Goal: Task Accomplishment & Management: Manage account settings

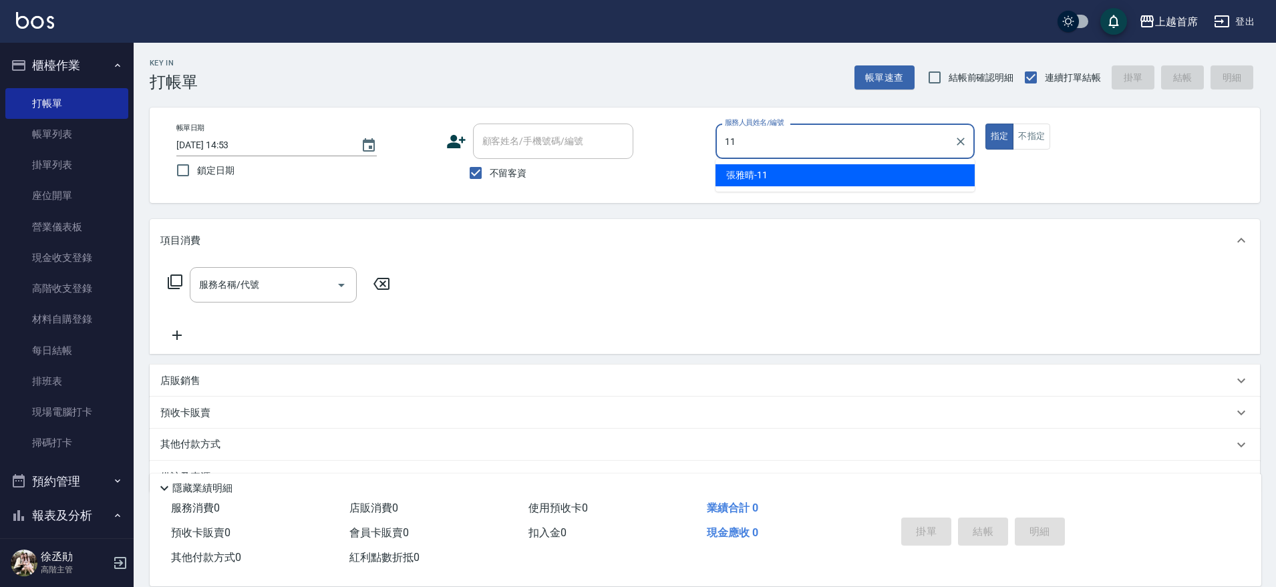
type input "[PERSON_NAME]-11"
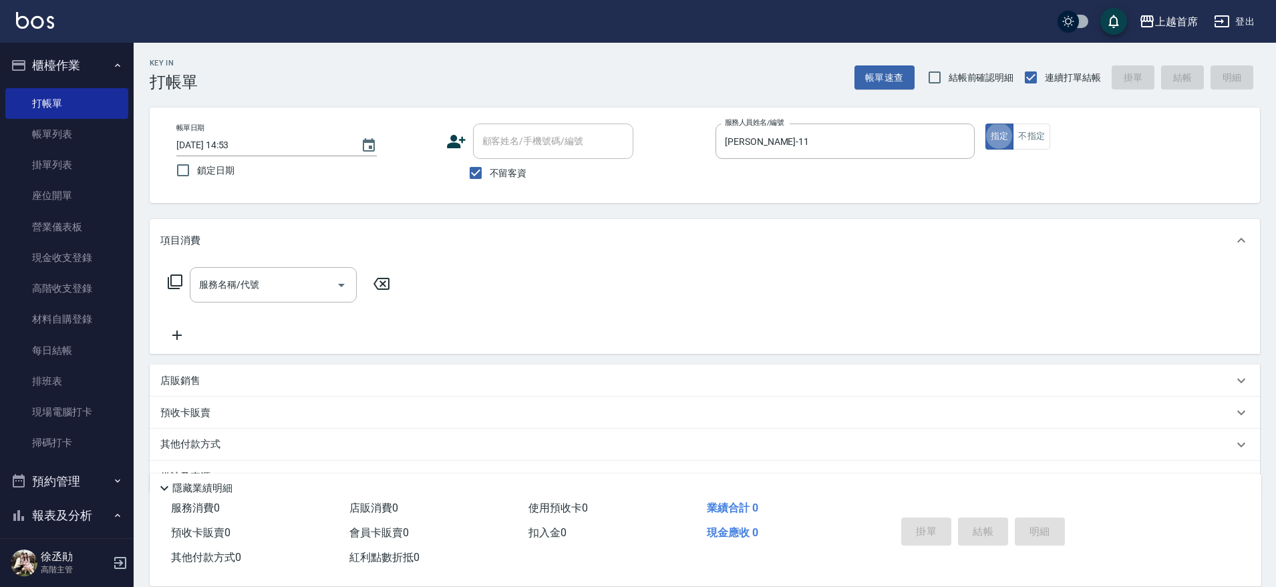
type button "true"
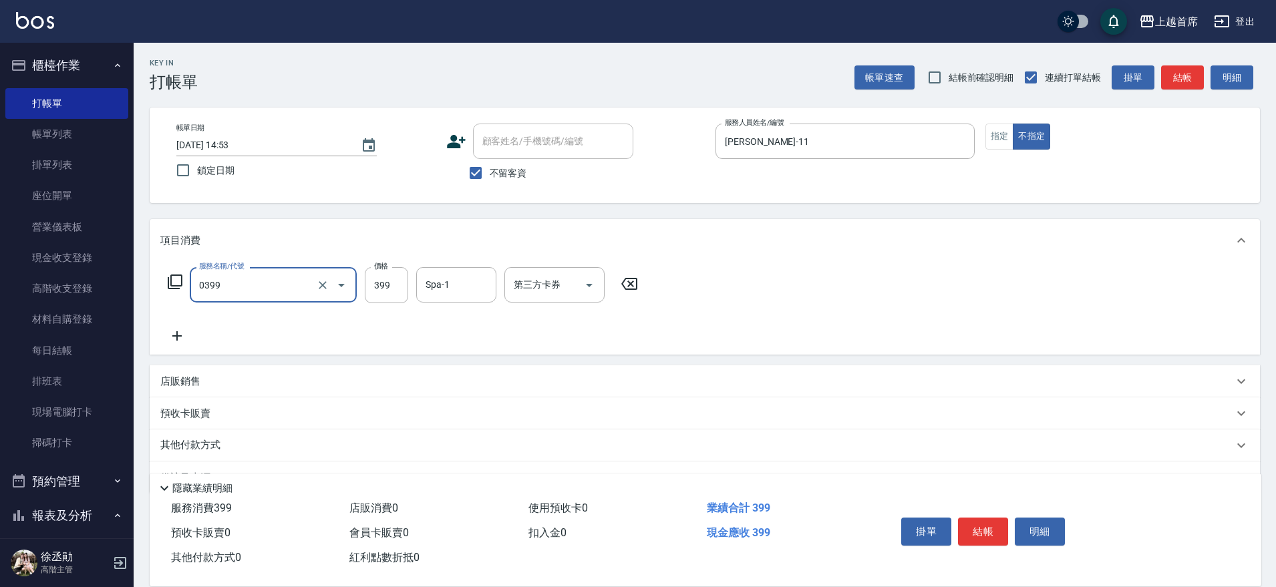
type input "海鹽洗髮(0399)"
type input "499"
type input "[PERSON_NAME]-20"
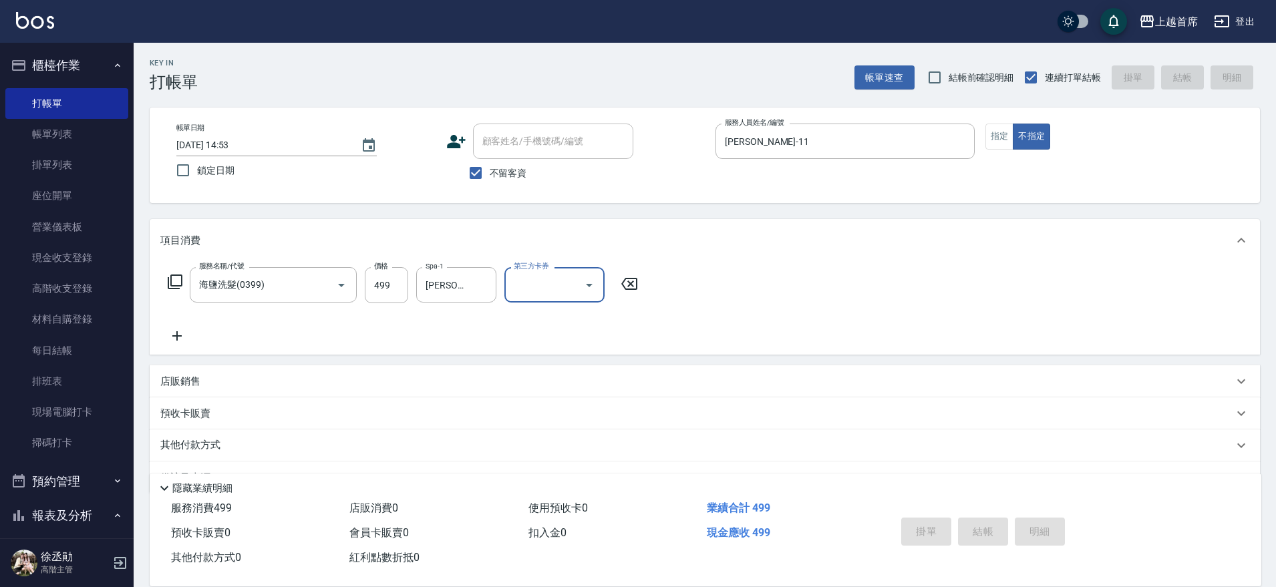
type input "[DATE] 16:37"
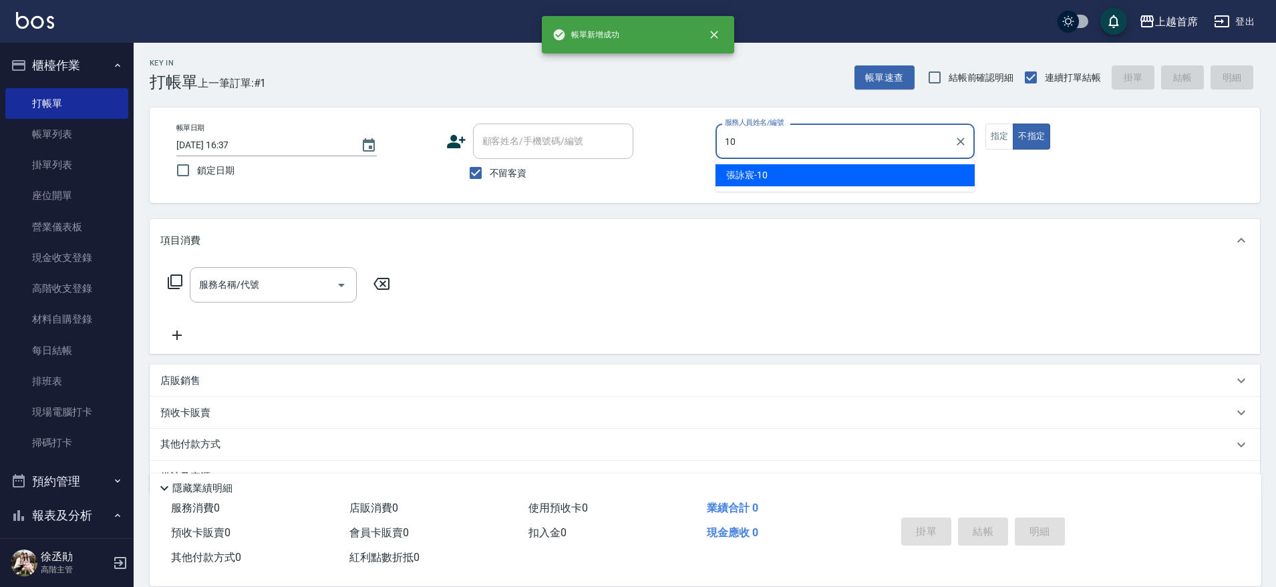
type input "[PERSON_NAME]-10"
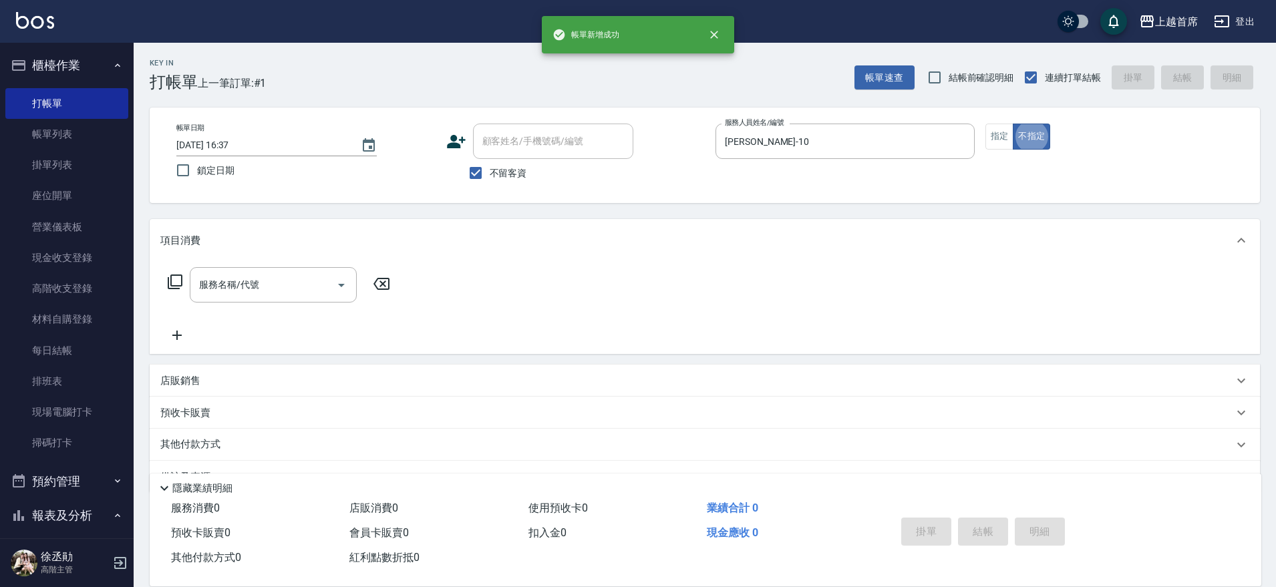
type button "false"
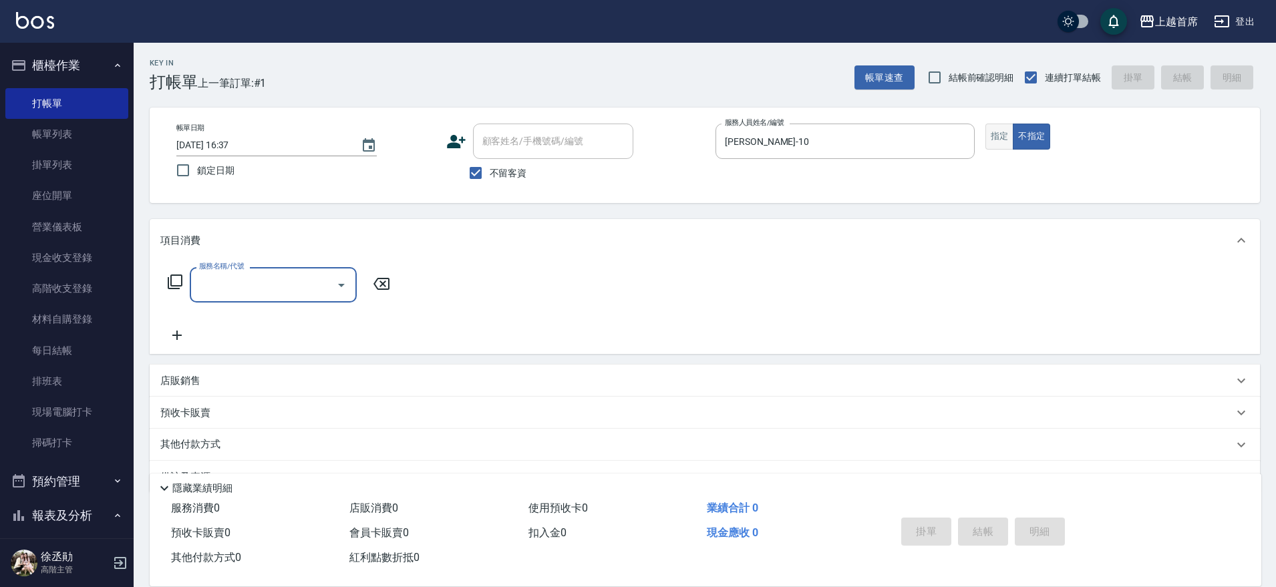
click at [1000, 136] on button "指定" at bounding box center [999, 137] width 29 height 26
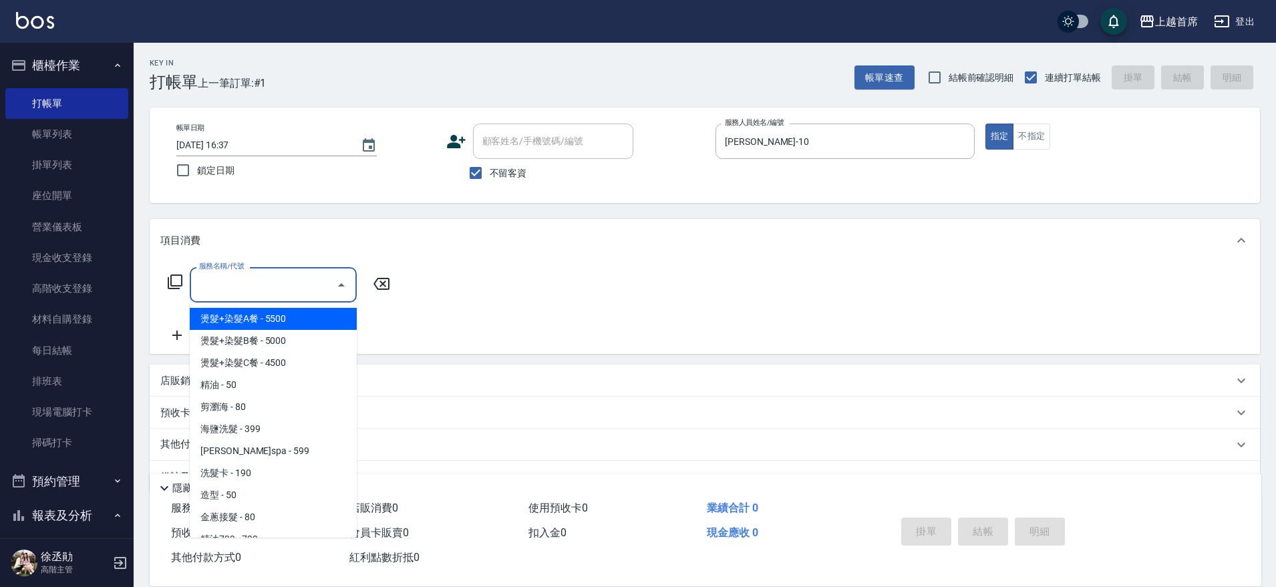
click at [239, 278] on div "服務名稱/代號 服務名稱/代號" at bounding box center [273, 284] width 167 height 35
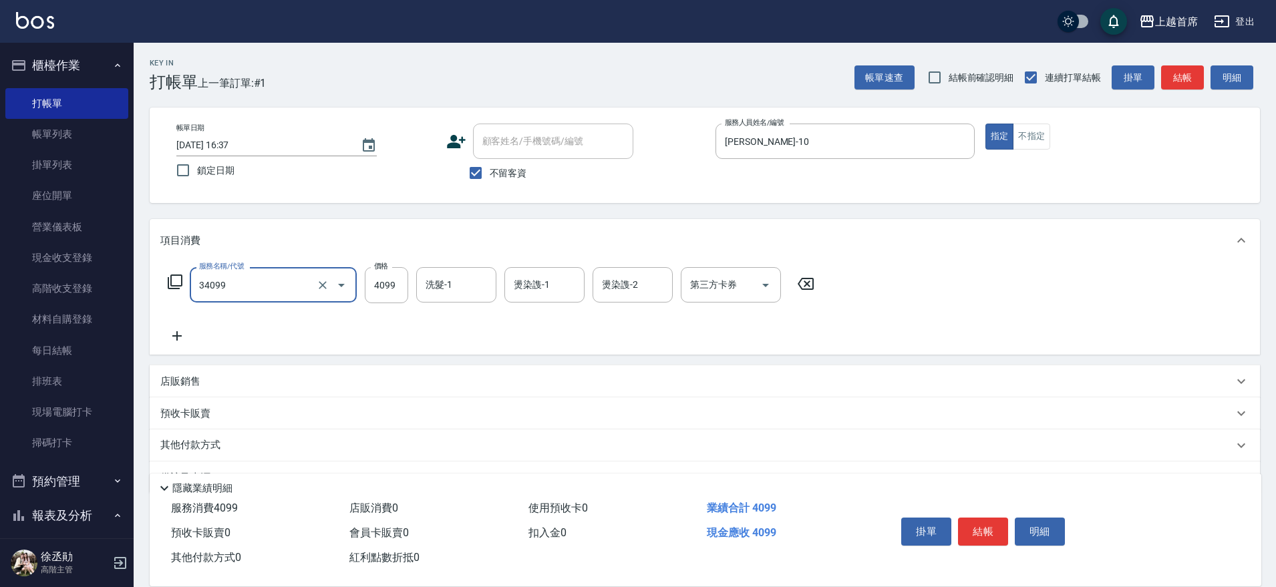
type input "燙髮A餐(34099)"
click at [319, 284] on icon "Clear" at bounding box center [322, 285] width 13 height 13
click at [297, 282] on input "服務名稱/代號" at bounding box center [255, 284] width 118 height 23
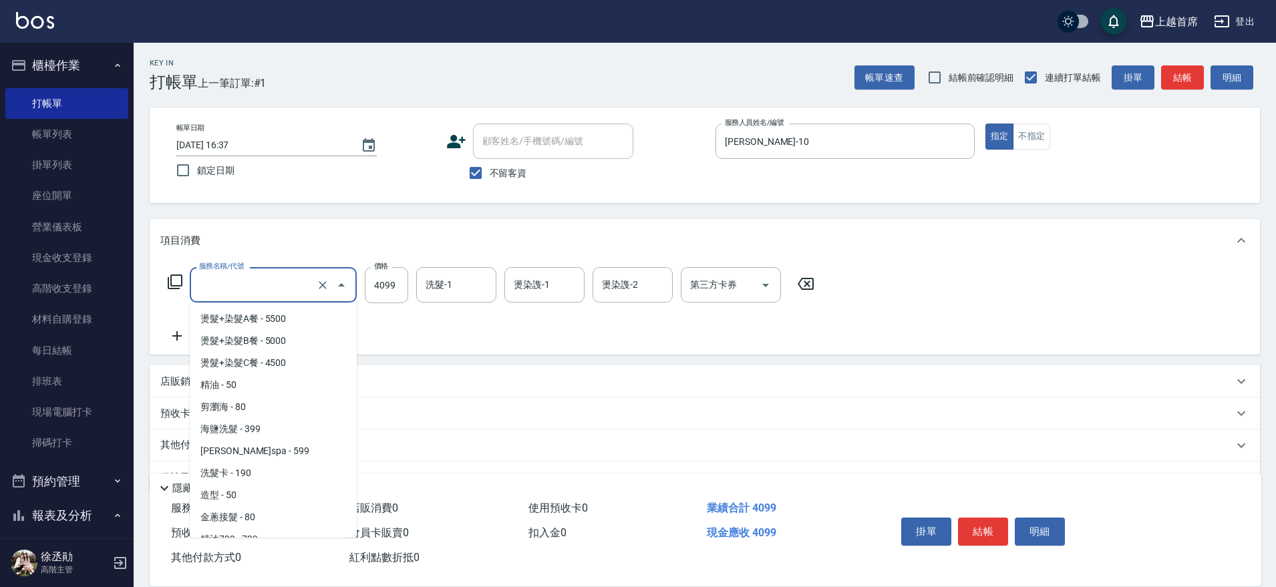
scroll to position [960, 0]
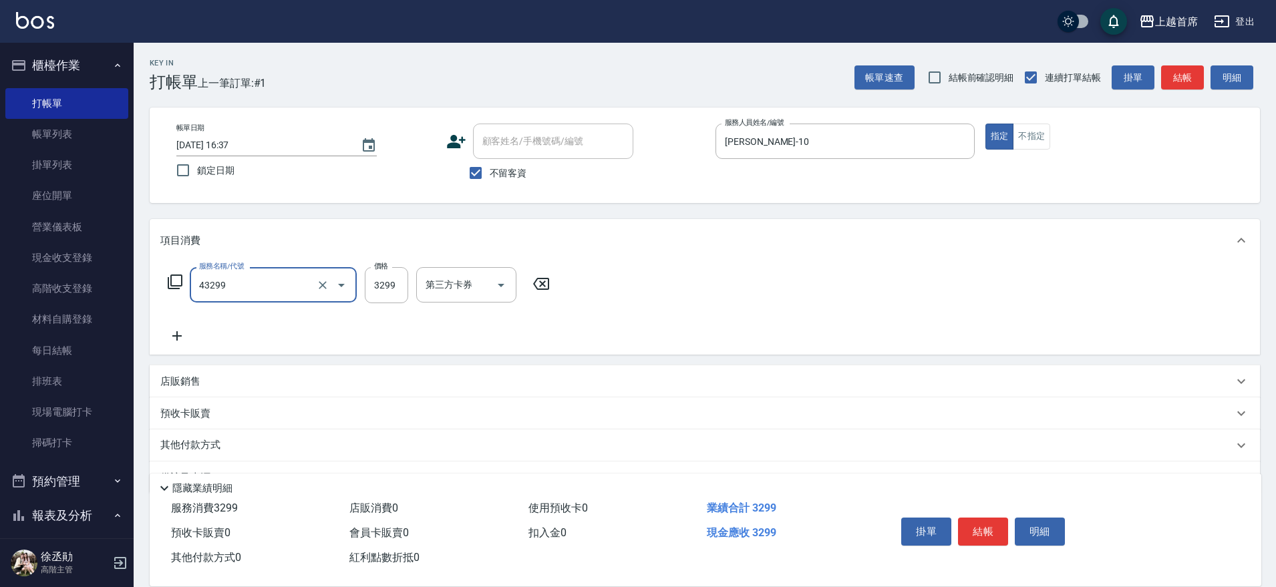
type input "染髮A餐(43299)"
type input "3000"
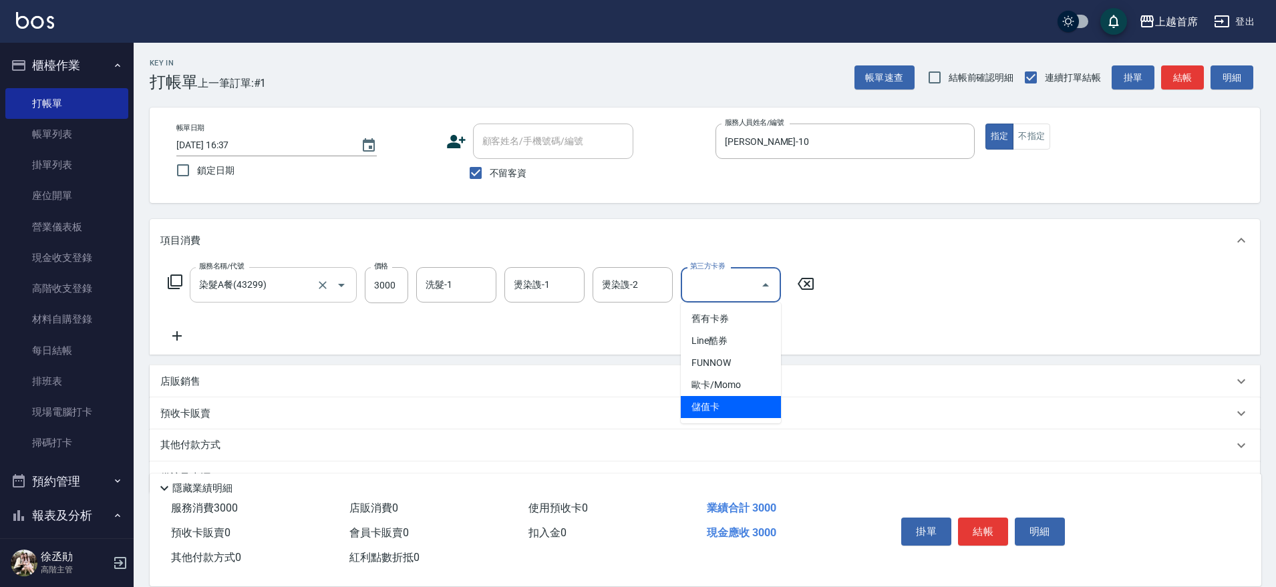
type input "儲值卡"
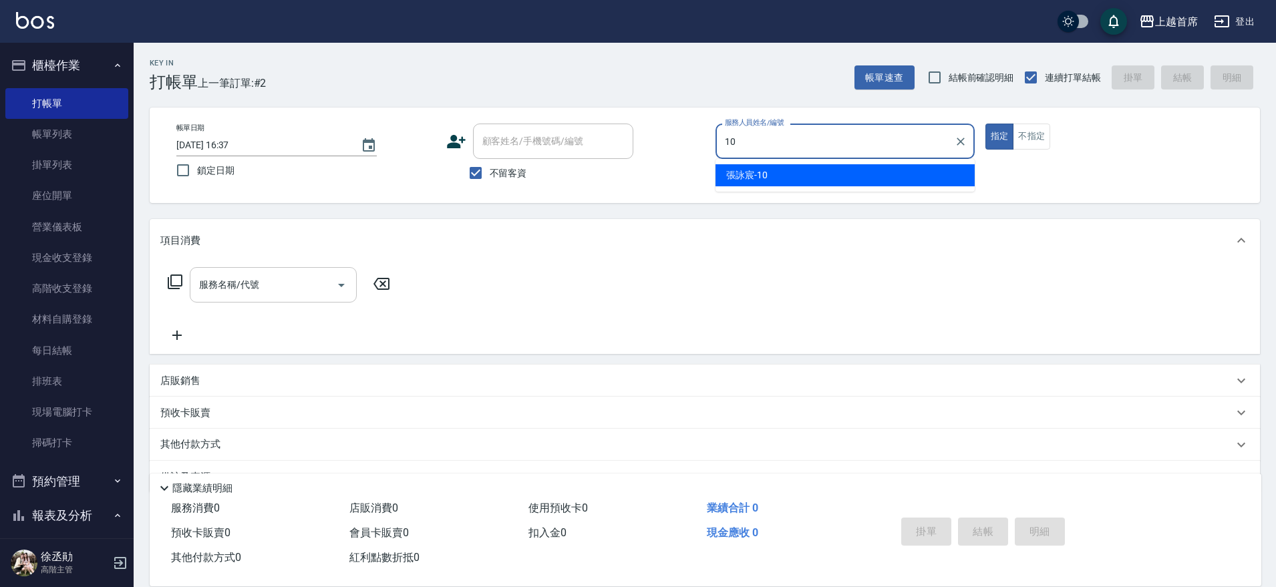
type input "[PERSON_NAME]-10"
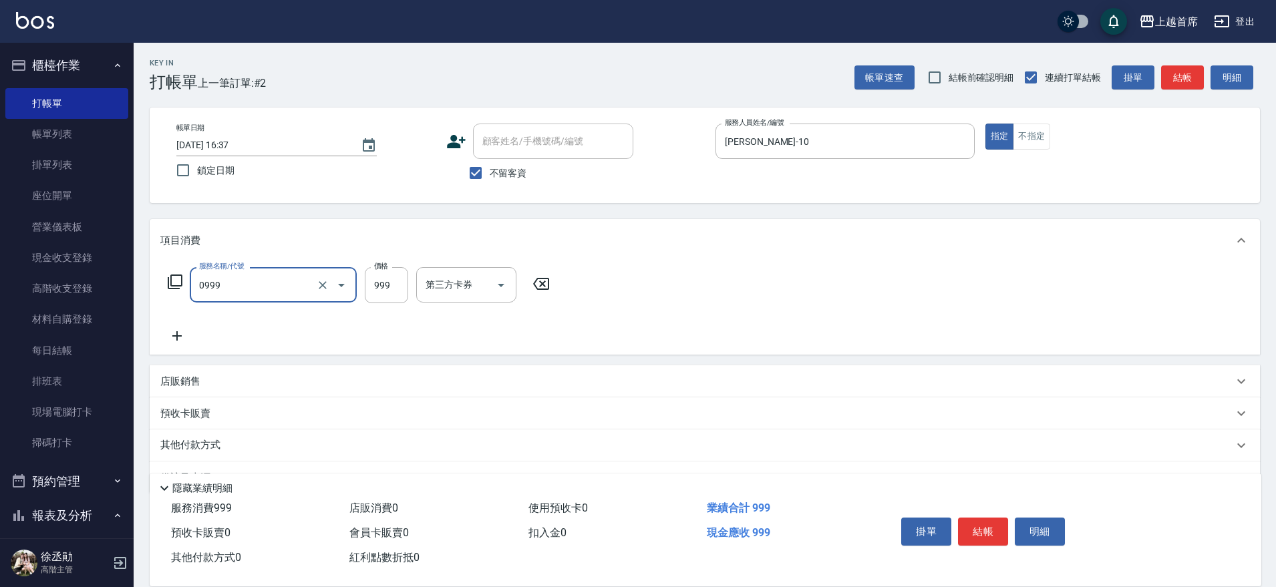
type input "REVIVRE(0999)"
type input "1200"
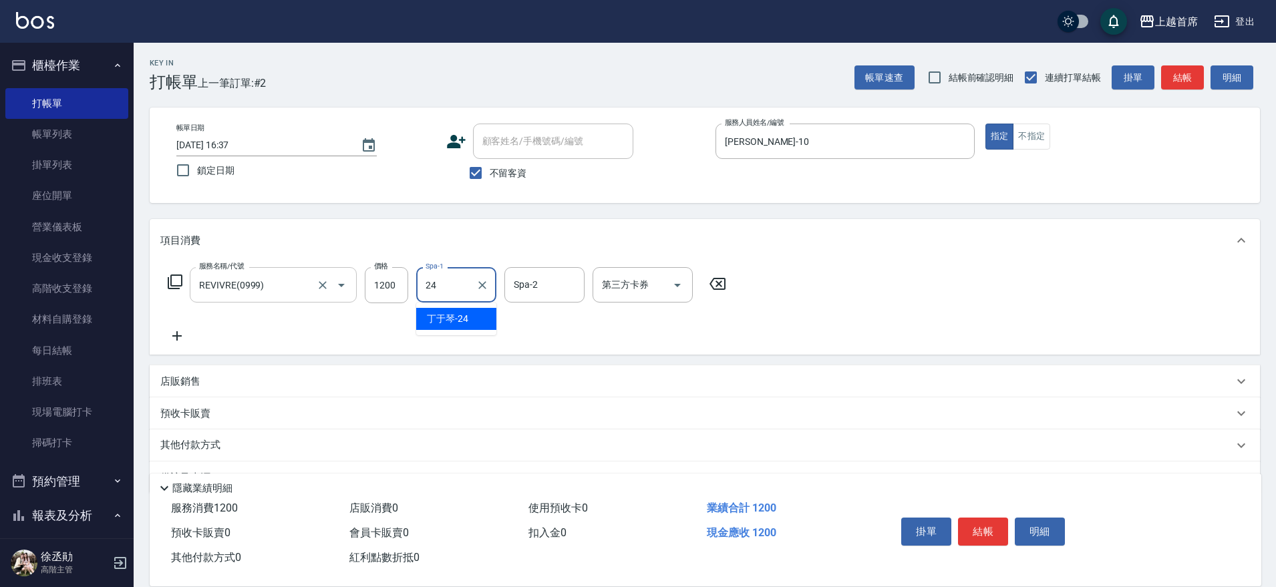
type input "[PERSON_NAME]-24"
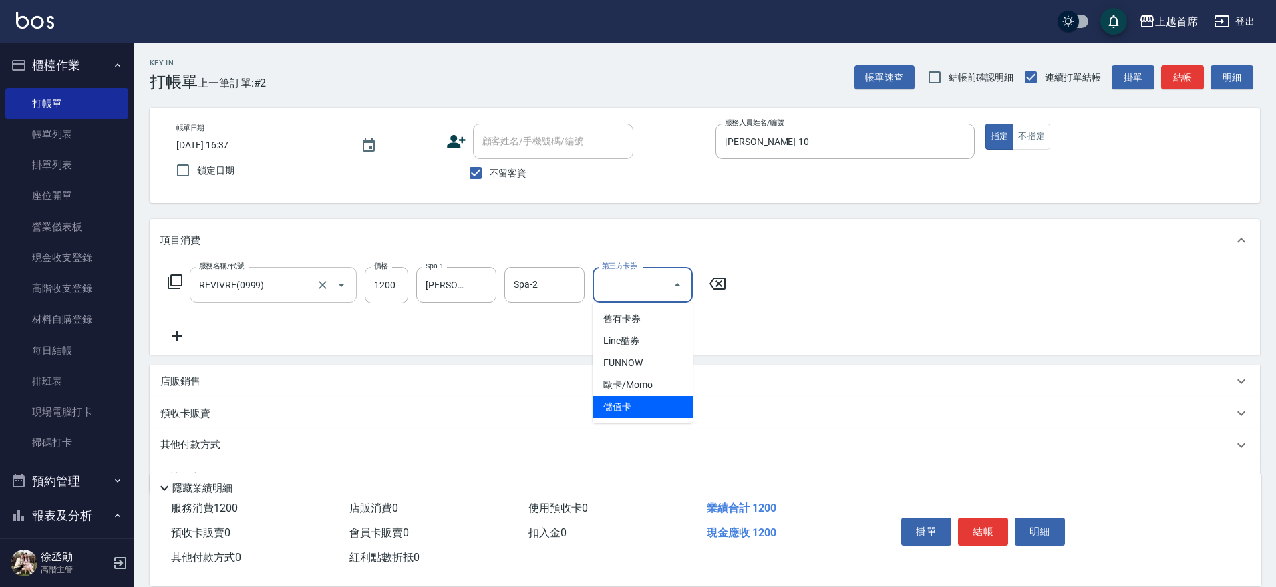
type input "儲值卡"
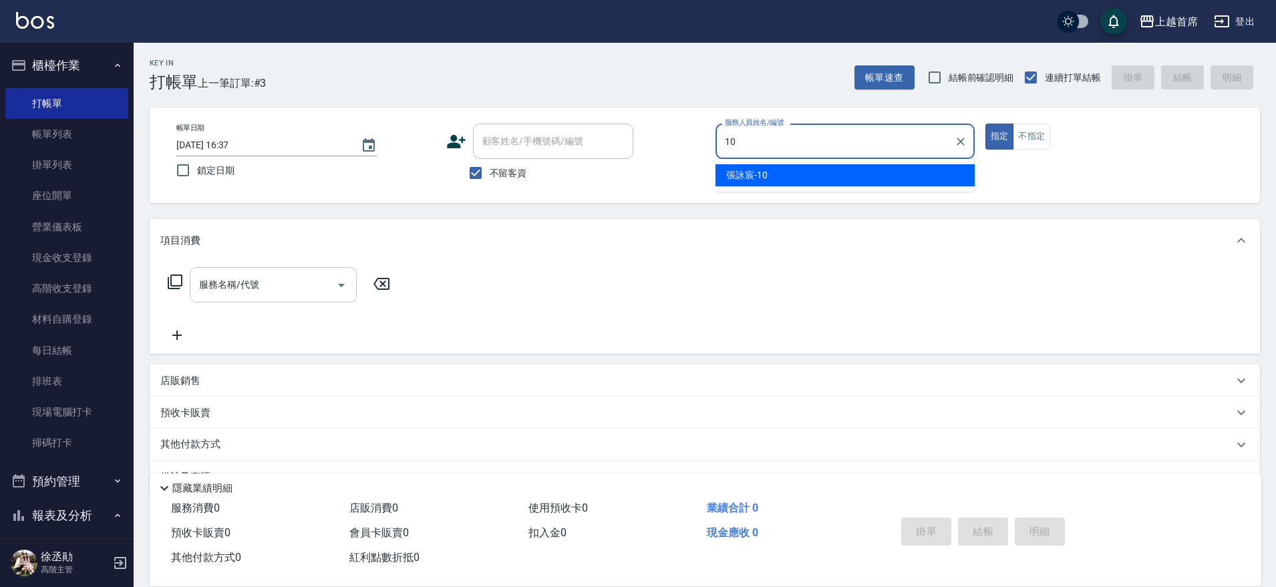
type input "[PERSON_NAME]-10"
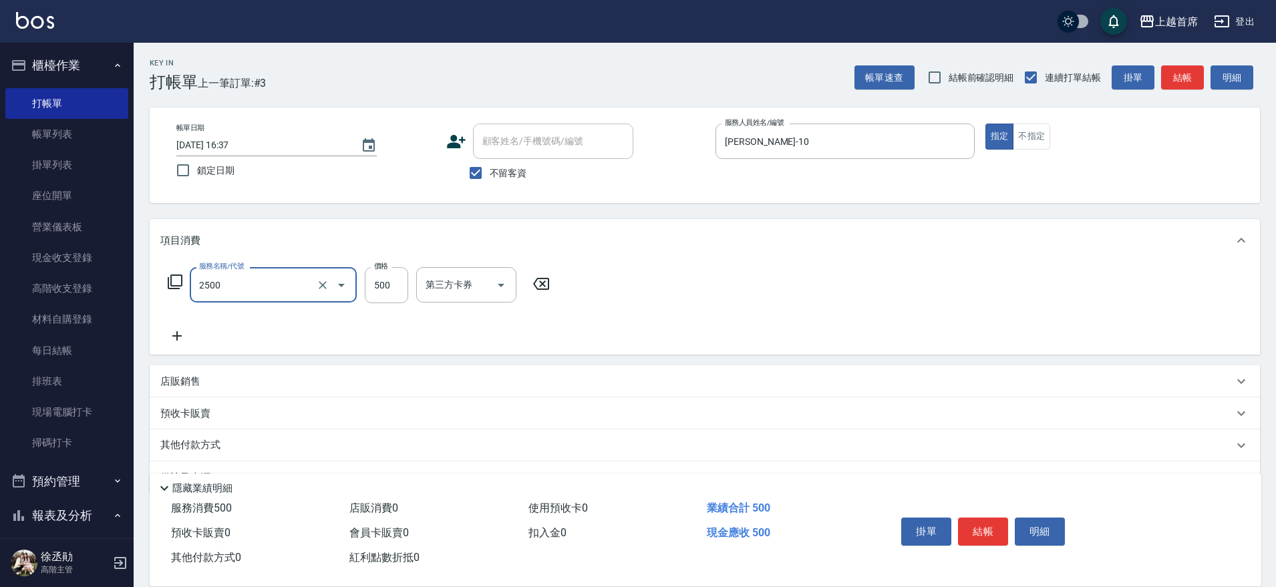
type input "海鹽洗剪500(2500)"
type input "[PERSON_NAME]-24"
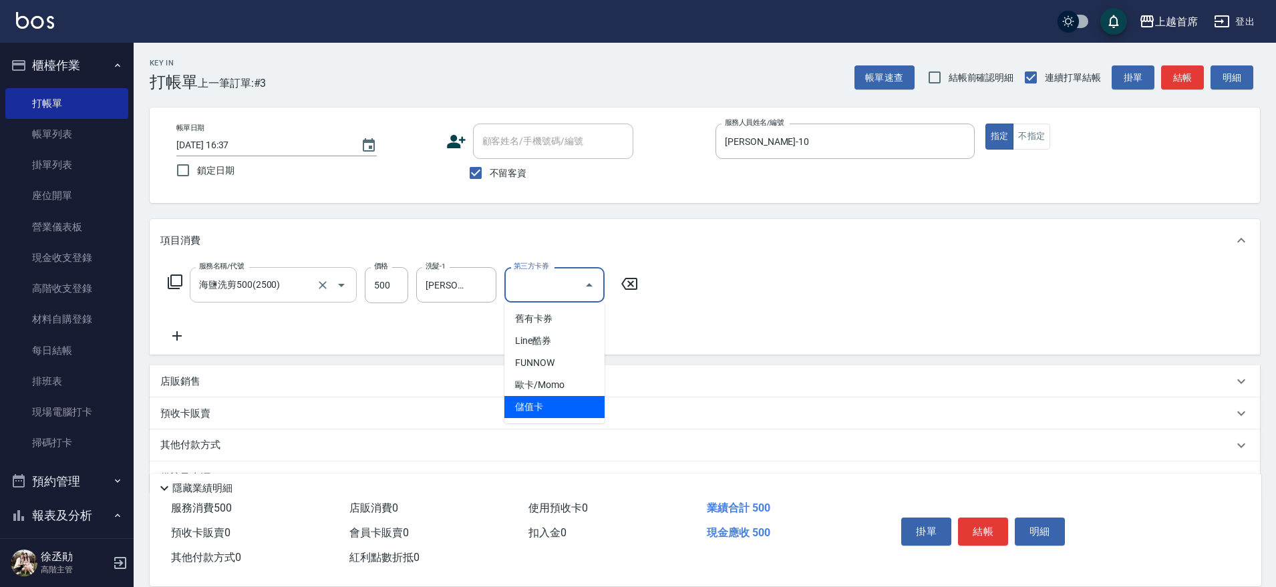
type input "儲值卡"
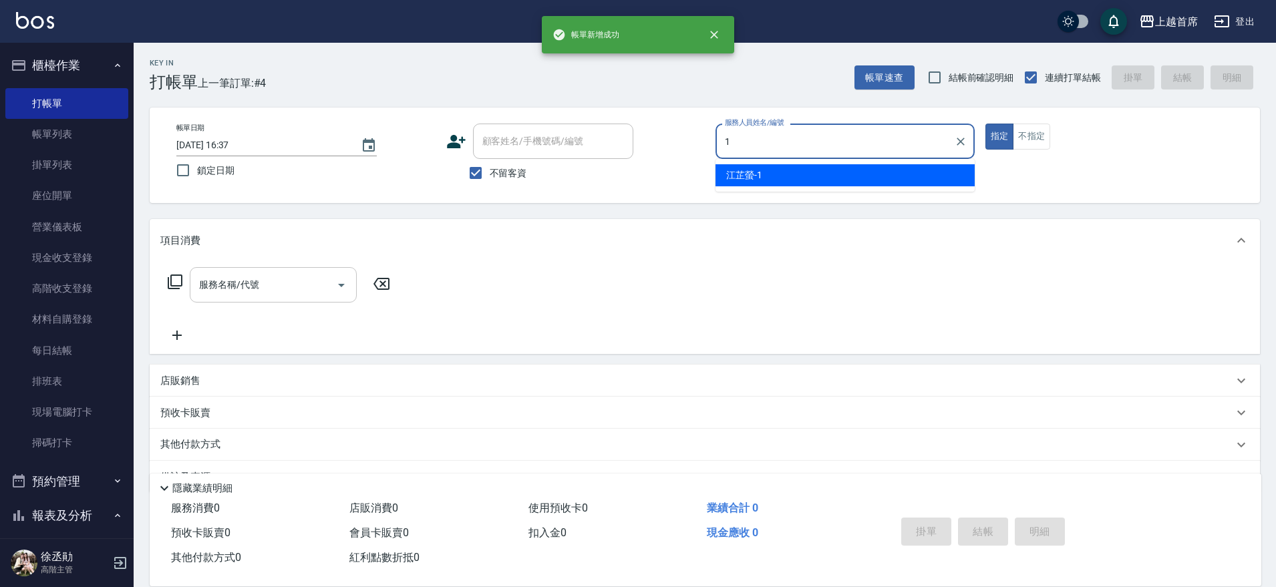
type input "[PERSON_NAME]-1"
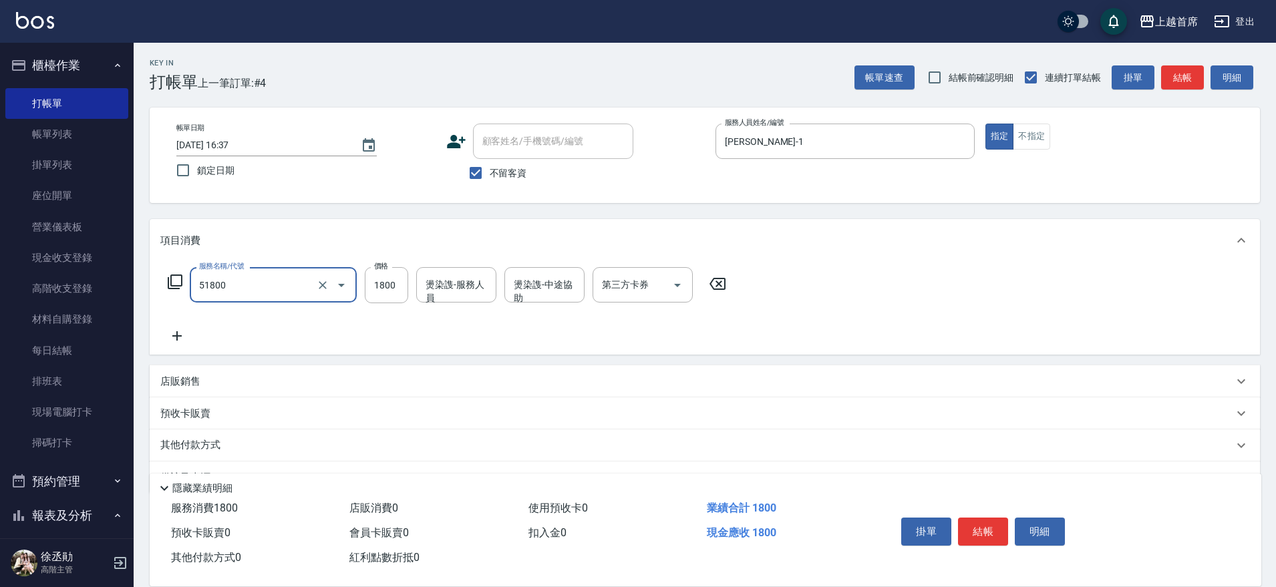
type input "鏡面護髮(51800)"
type input "1500"
type input "[PERSON_NAME]-34"
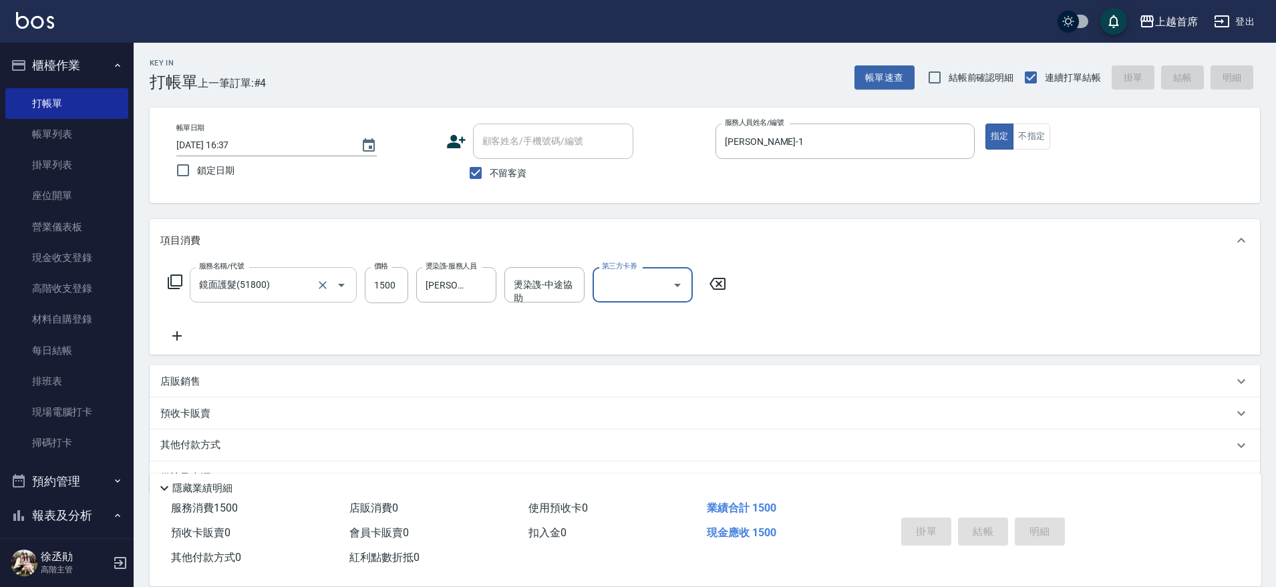
type input "[DATE] 16:38"
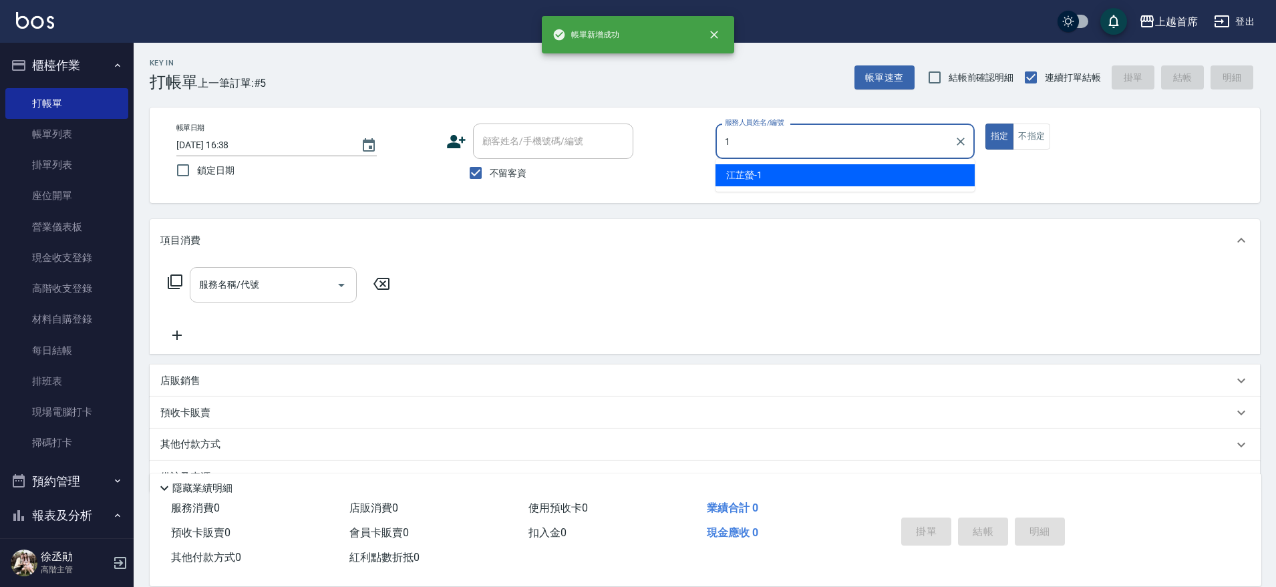
type input "[PERSON_NAME]-1"
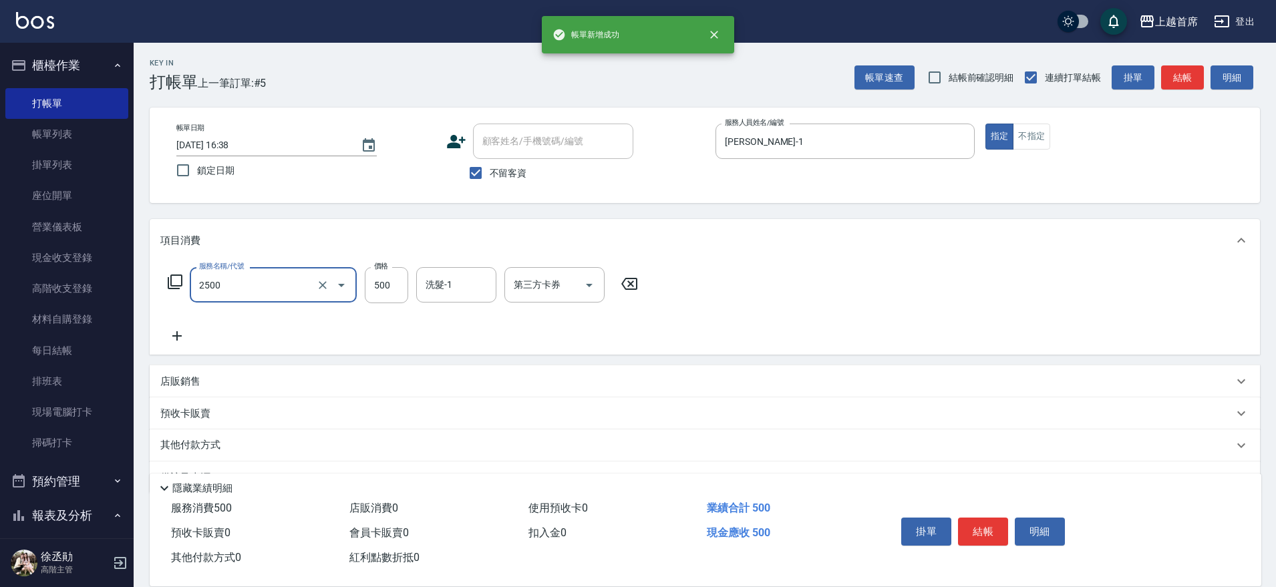
type input "海鹽洗剪500(2500)"
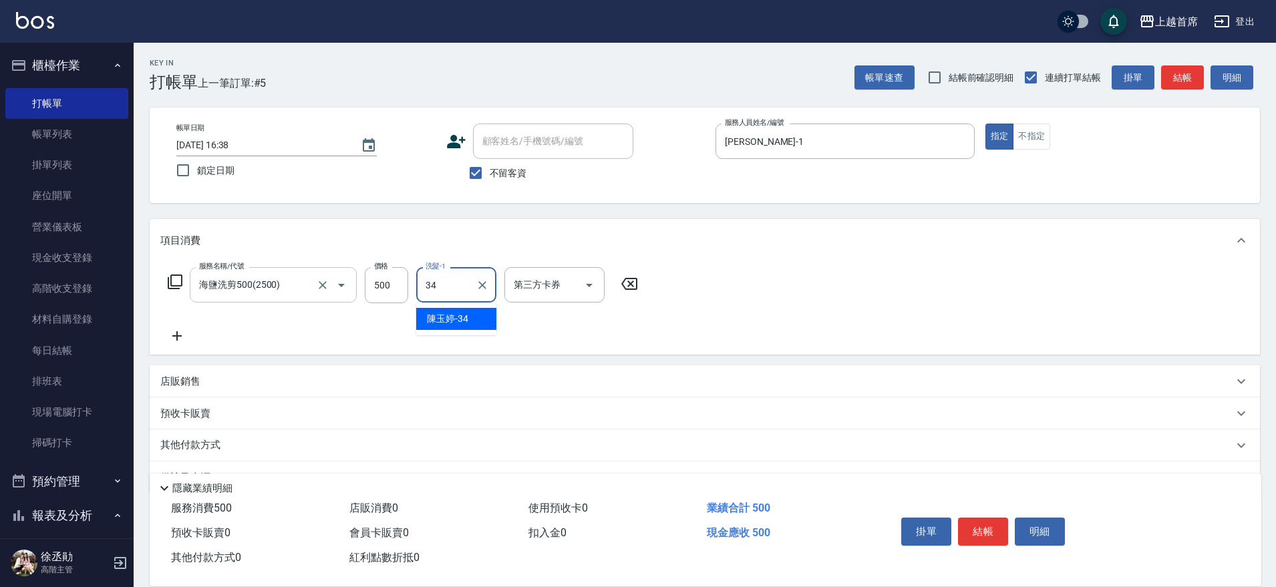
type input "[PERSON_NAME]-34"
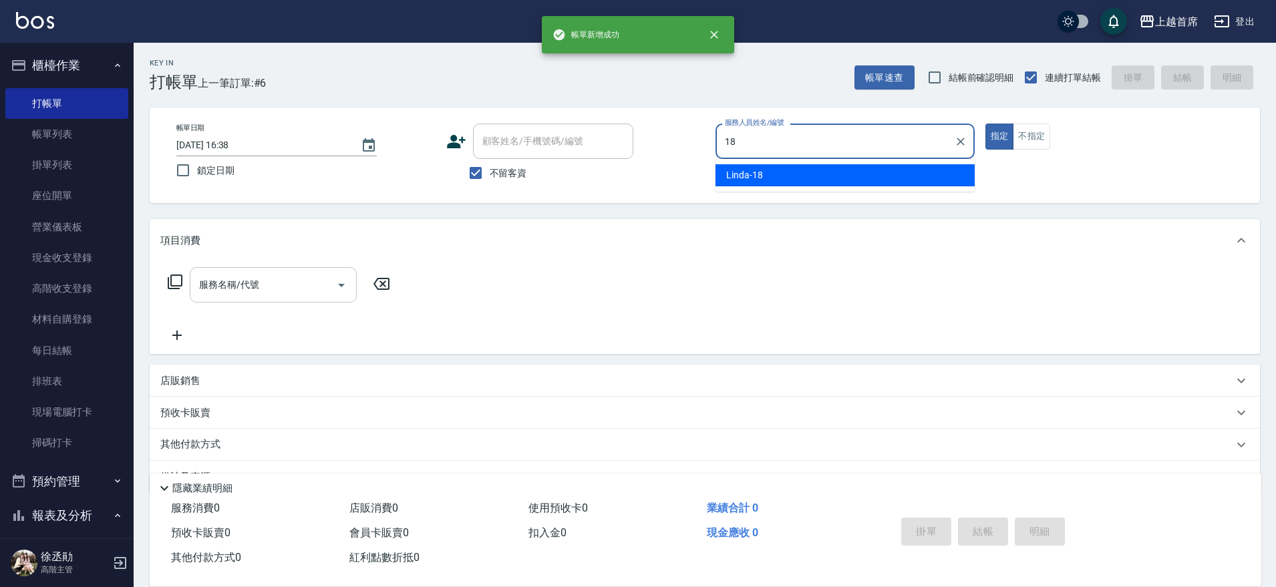
type input "Linda-18"
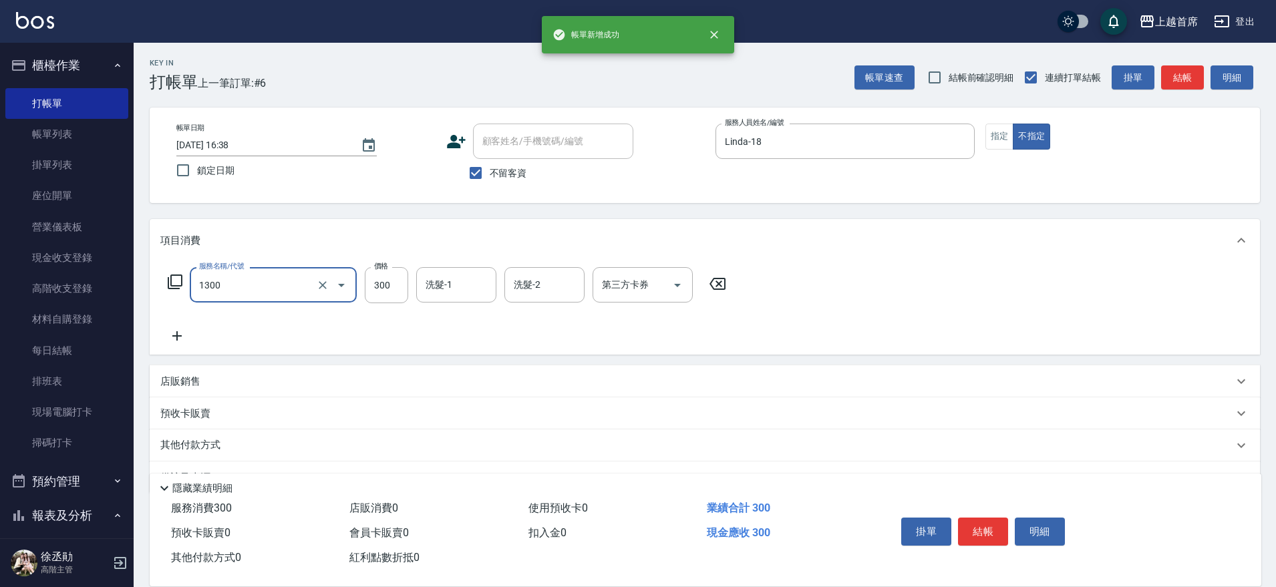
type input "洗髮(1300)"
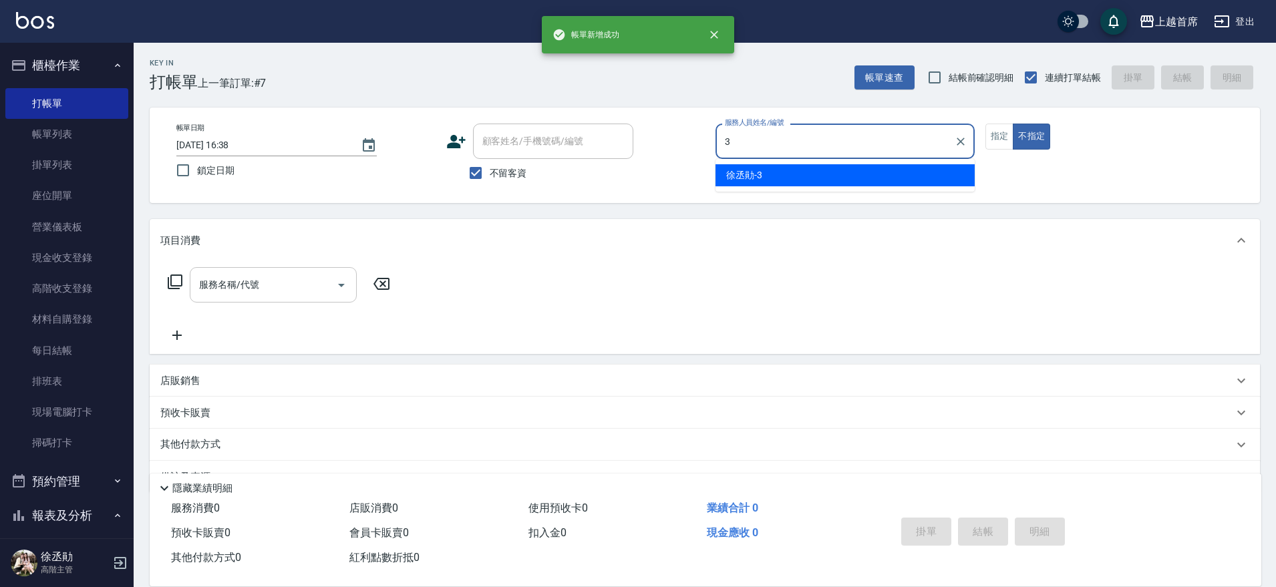
type input "[PERSON_NAME]-3"
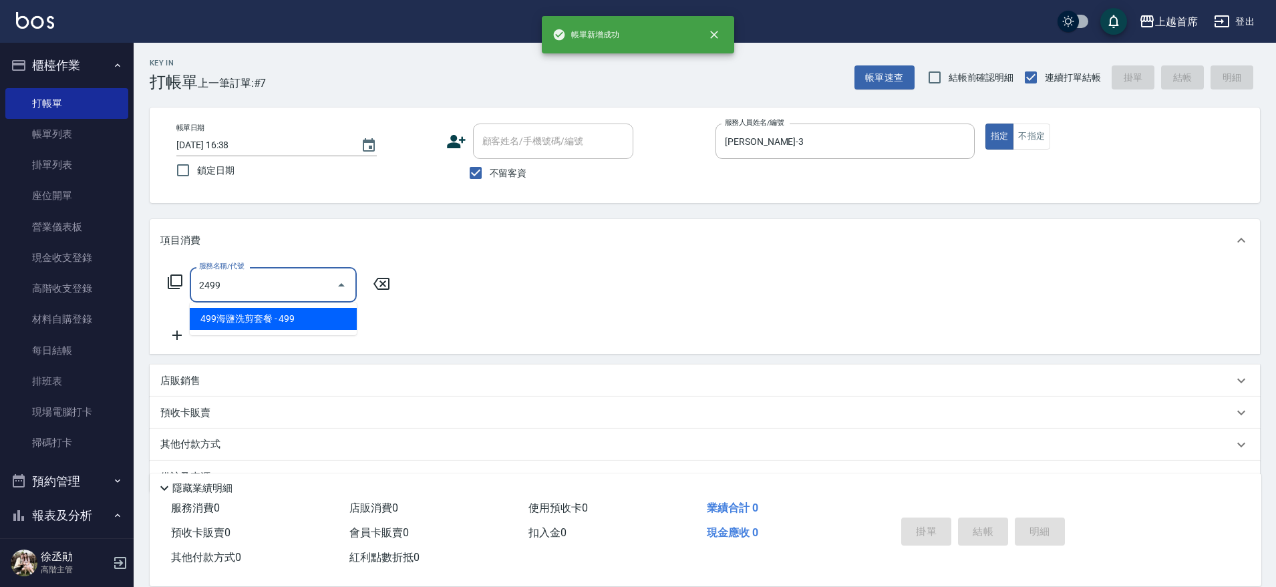
type input "499海鹽洗剪套餐(2499)"
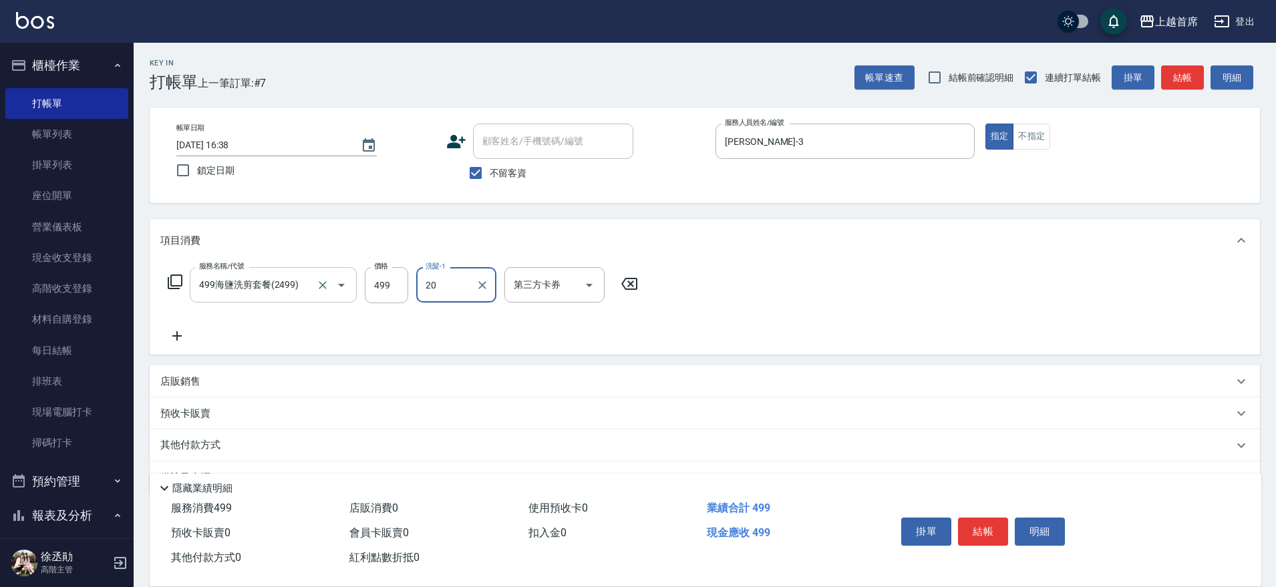
type input "[PERSON_NAME]-20"
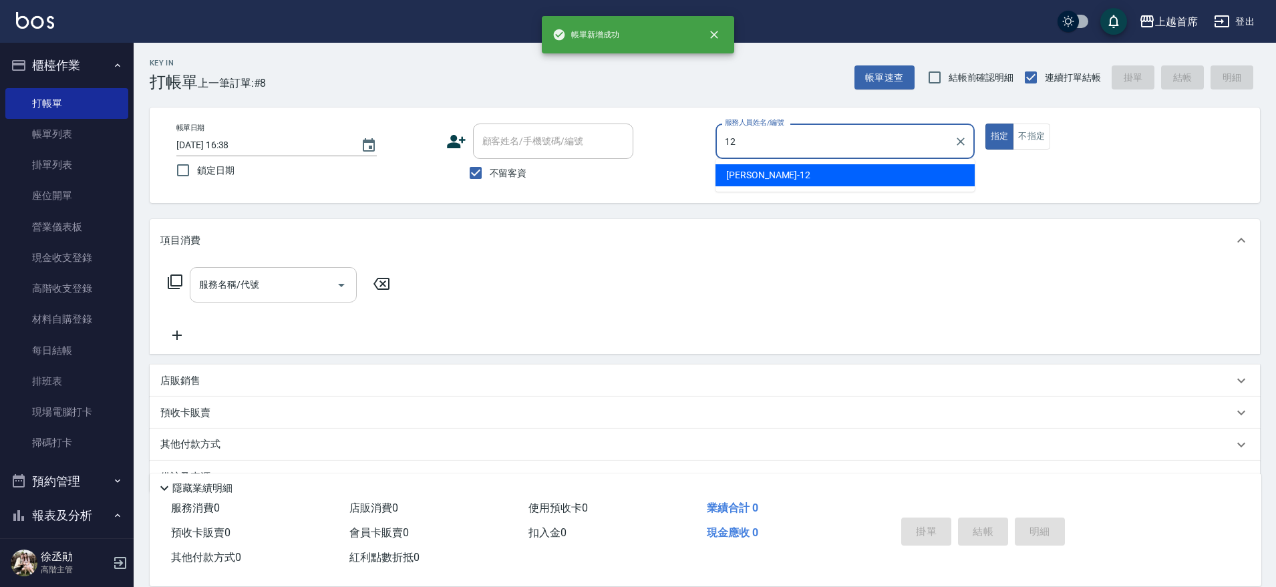
type input "[PERSON_NAME]-12"
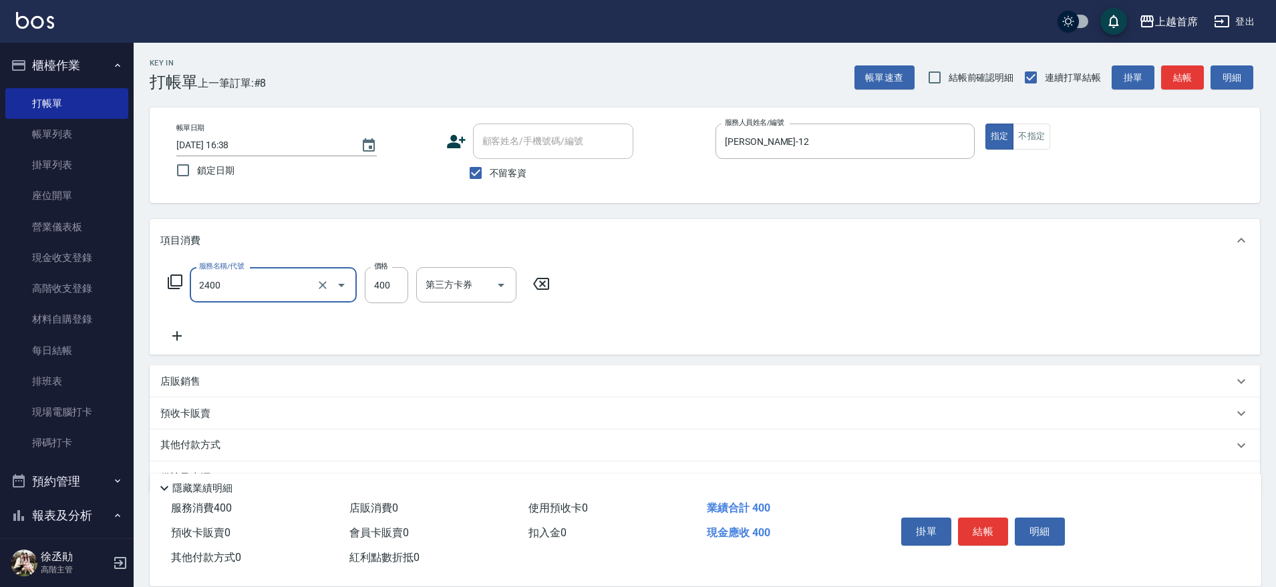
type input "指定一般洗剪400(2400)"
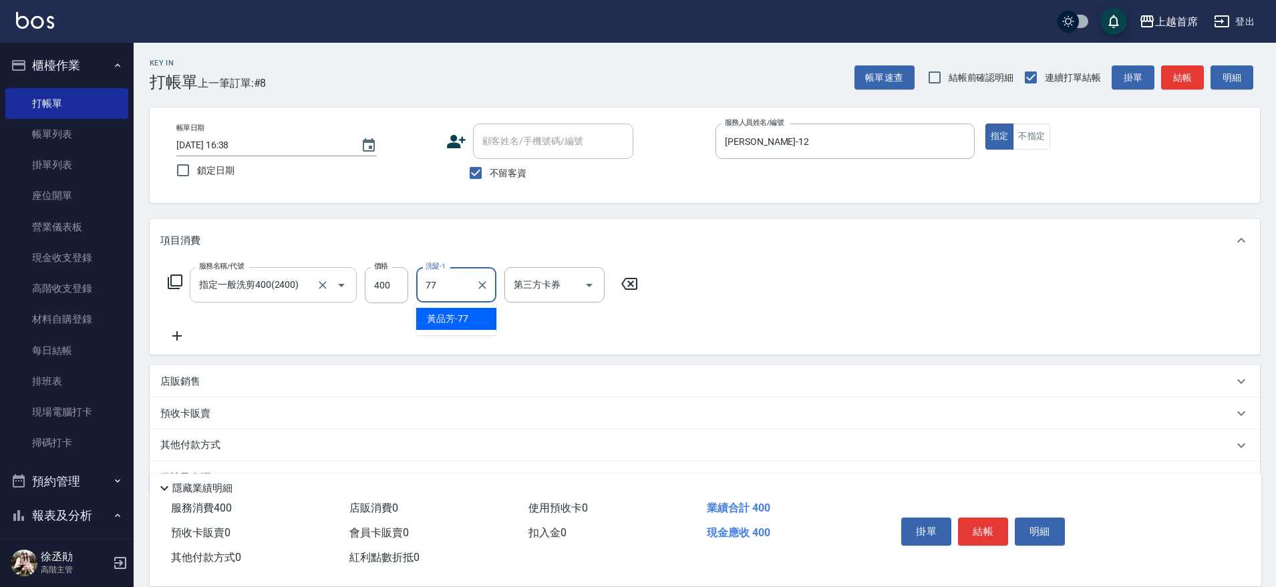
type input "[PERSON_NAME]-77"
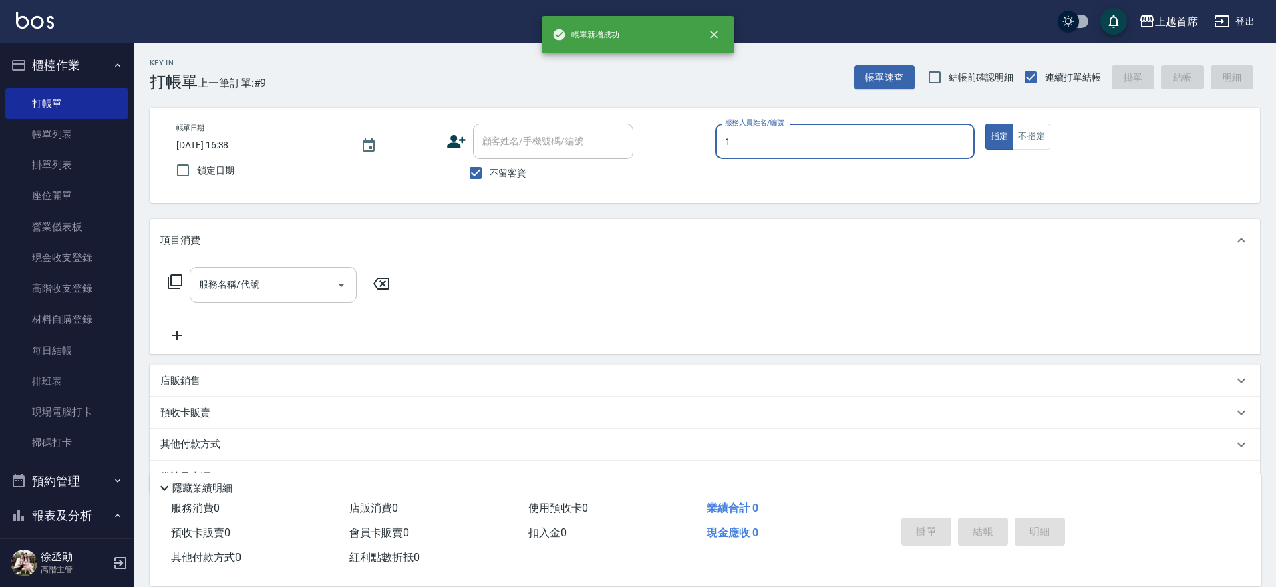
type input "[PERSON_NAME]-1"
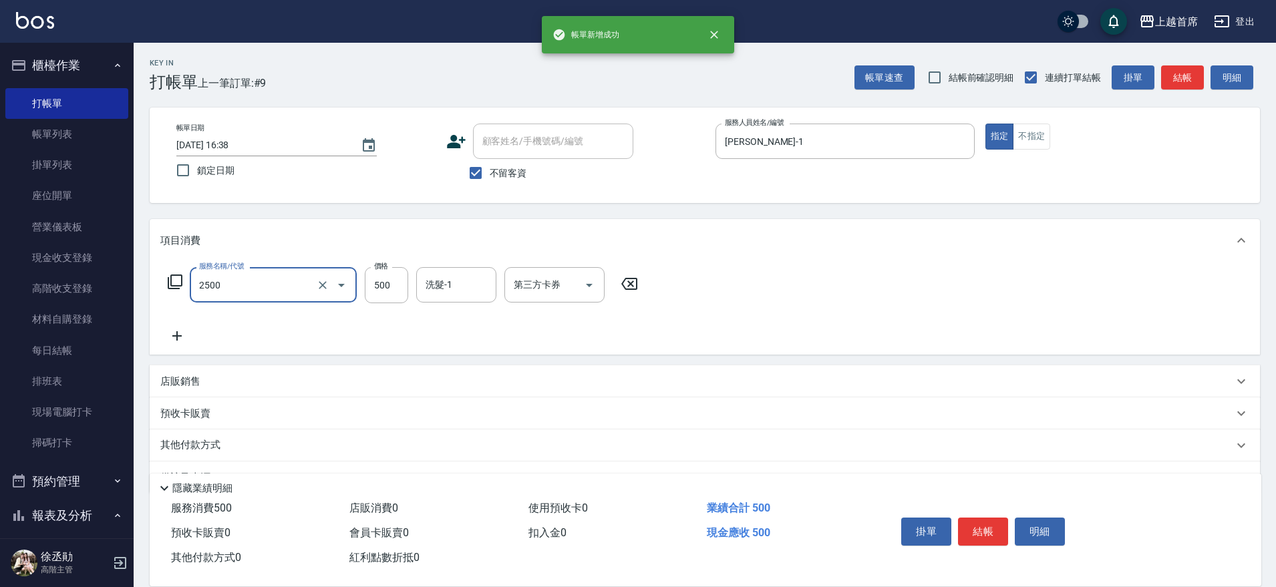
type input "海鹽洗剪500(2500)"
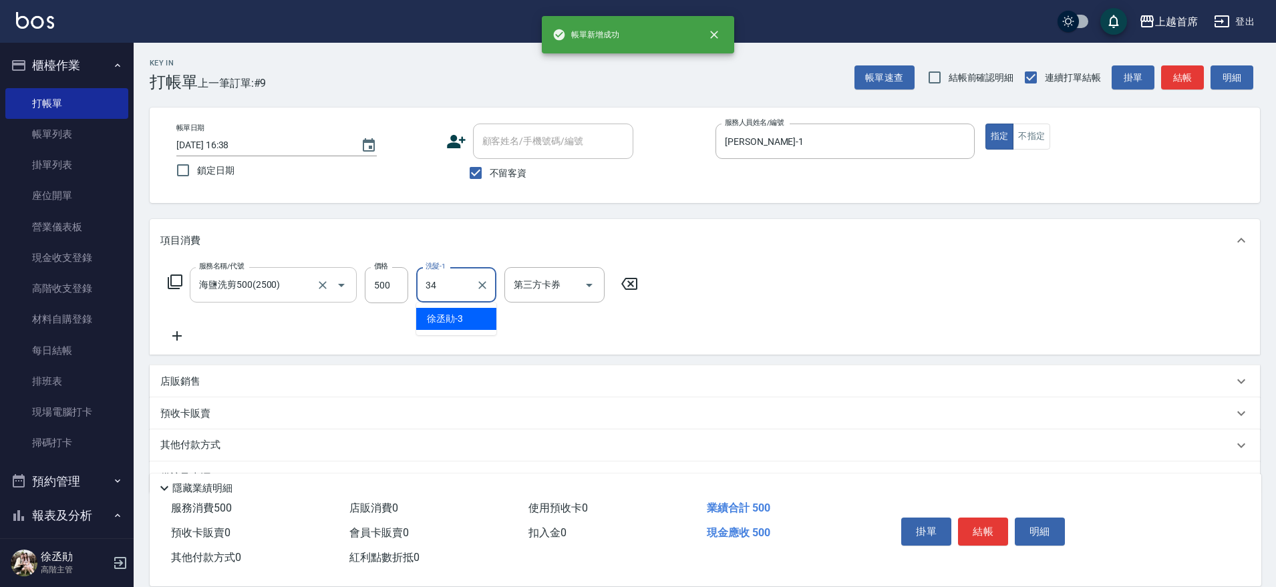
type input "[PERSON_NAME]-34"
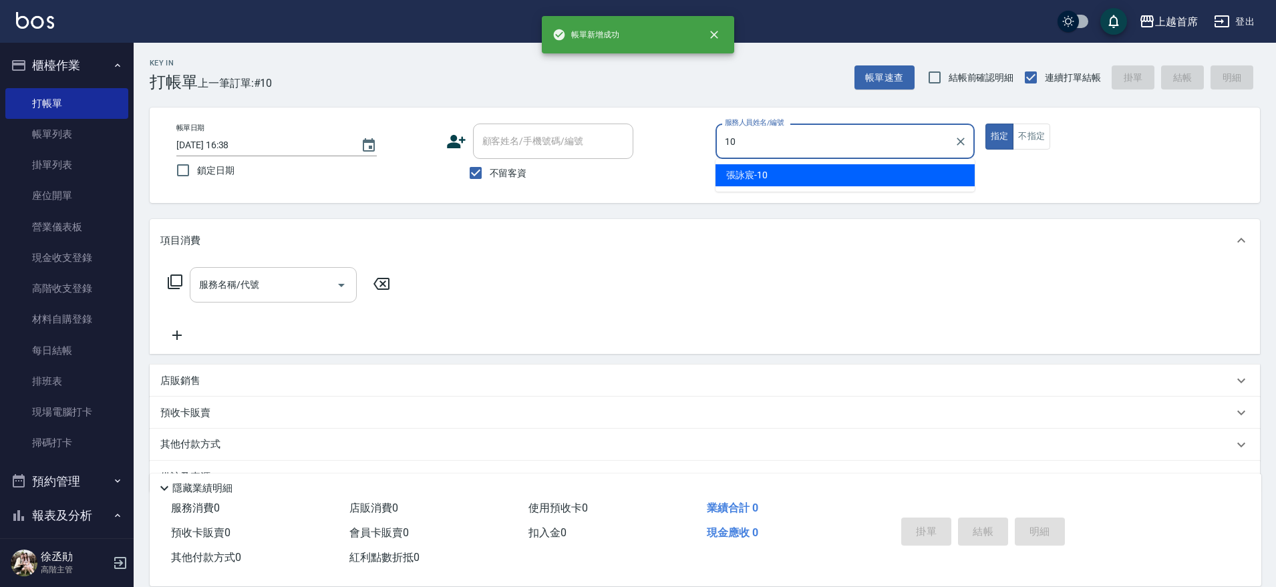
type input "[PERSON_NAME]-10"
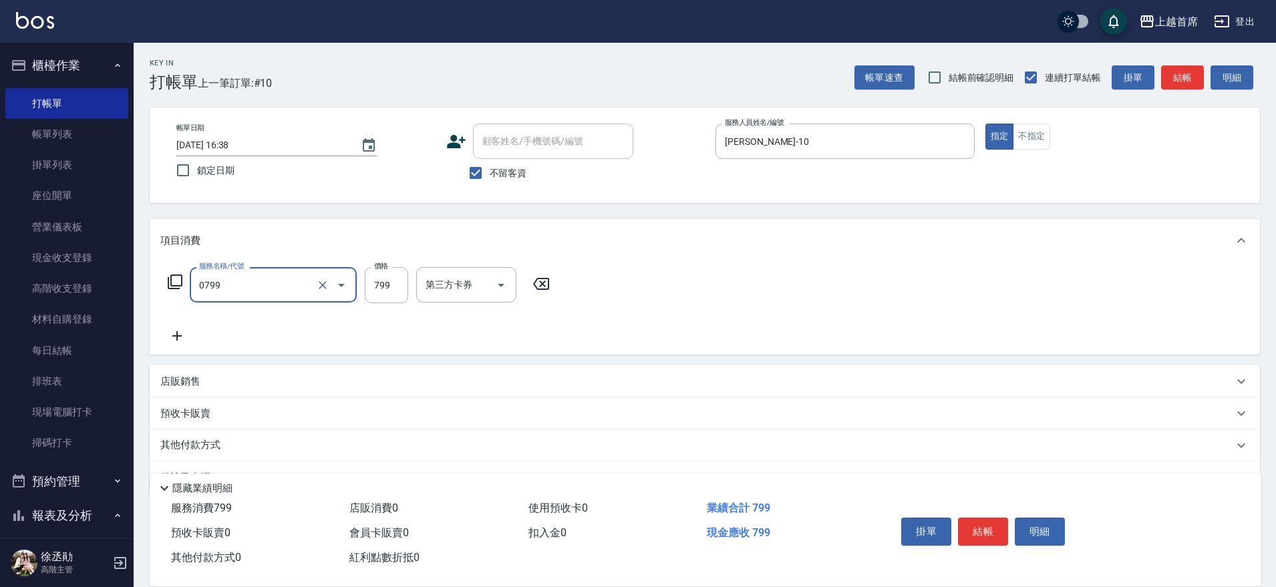
type input "精油799(0799)"
type input "800"
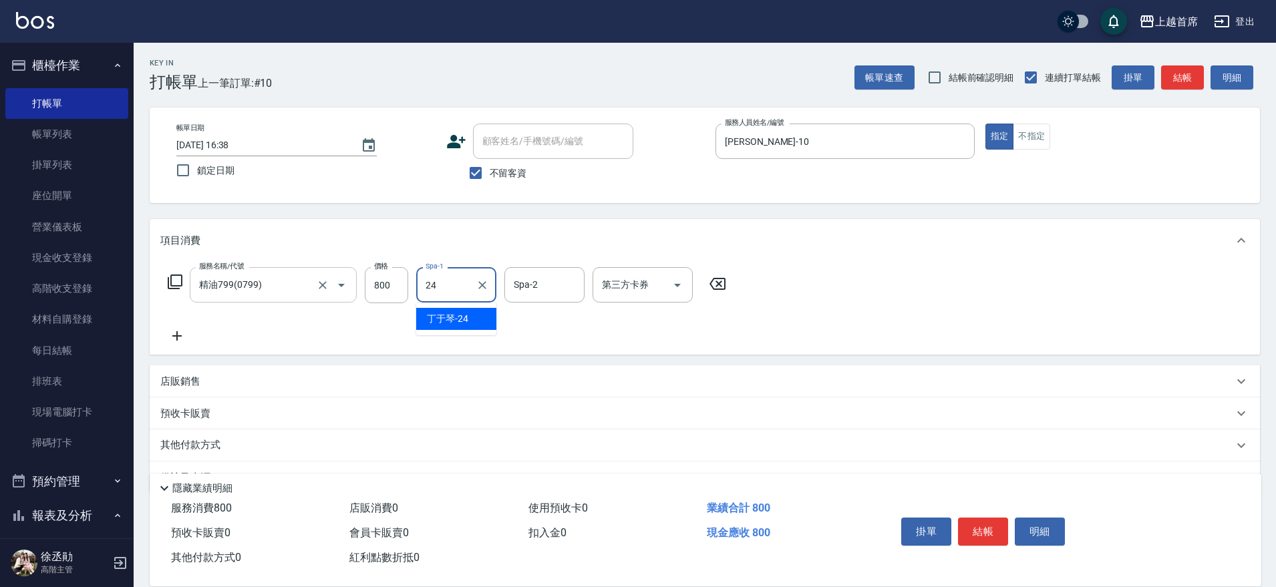
type input "[PERSON_NAME]-24"
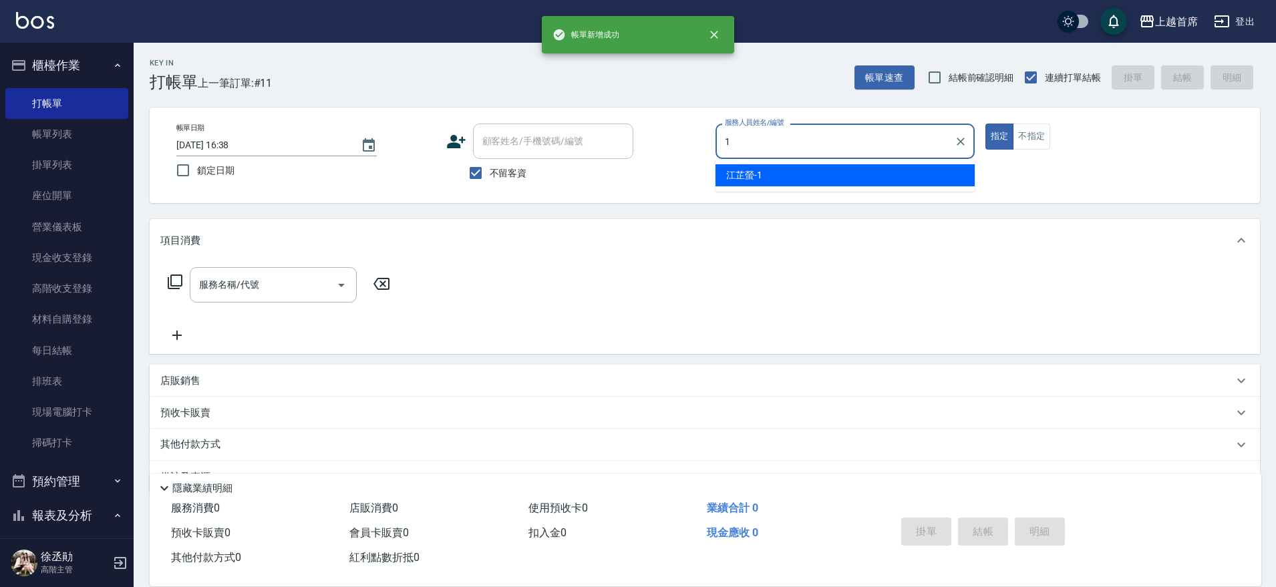
type input "[PERSON_NAME]-1"
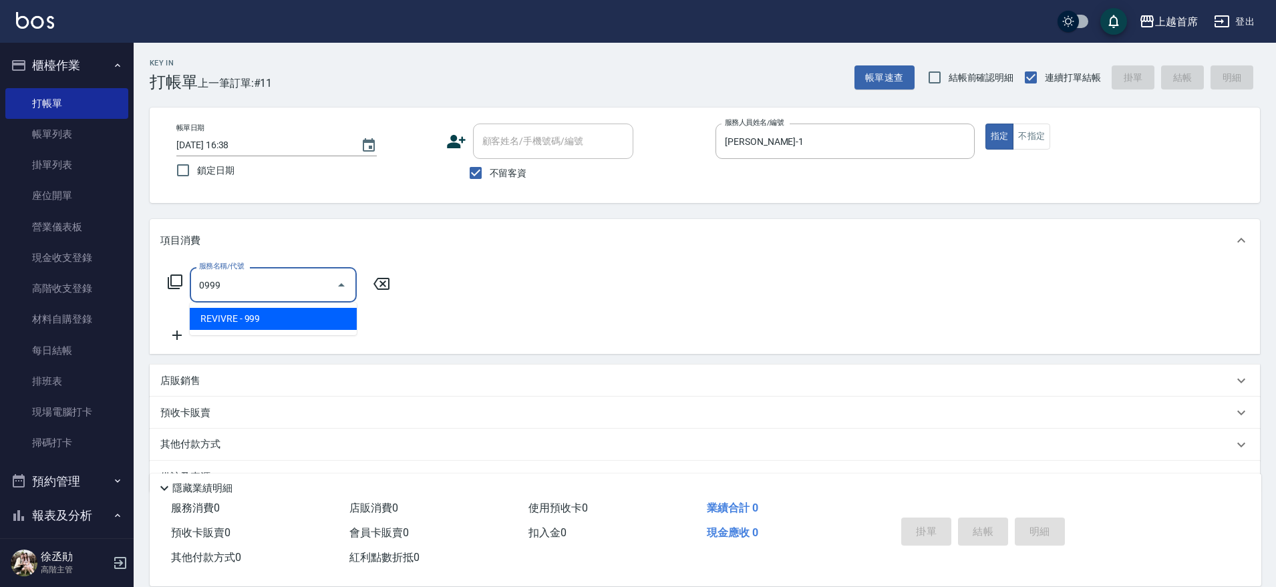
type input "REVIVRE(0999)"
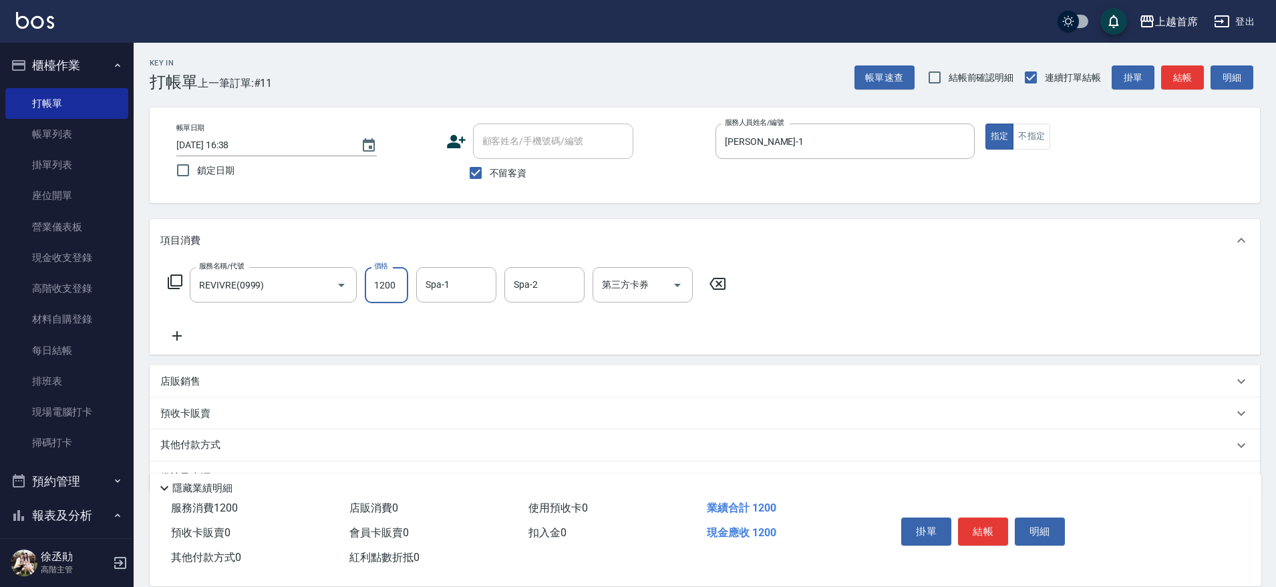
type input "1200"
type input "[PERSON_NAME]-34"
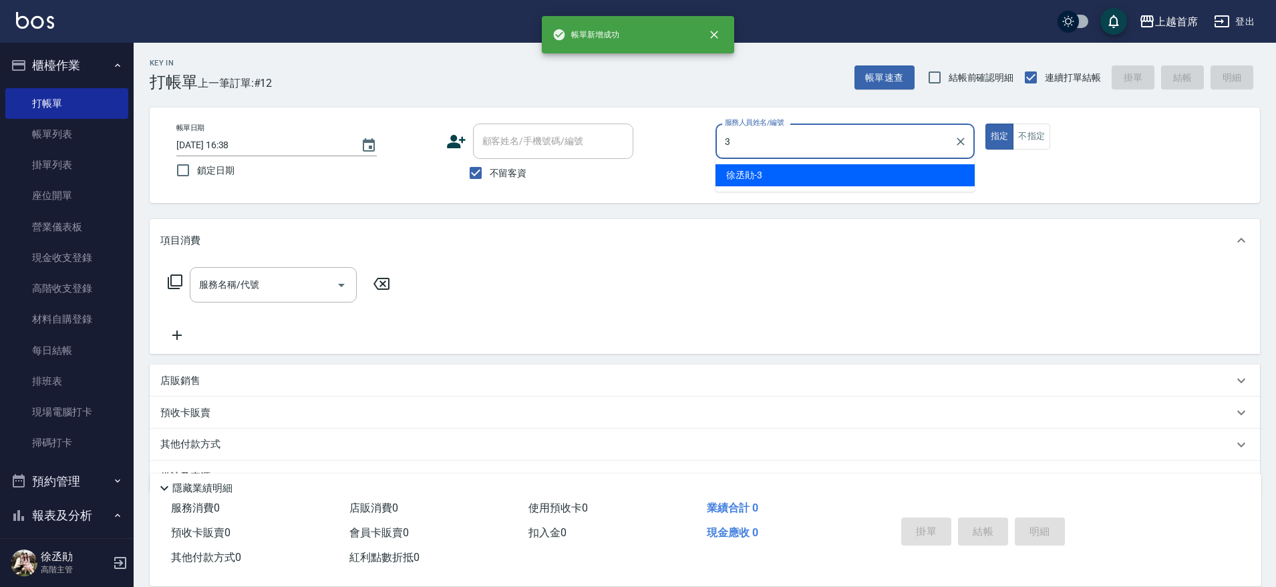
type input "[PERSON_NAME]-3"
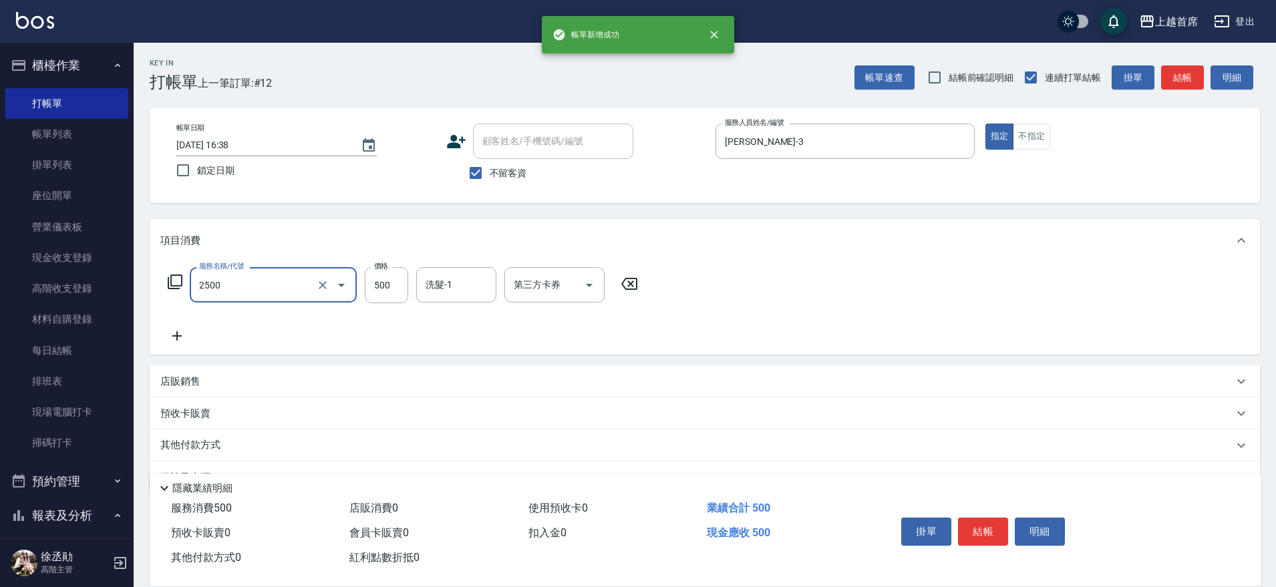
type input "海鹽洗剪500(2500)"
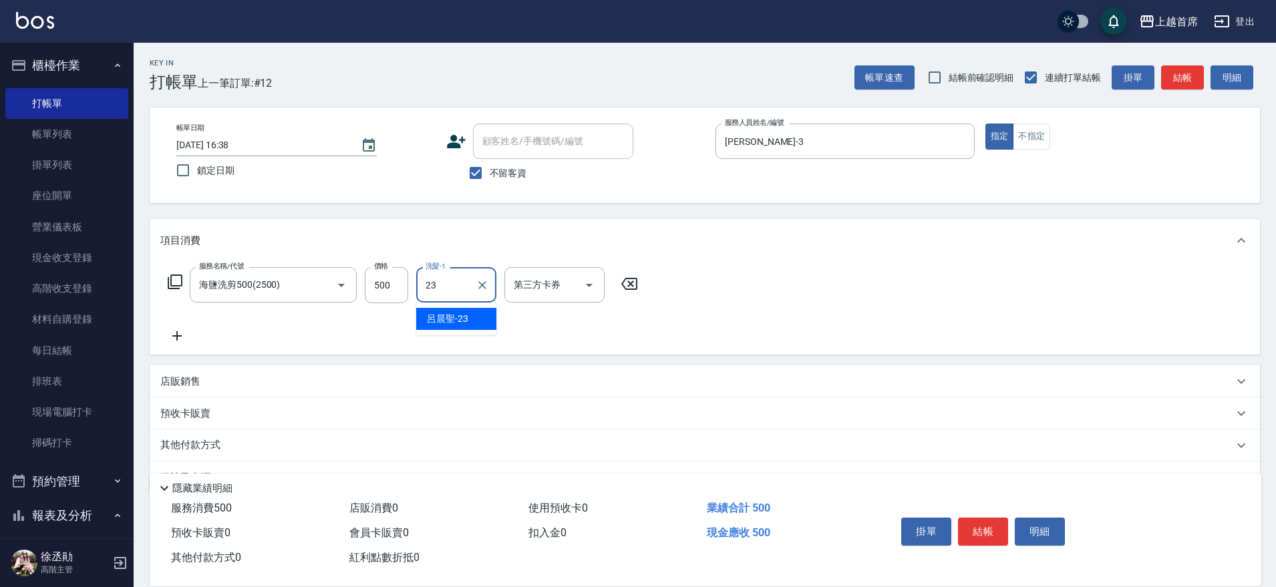
type input "[PERSON_NAME]-23"
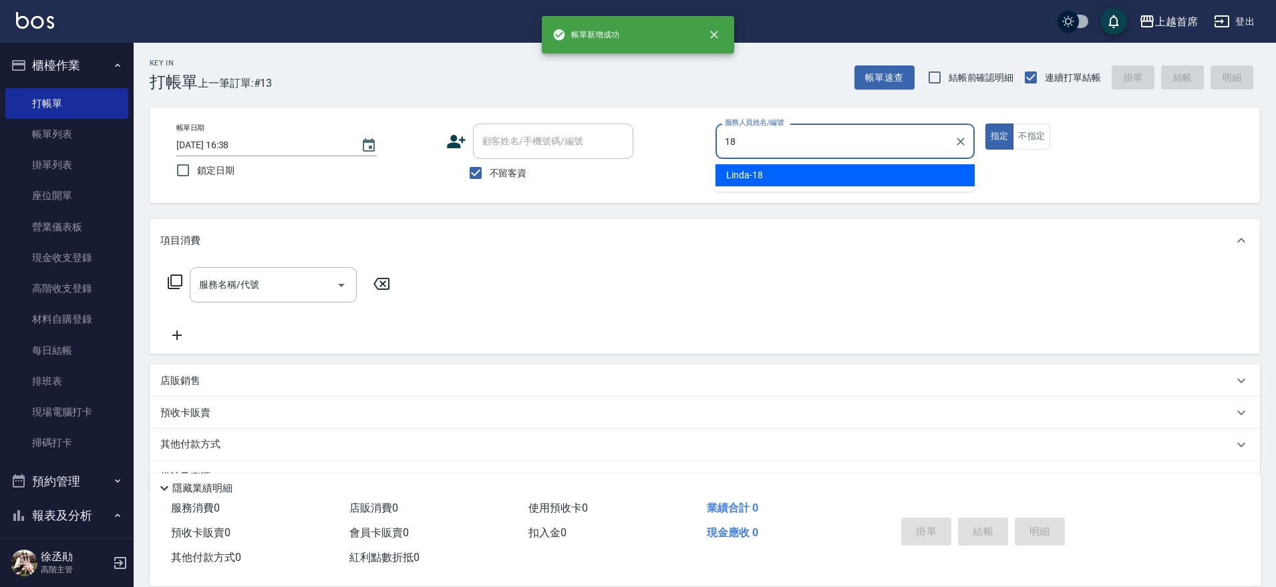
type input "Linda-18"
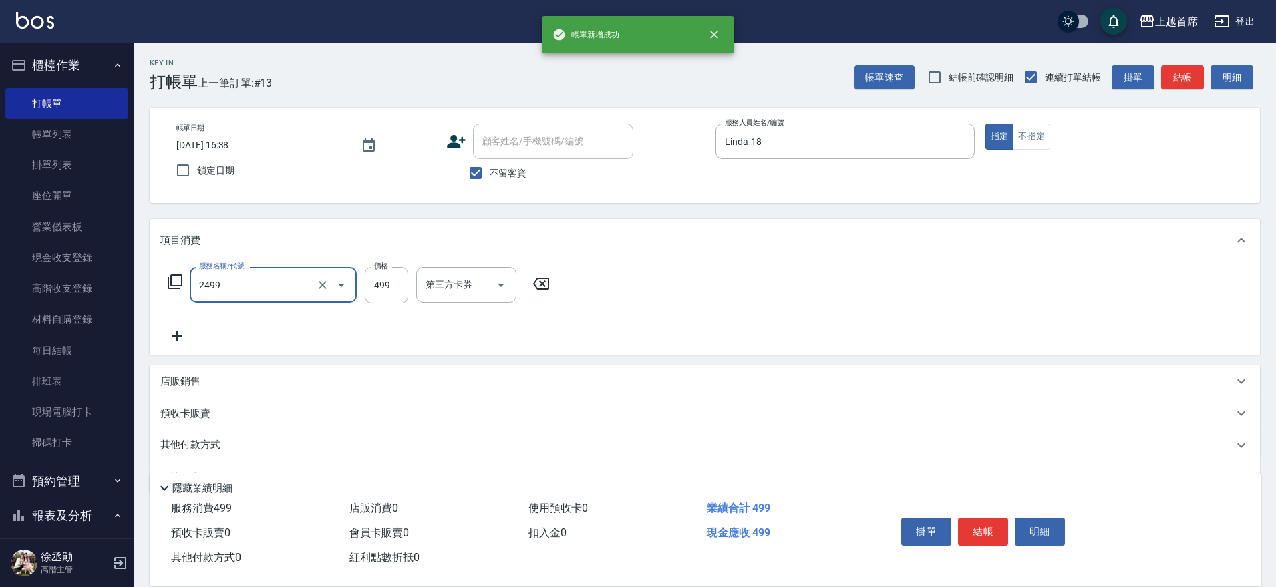
type input "499海鹽洗剪套餐(2499)"
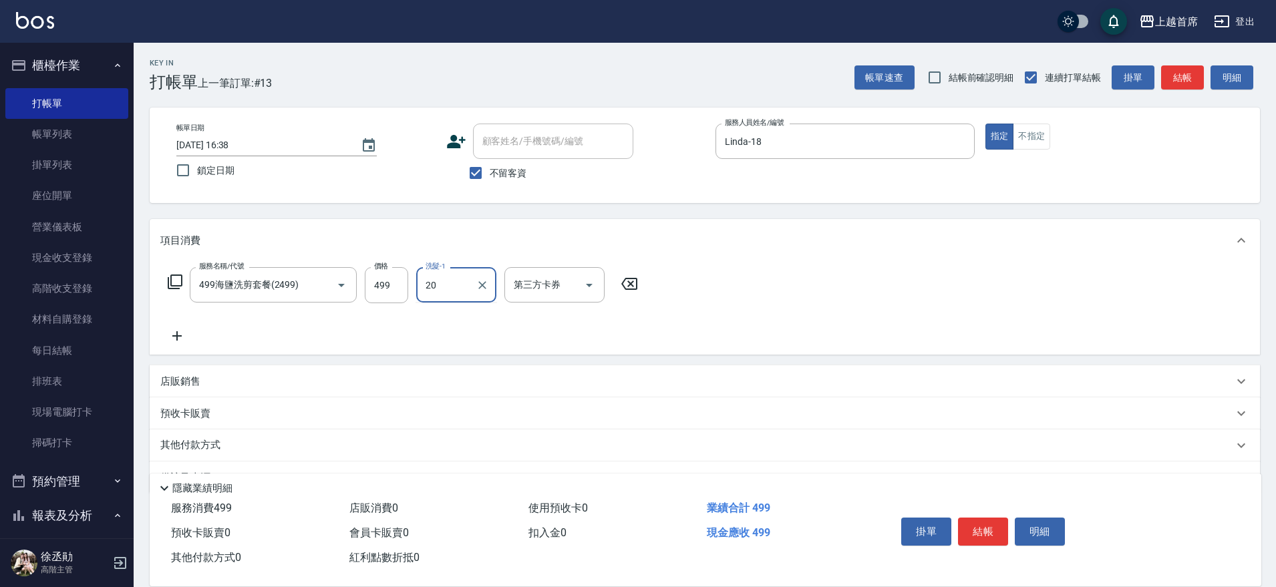
type input "[PERSON_NAME]-20"
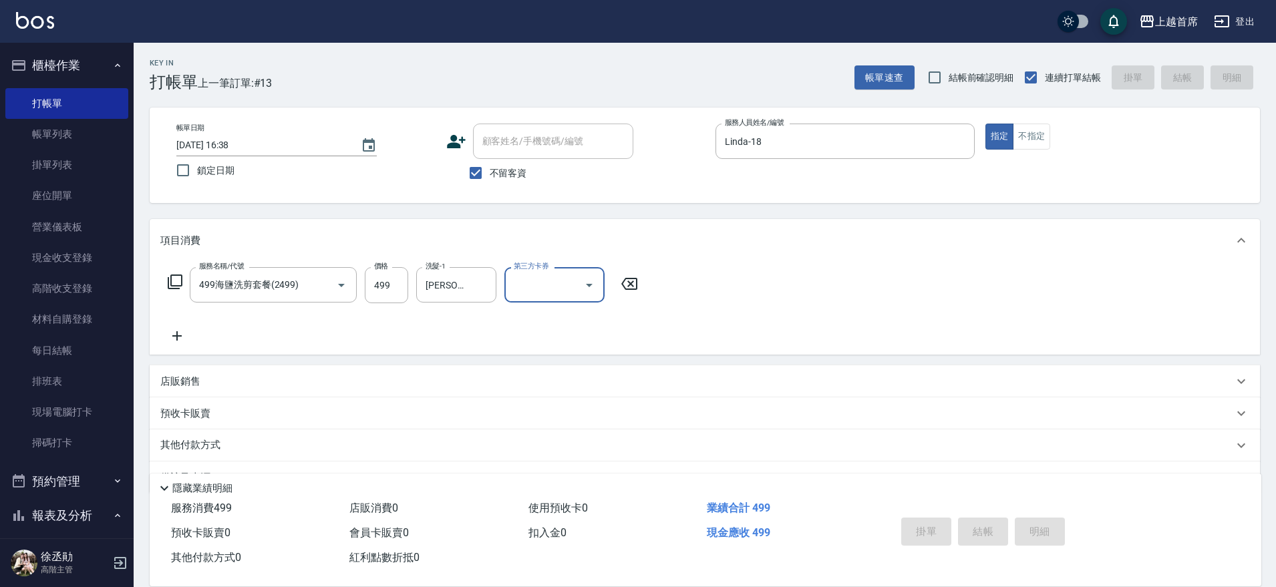
type input "[DATE] 16:39"
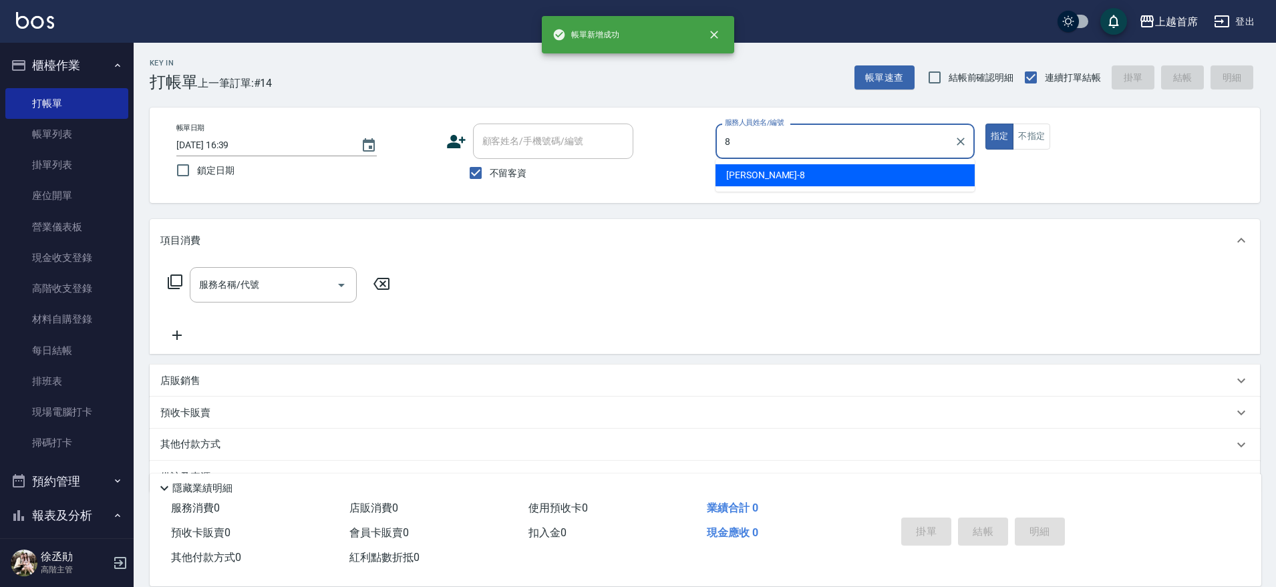
type input "[PERSON_NAME]好-8"
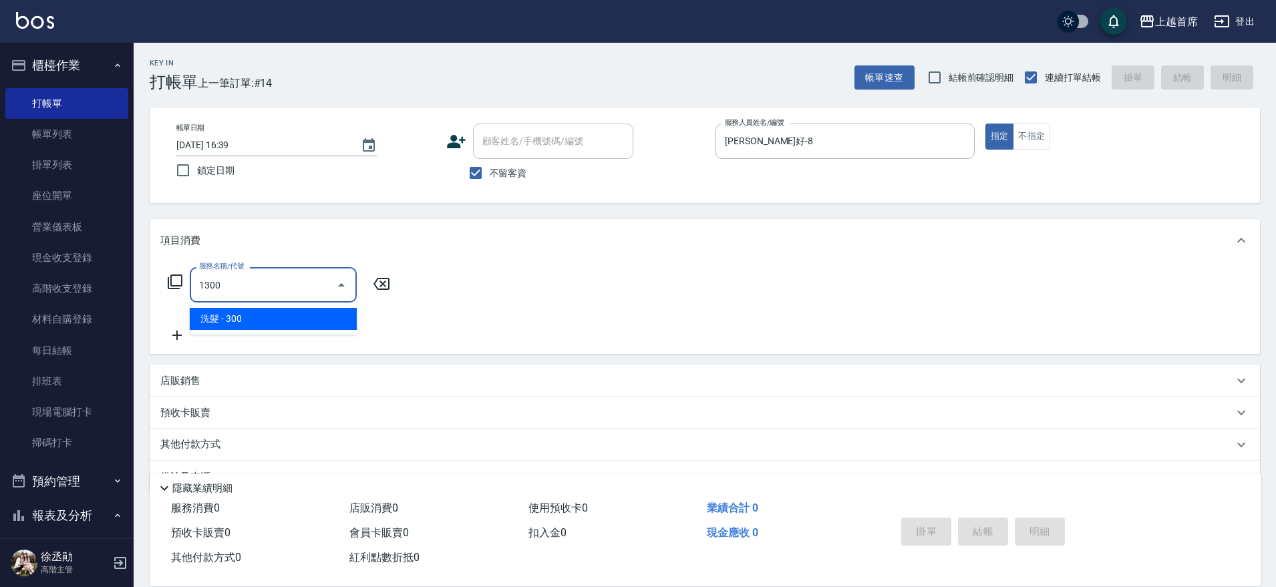
type input "洗髮(1300)"
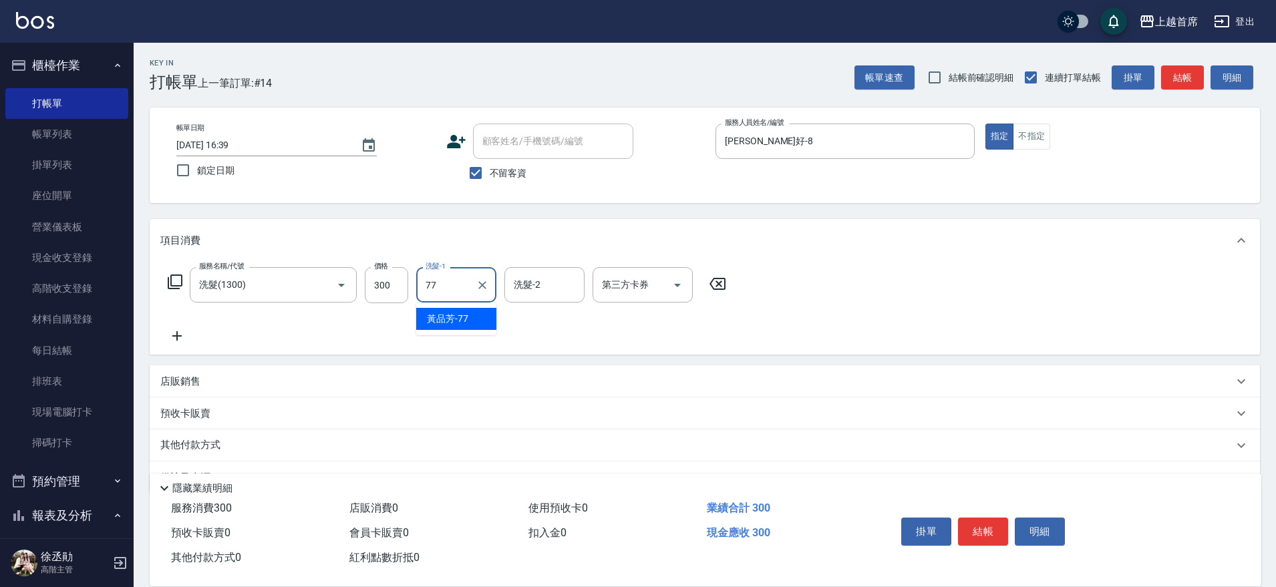
type input "[PERSON_NAME]-77"
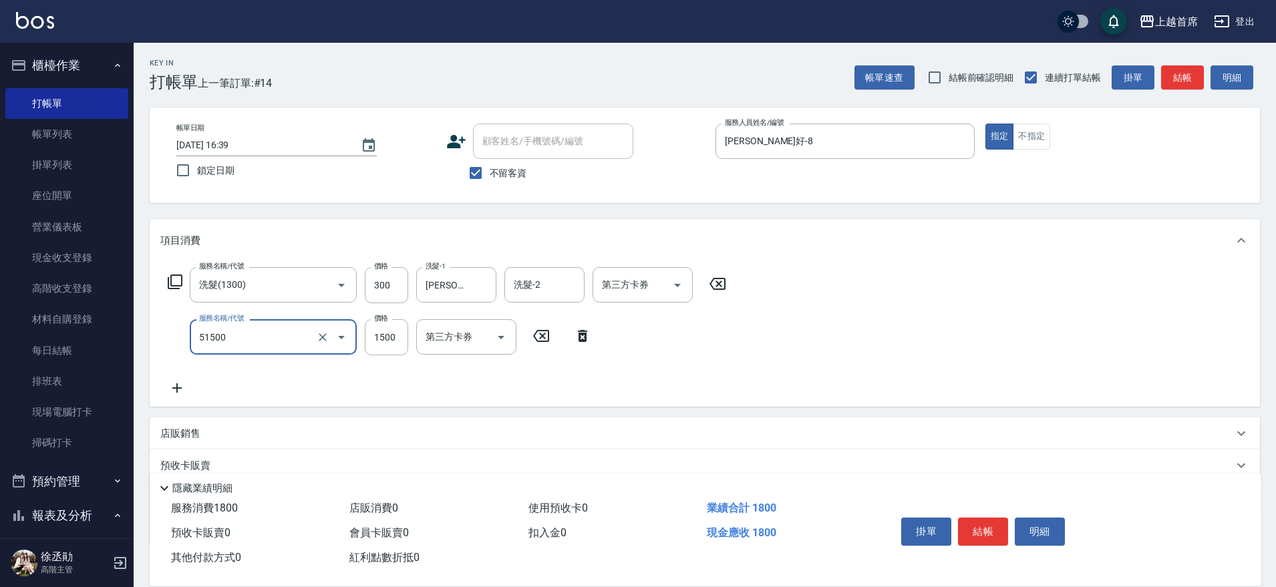
type input "鉑金護髮(51500)"
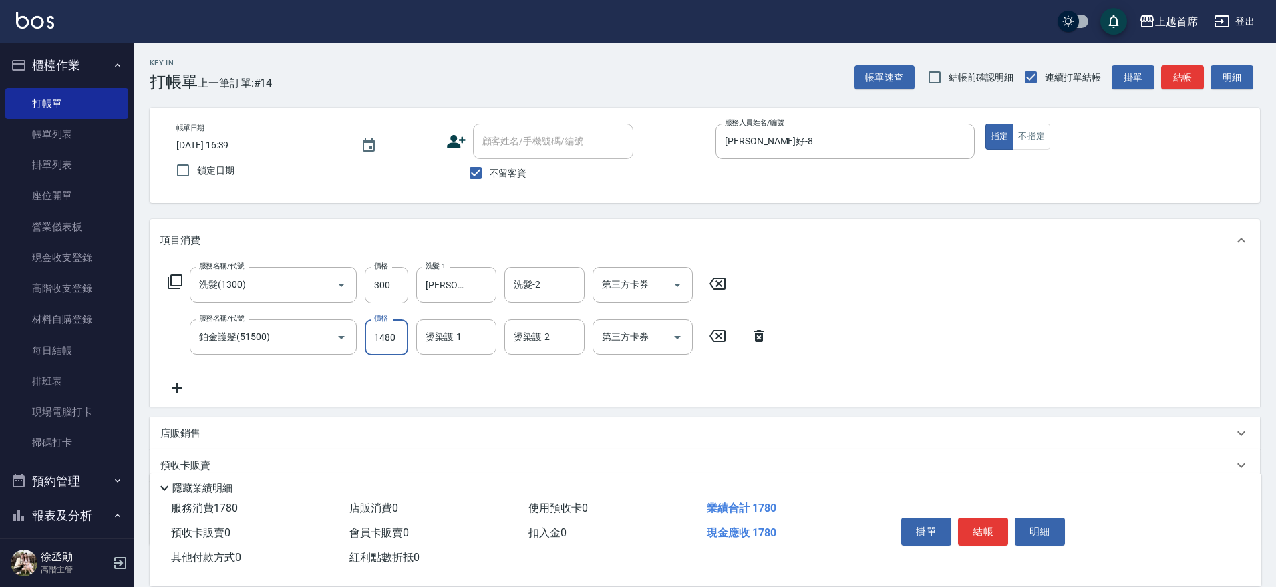
type input "1480"
type input "[PERSON_NAME]-77"
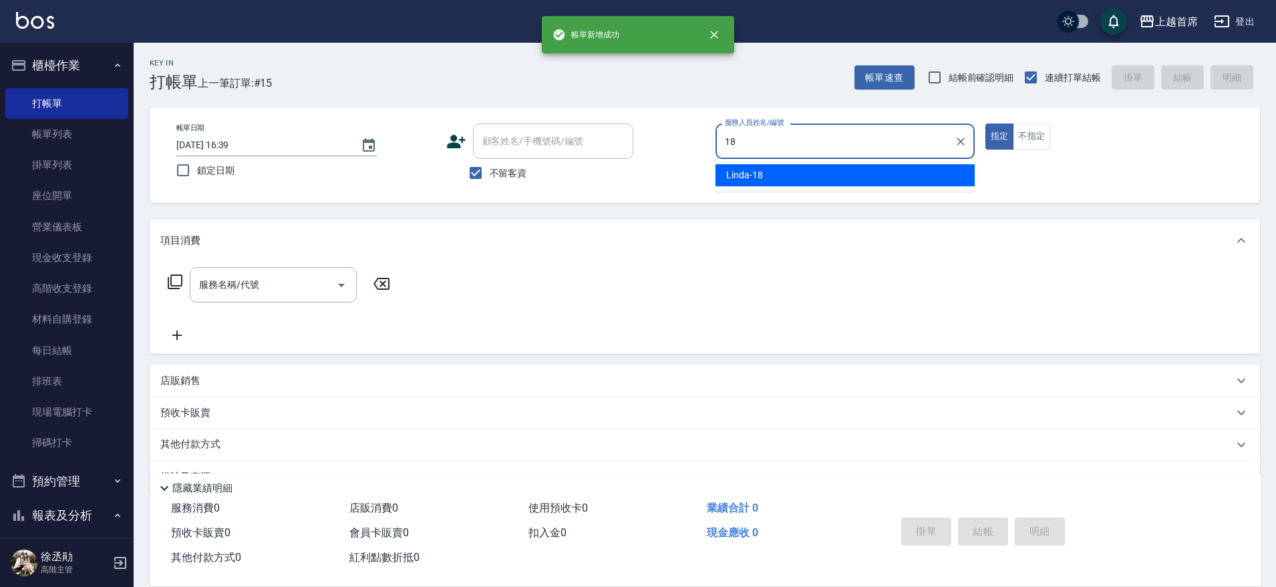
type input "Linda-18"
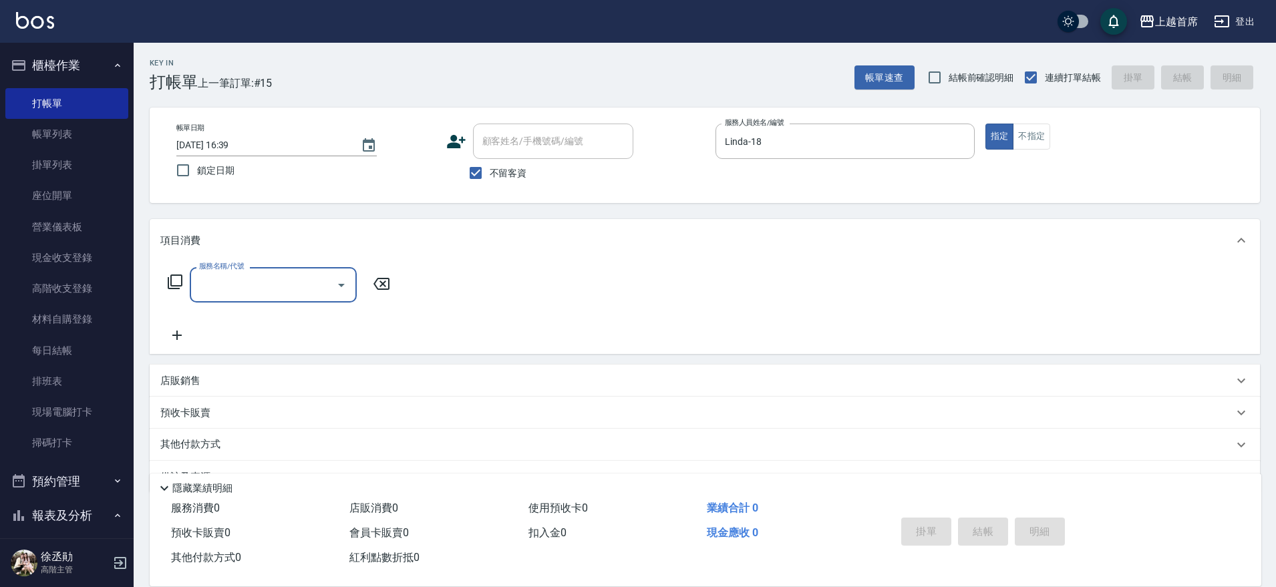
type input "4"
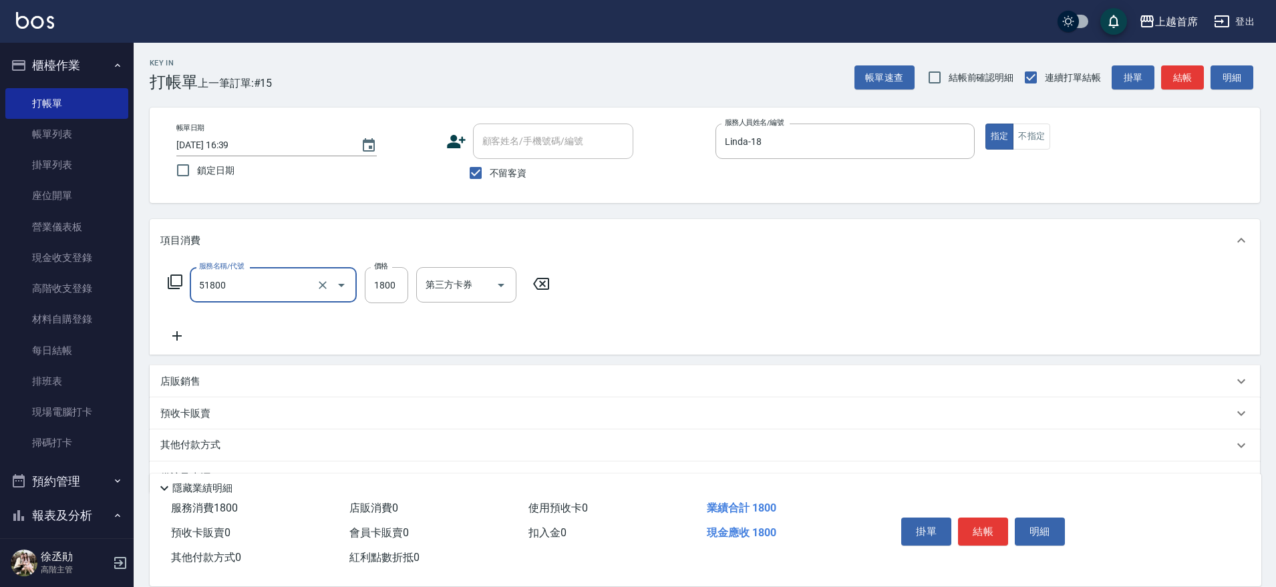
type input "鏡面護髮(51800)"
type input "1399"
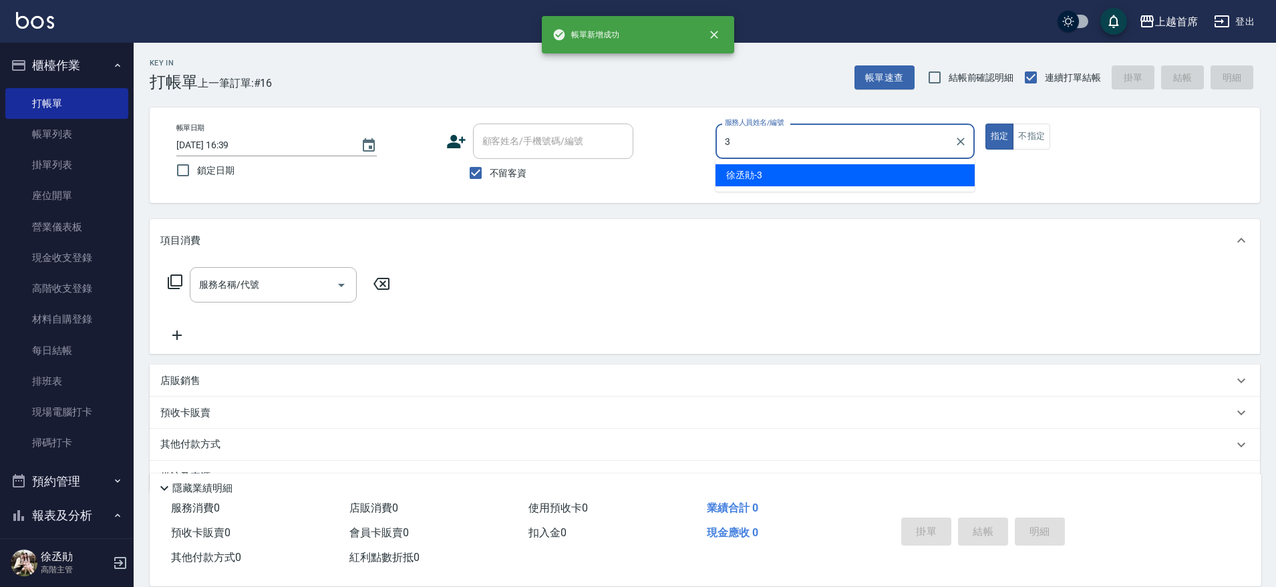
type input "[PERSON_NAME]-3"
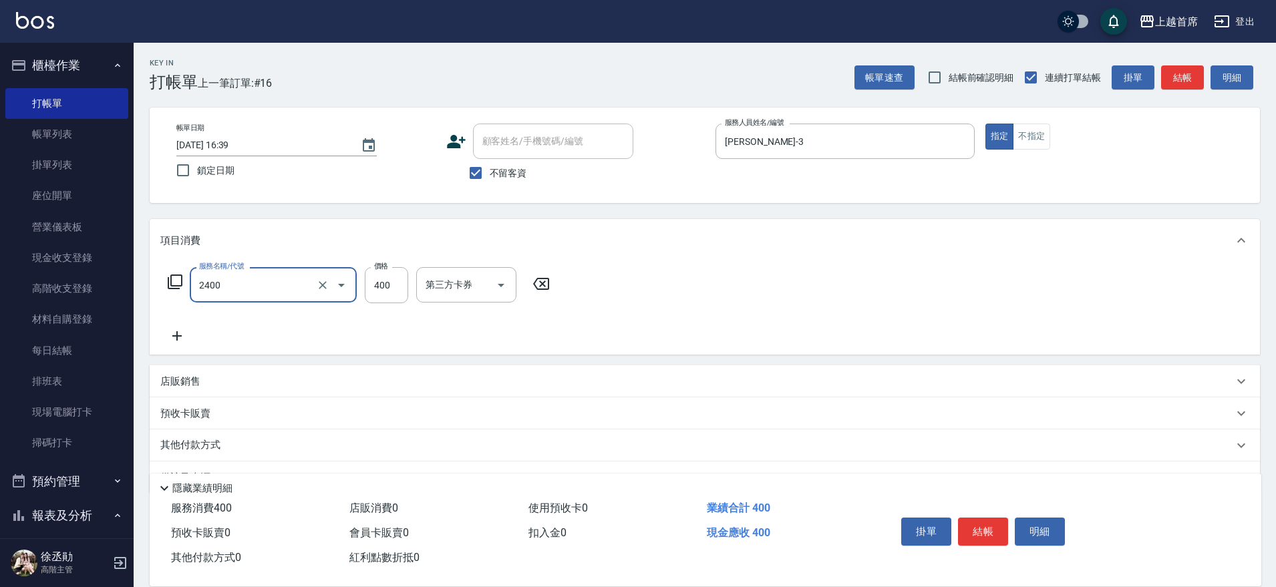
type input "指定一般洗剪400(2400)"
type input "450"
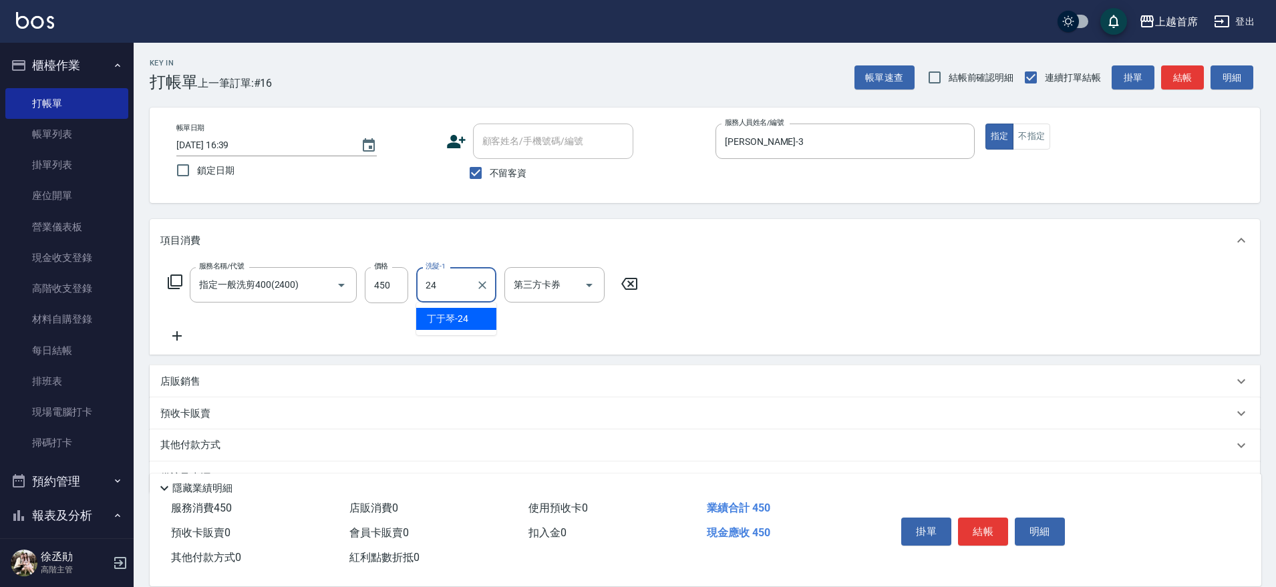
type input "[PERSON_NAME]-24"
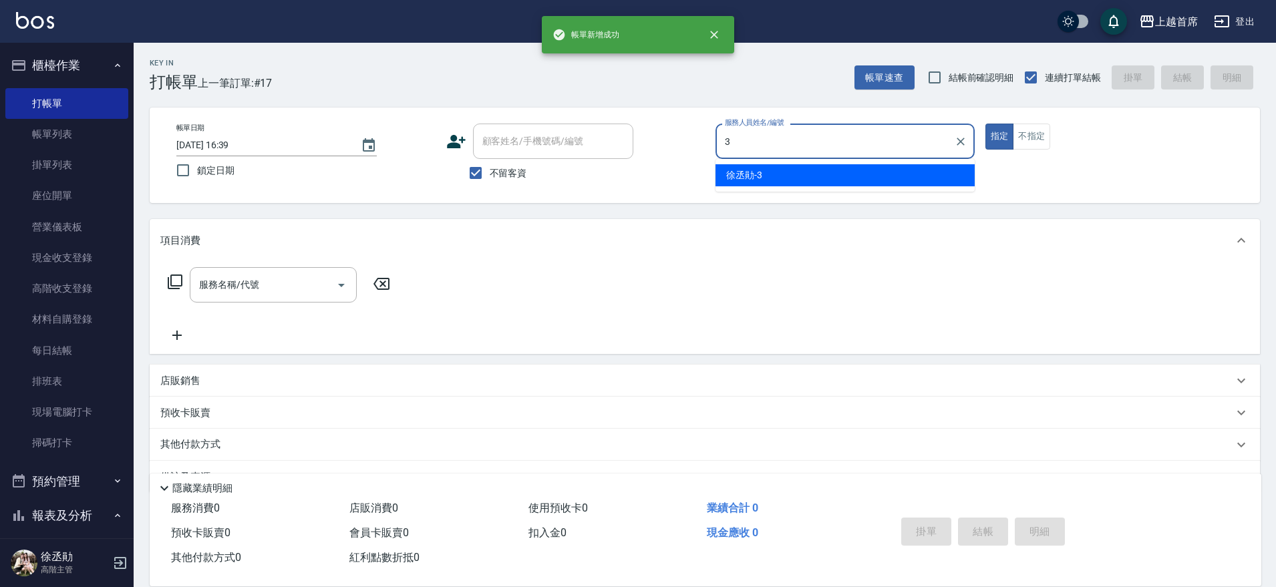
type input "[PERSON_NAME]-3"
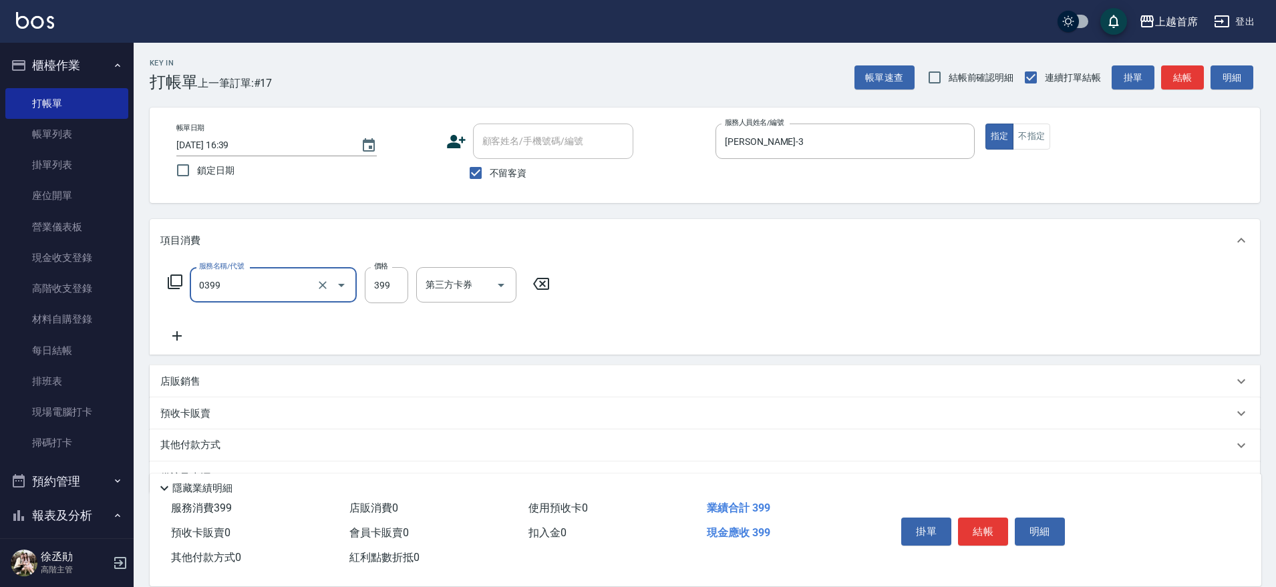
type input "海鹽洗髮(0399)"
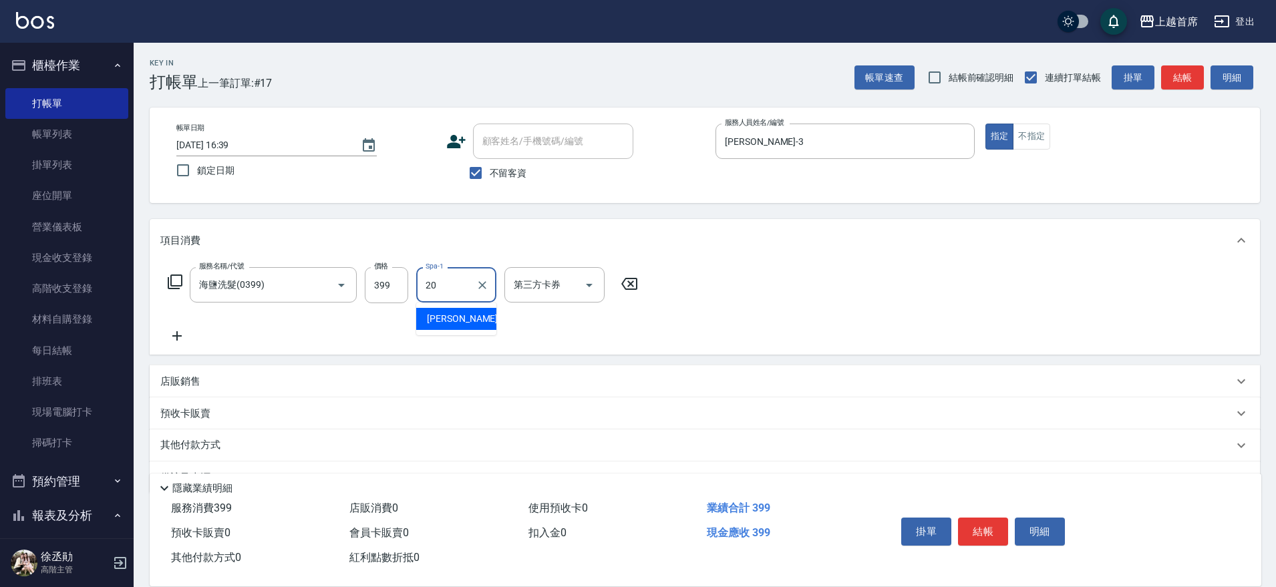
type input "[PERSON_NAME]-20"
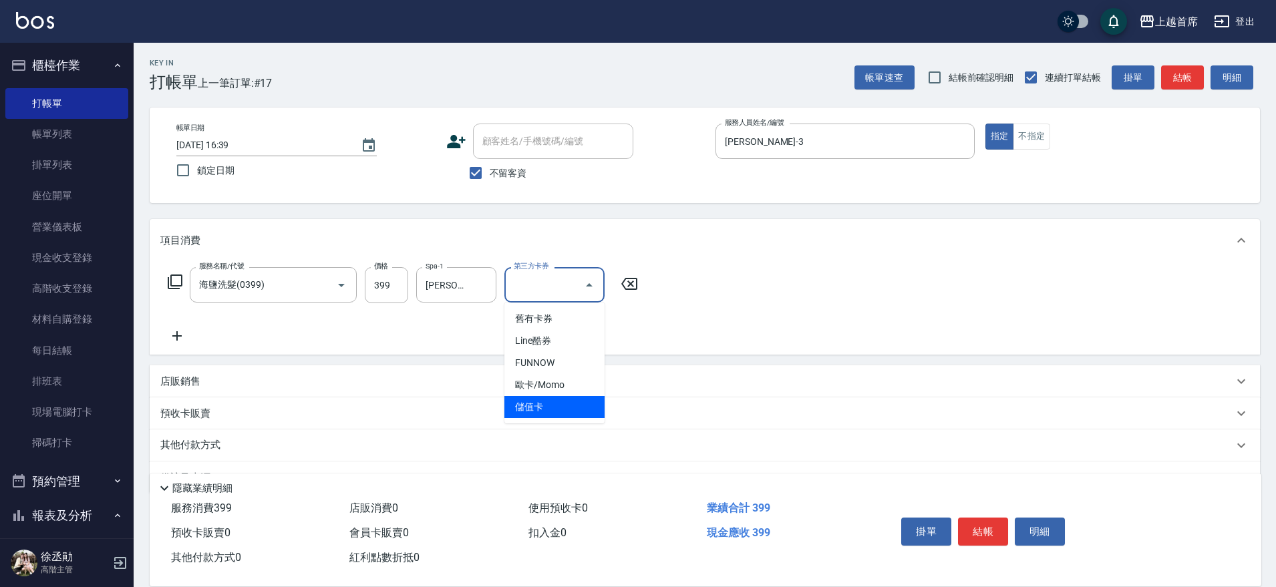
type input "儲值卡"
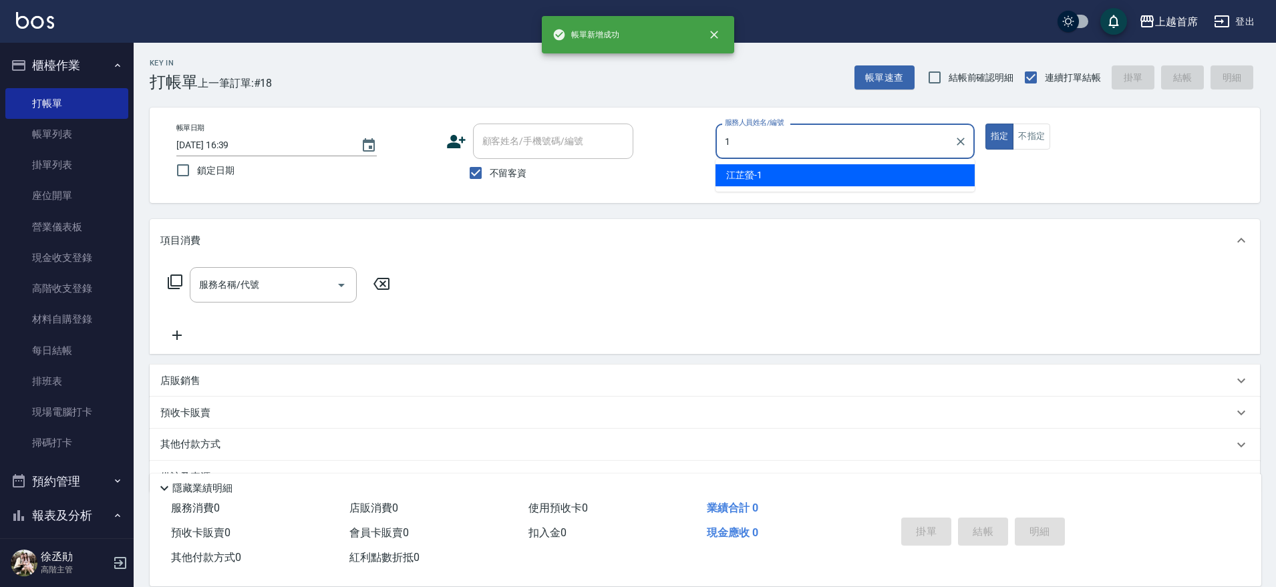
type input "[PERSON_NAME]-1"
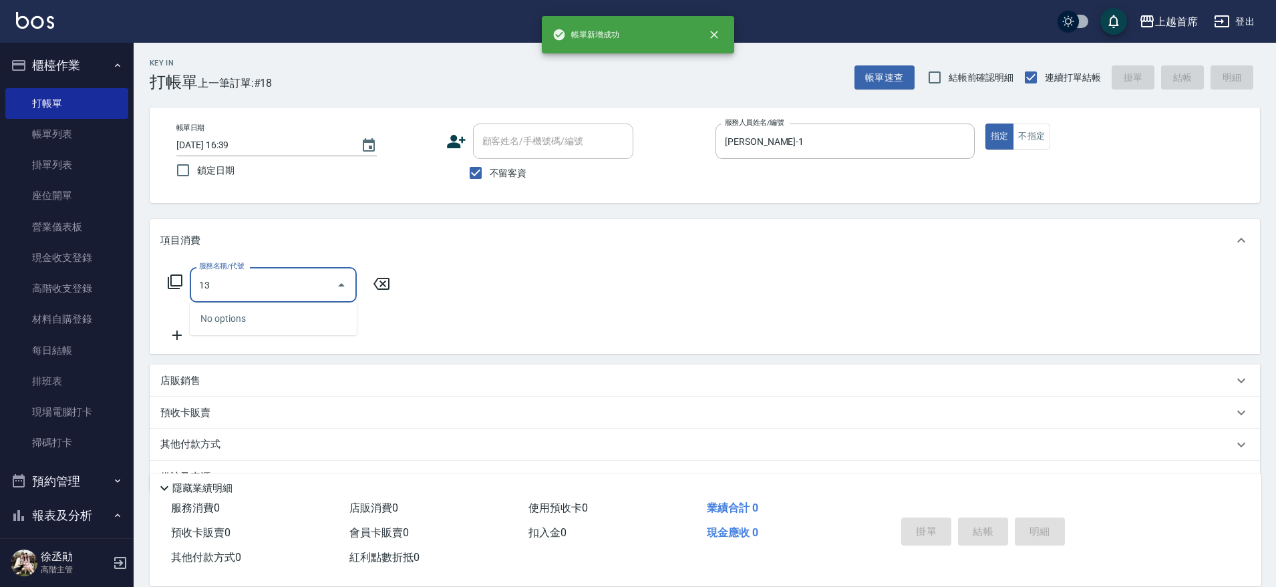
type input "1"
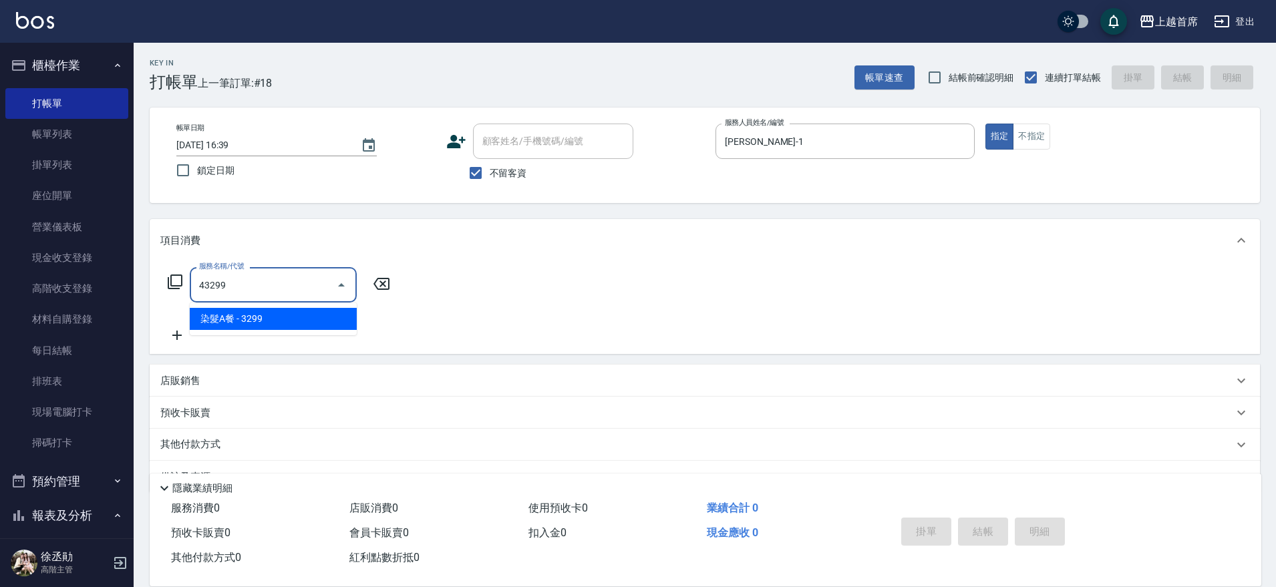
type input "染髮A餐(43299)"
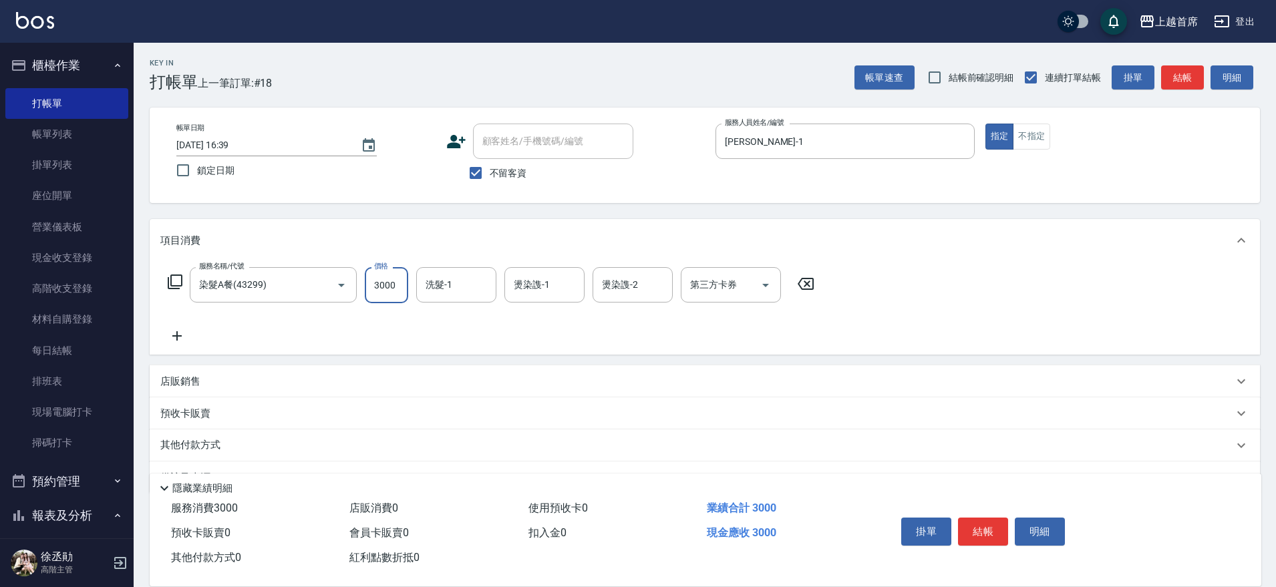
type input "3000"
type input "[PERSON_NAME]-34"
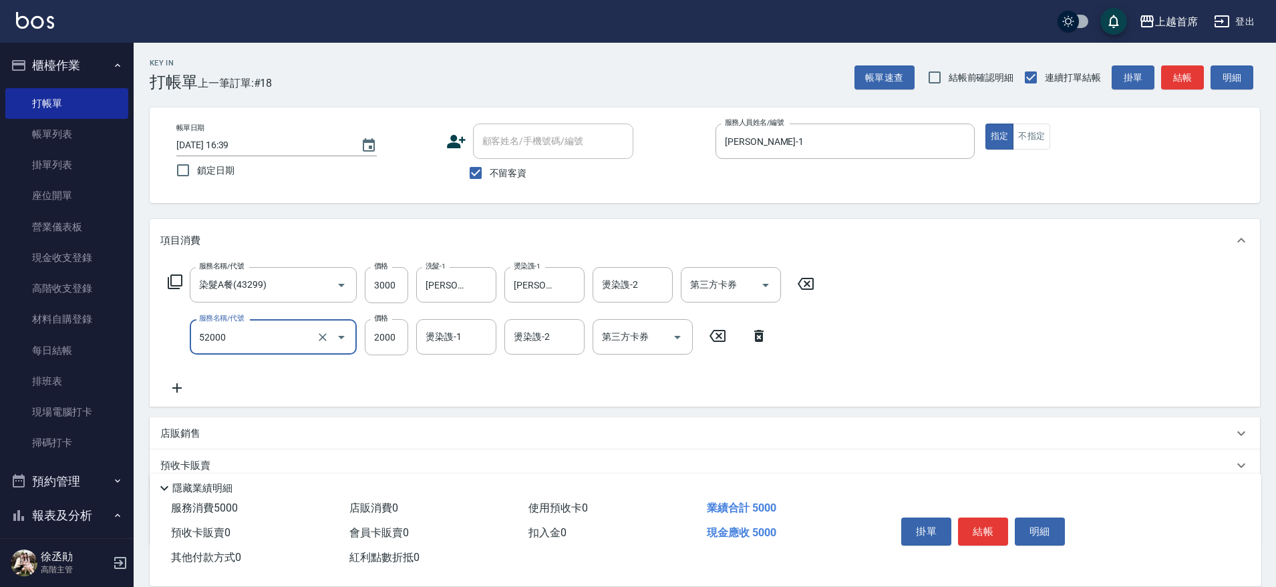
type input "黑耀光護髮(52000)"
type input "1480"
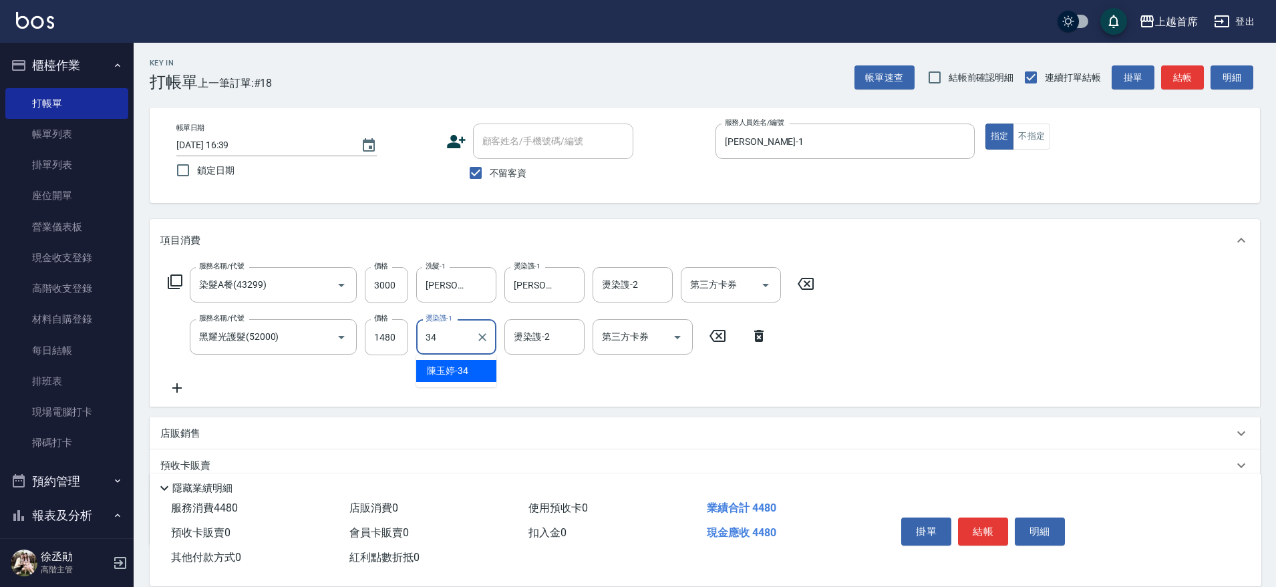
type input "[PERSON_NAME]-34"
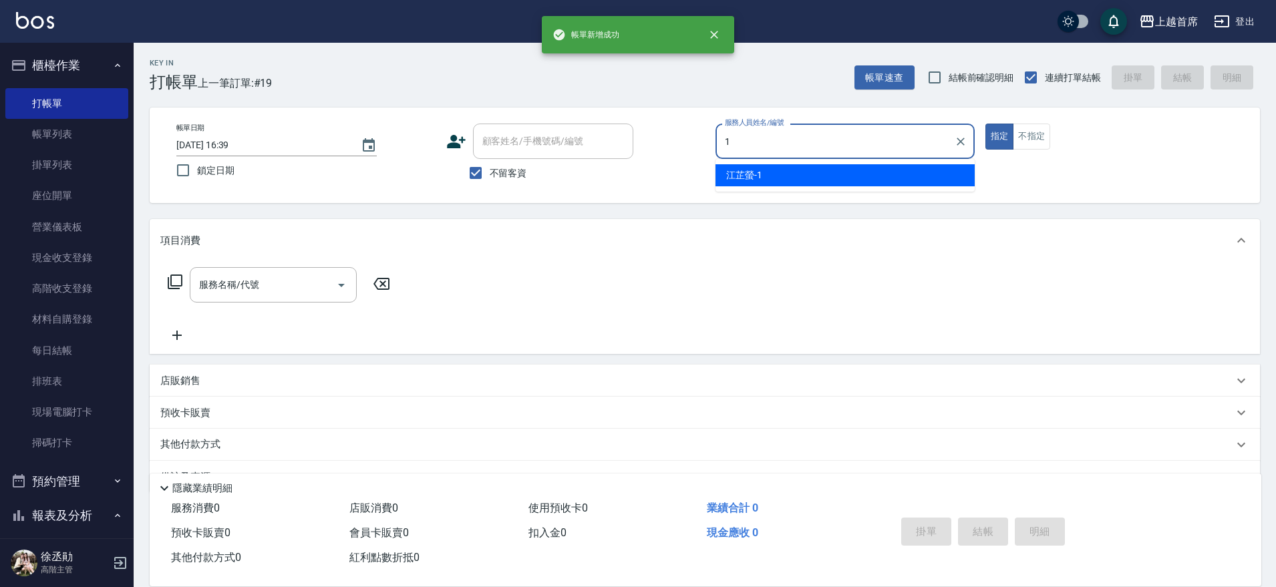
type input "[PERSON_NAME]-1"
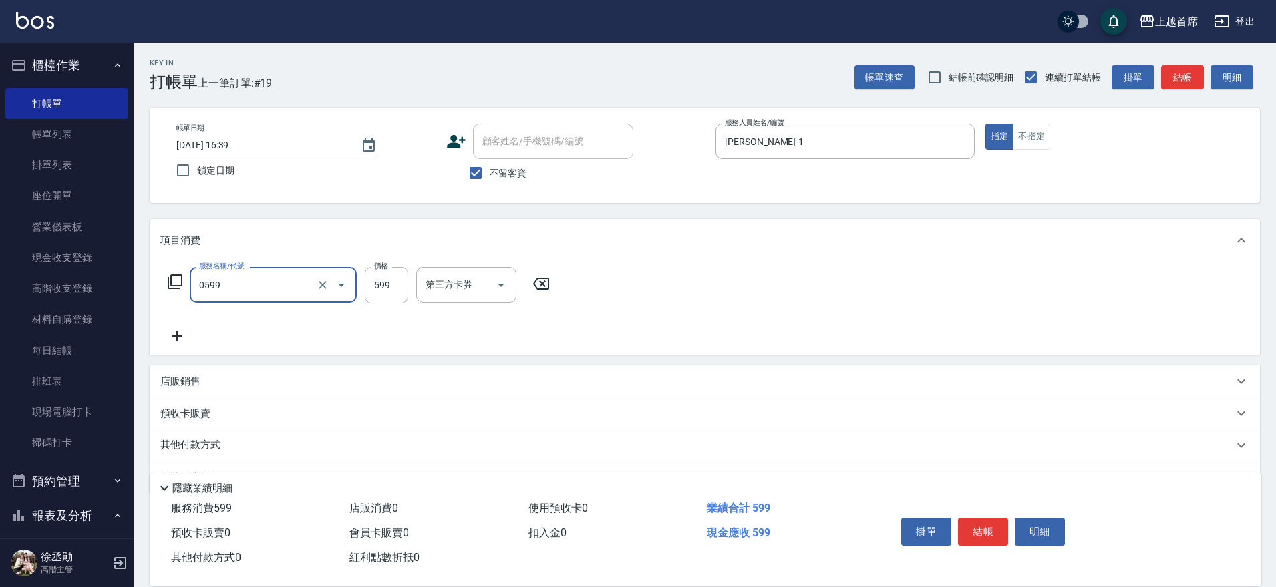
type input "[PERSON_NAME]spa(0599)"
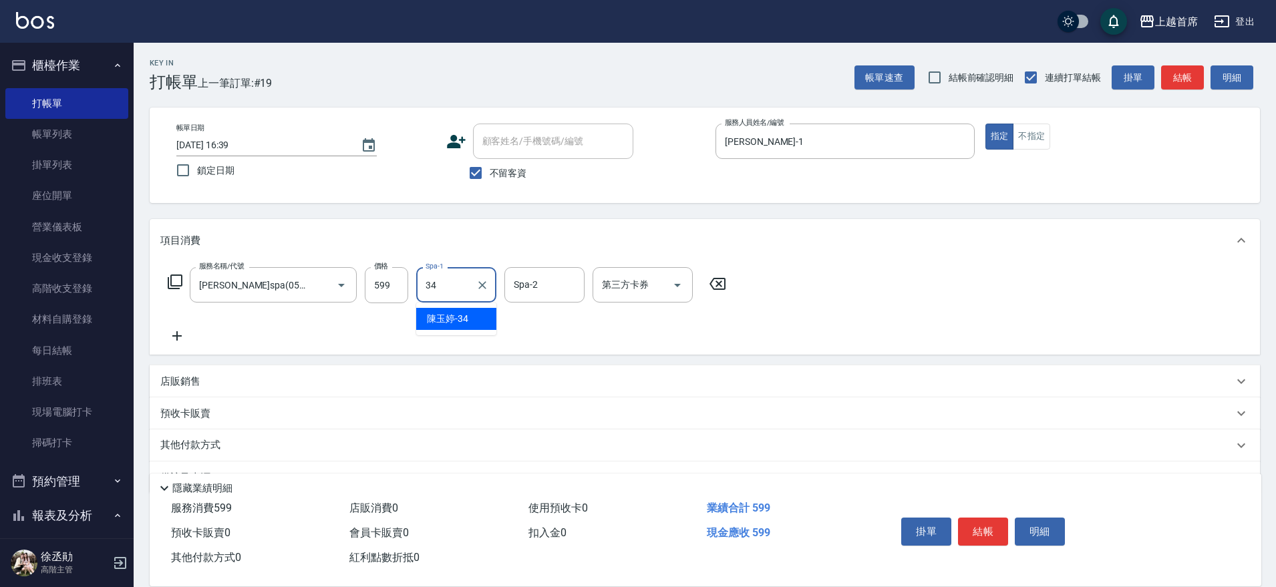
type input "[PERSON_NAME]-34"
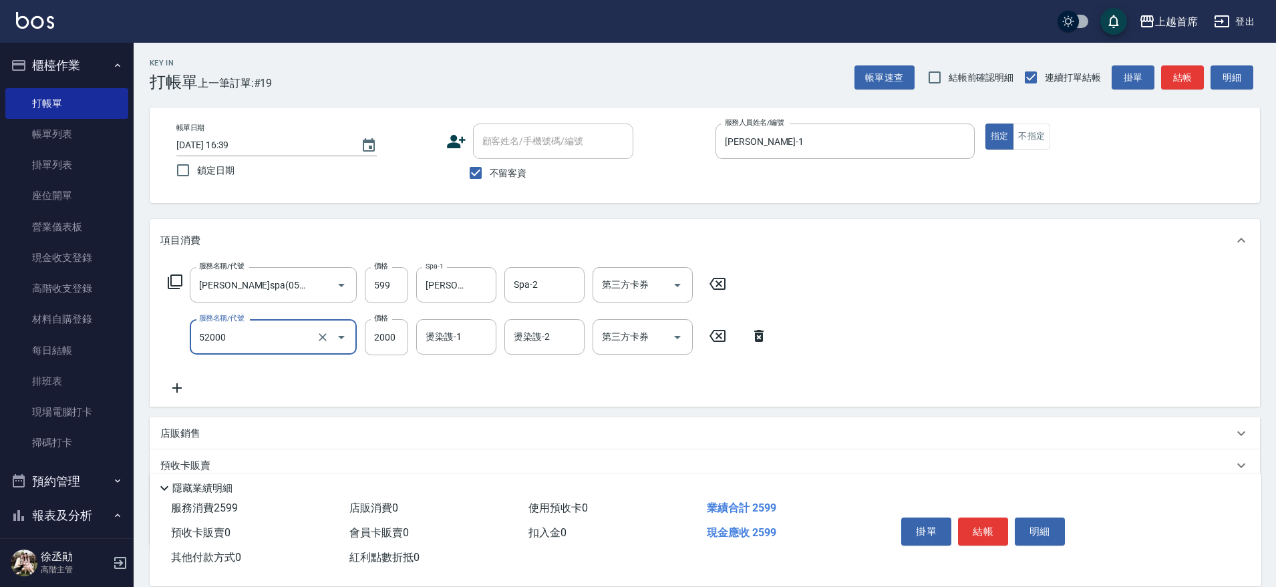
type input "黑耀光護髮(52000)"
type input "1980"
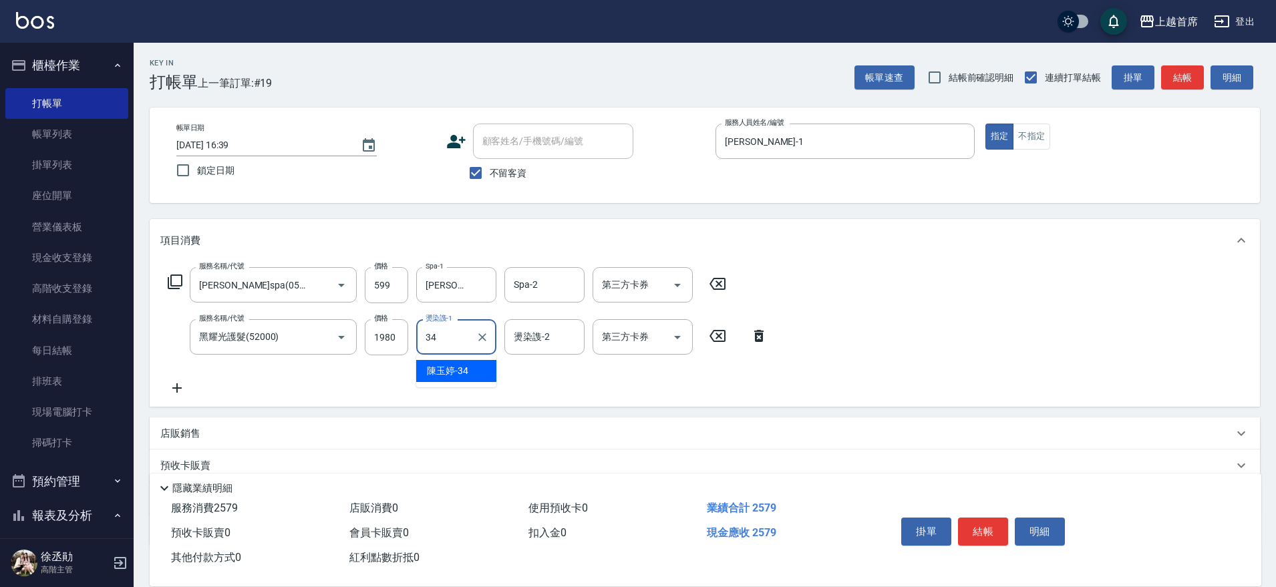
type input "[PERSON_NAME]-34"
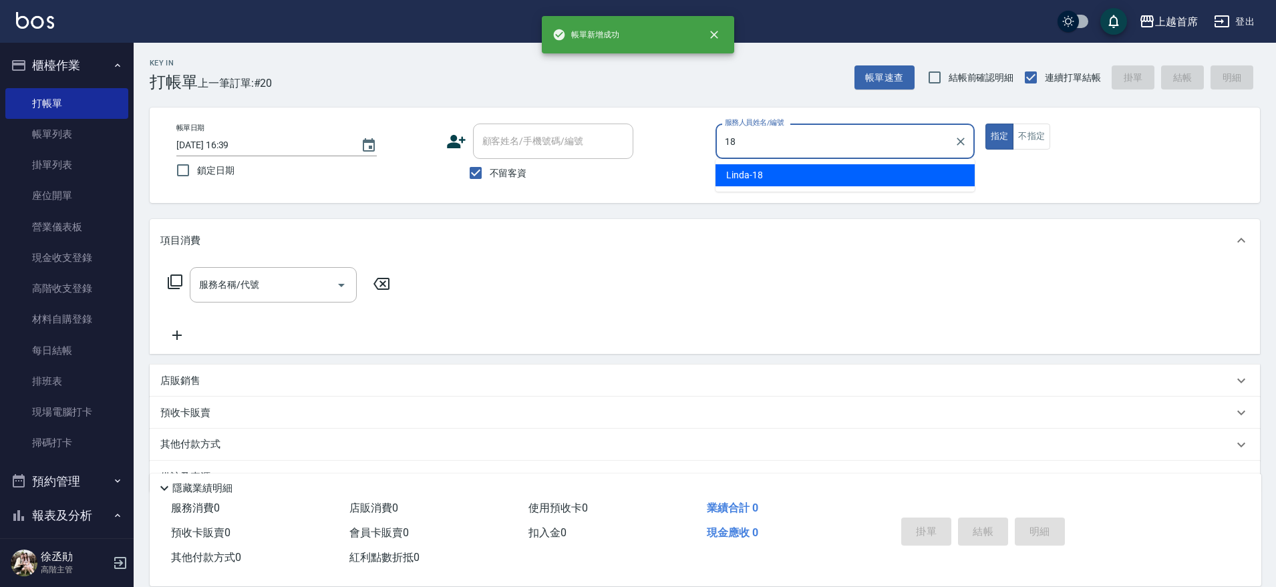
type input "Linda-18"
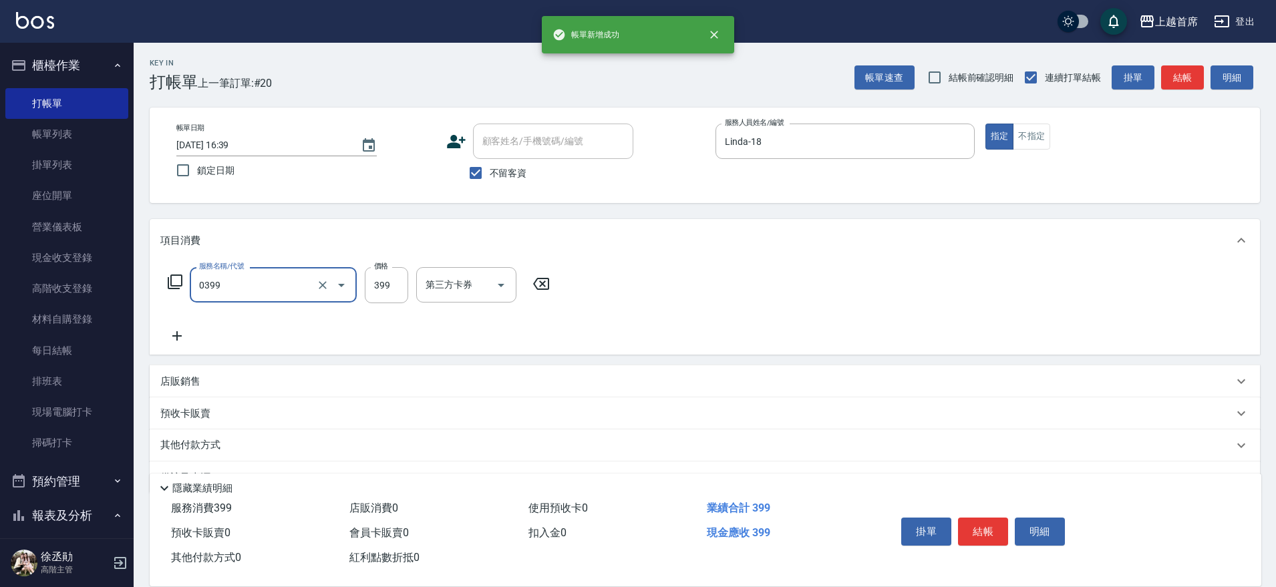
type input "海鹽洗髮(0399)"
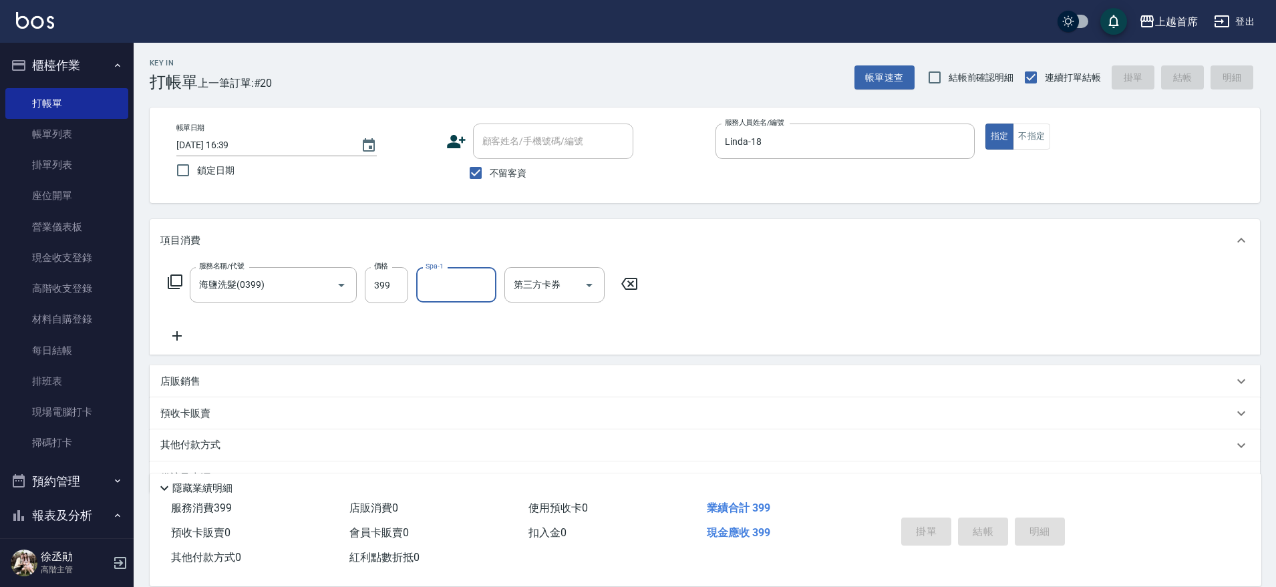
type input "[DATE] 16:40"
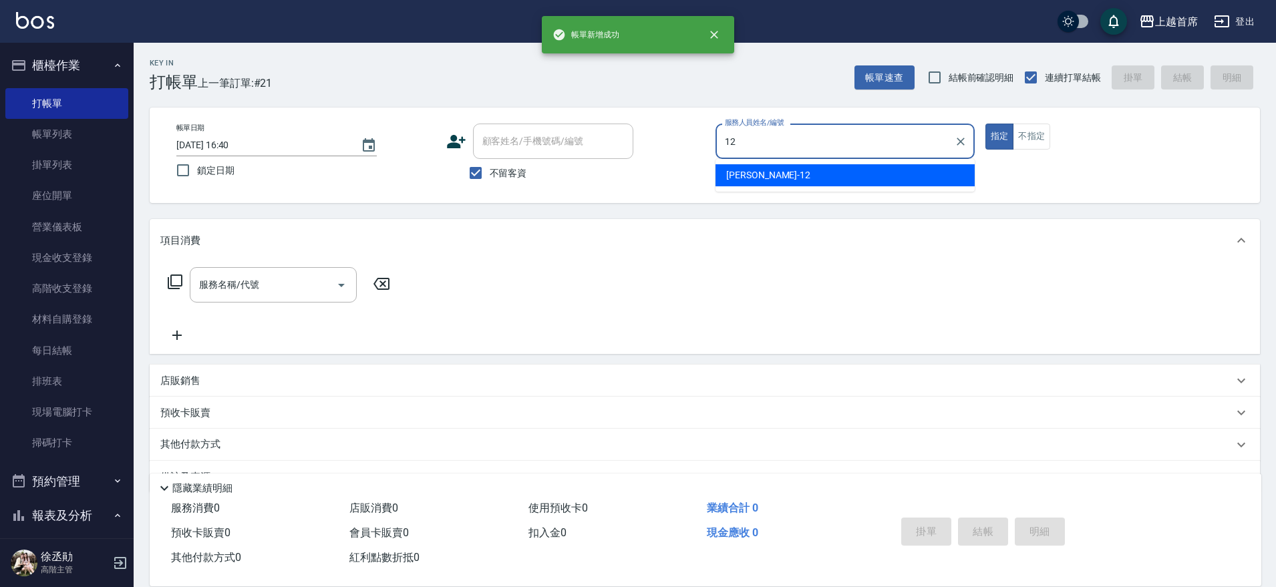
type input "[PERSON_NAME]-12"
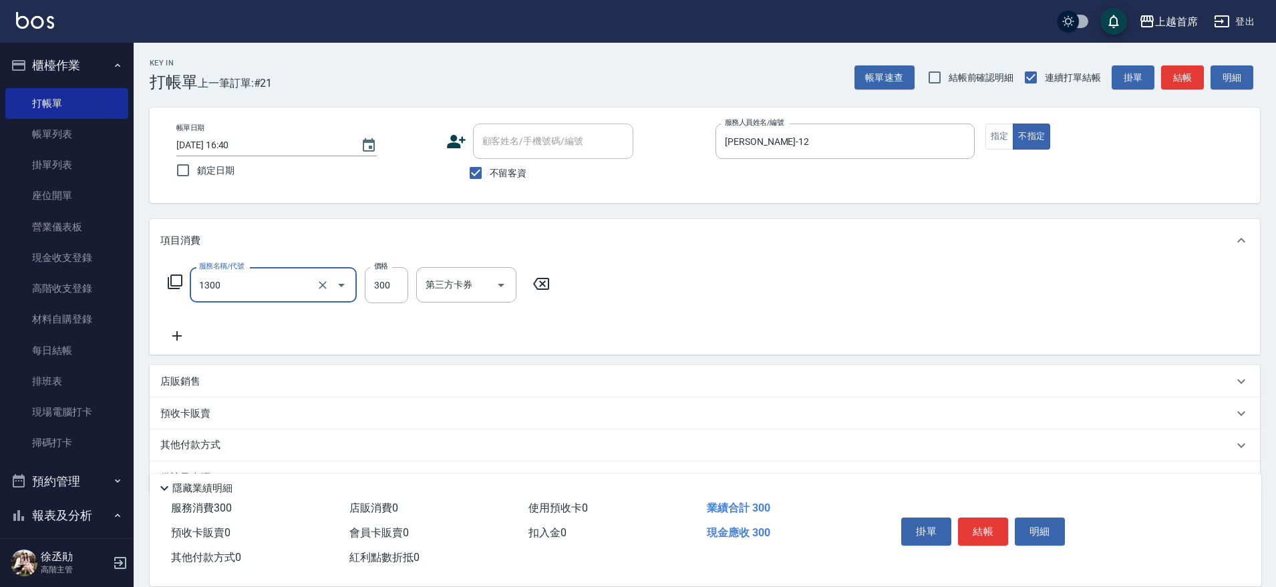
type input "洗髮(1300)"
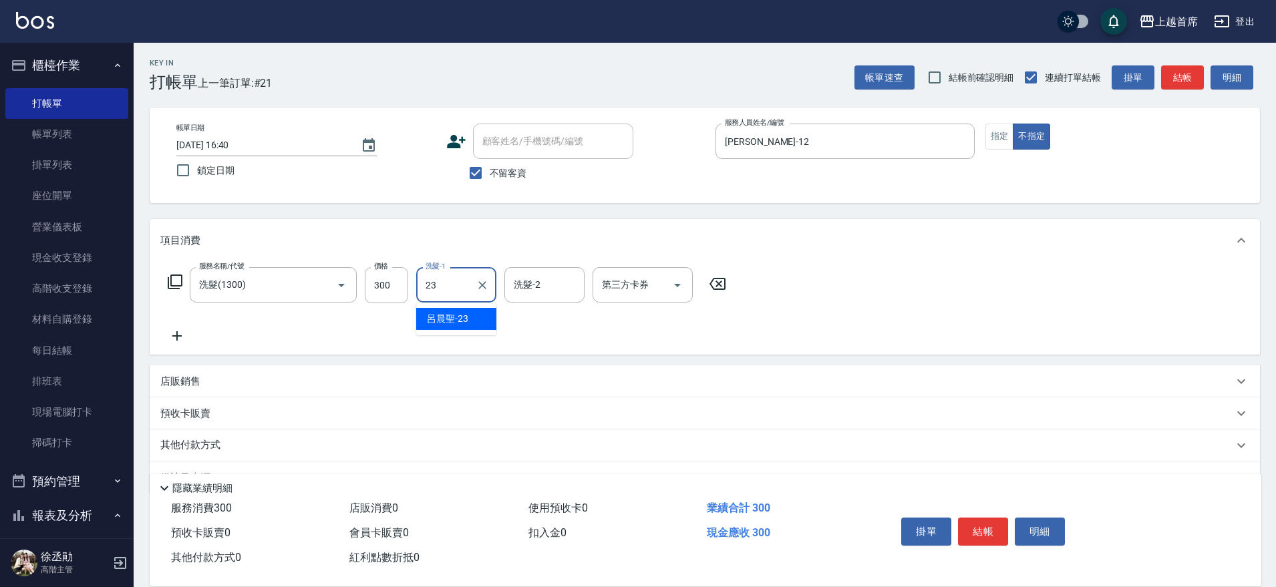
type input "[PERSON_NAME]-23"
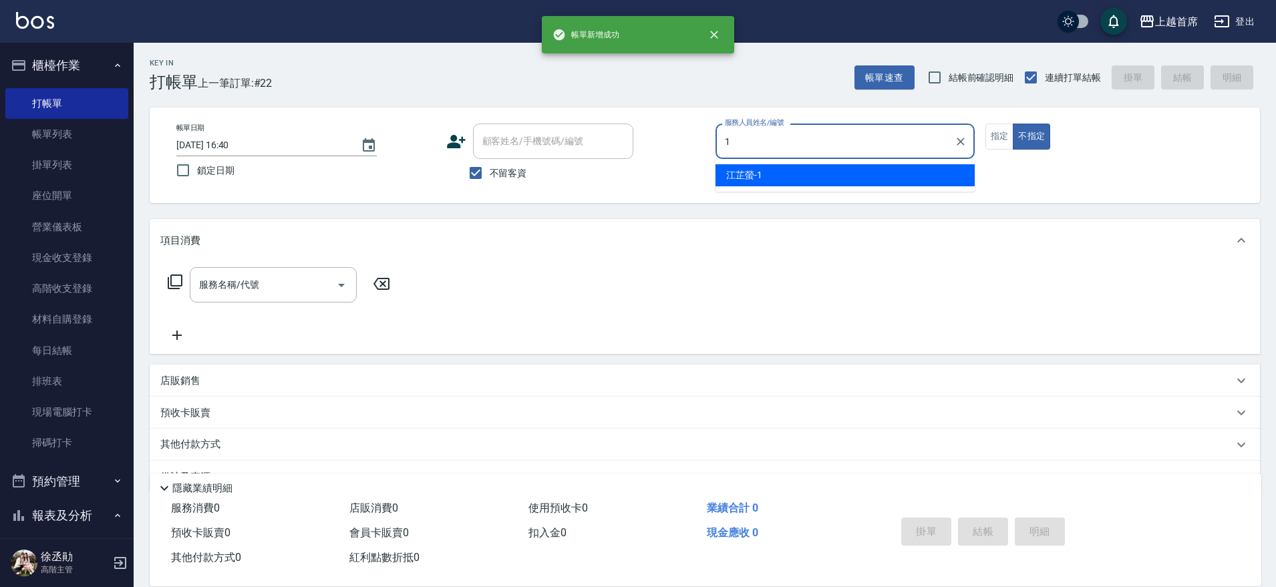
type input "[PERSON_NAME]-1"
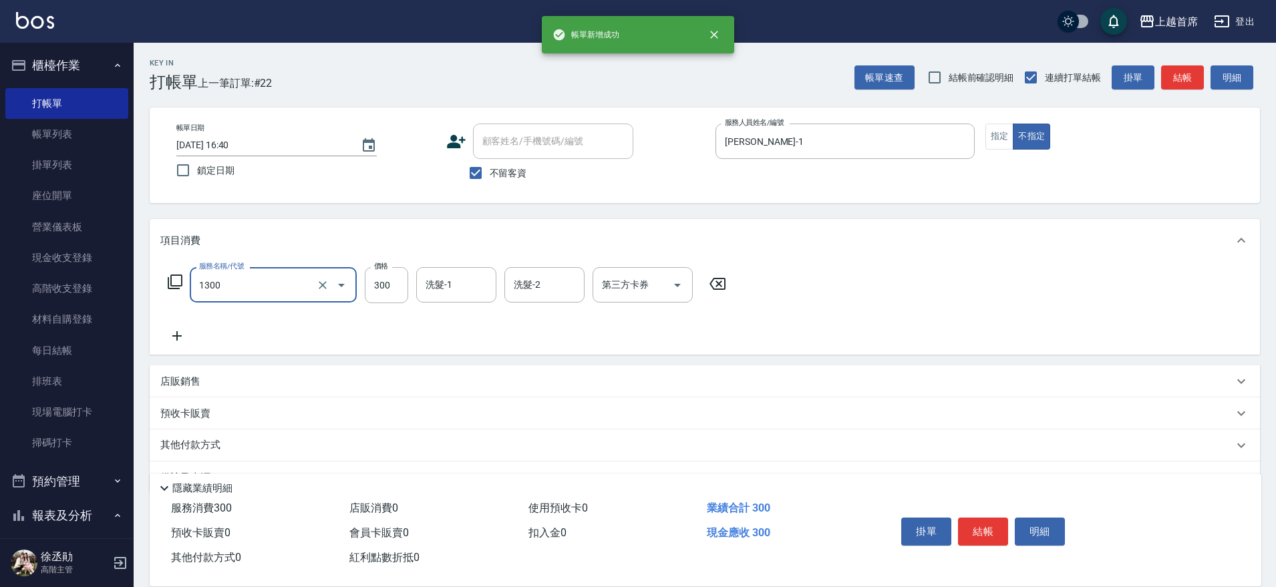
type input "洗髮(1300)"
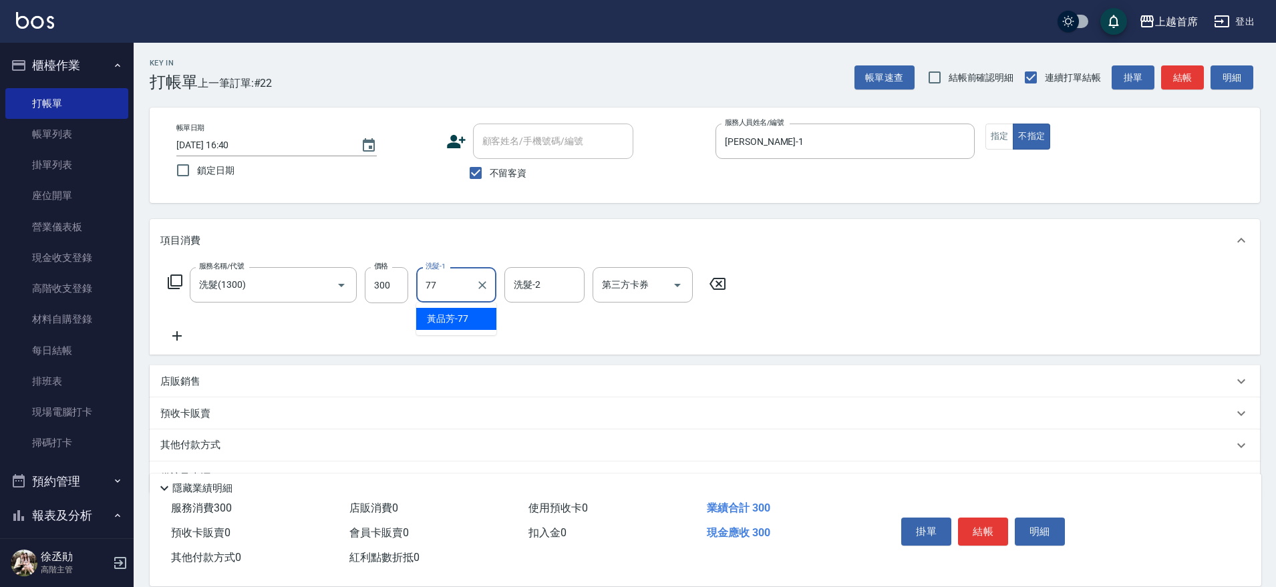
type input "[PERSON_NAME]-77"
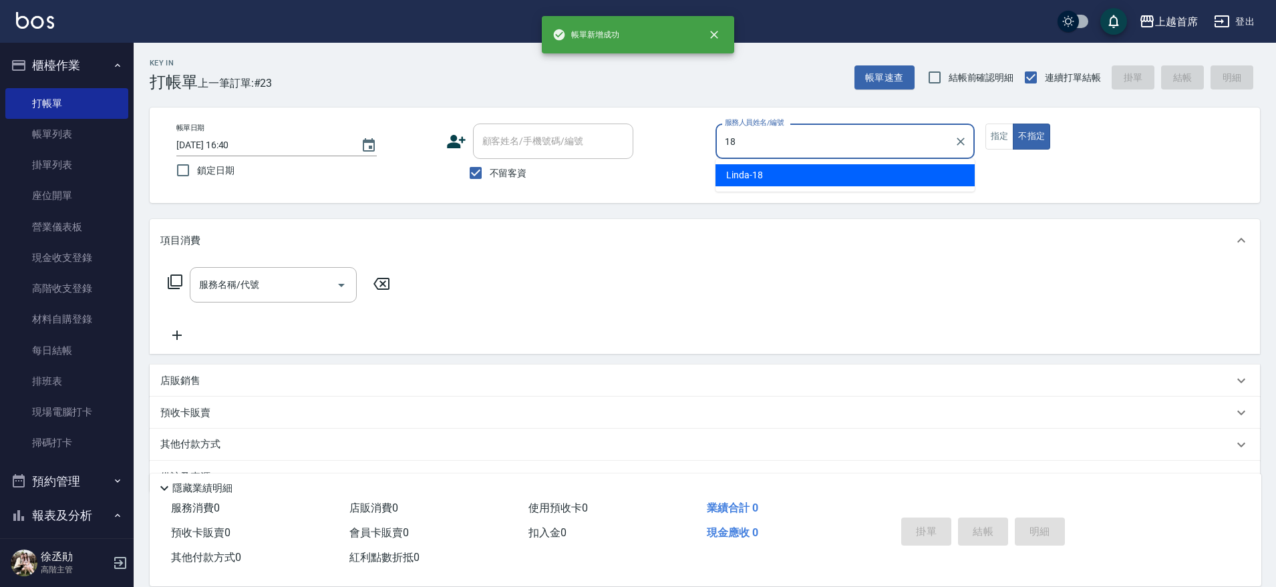
type input "Linda-18"
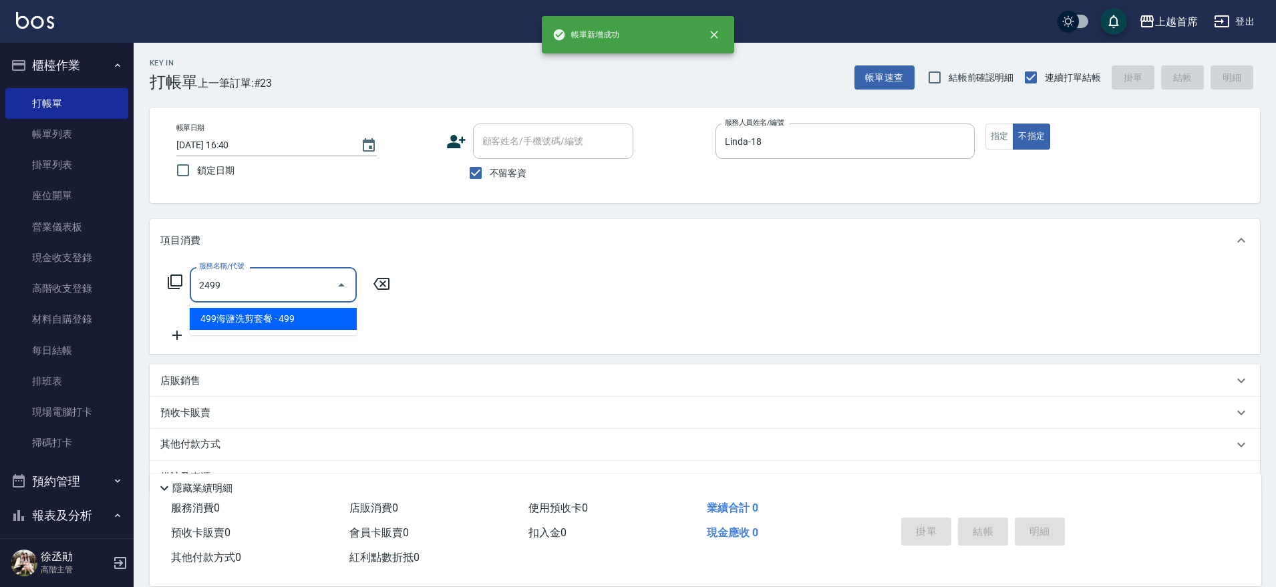
type input "499海鹽洗剪套餐(2499)"
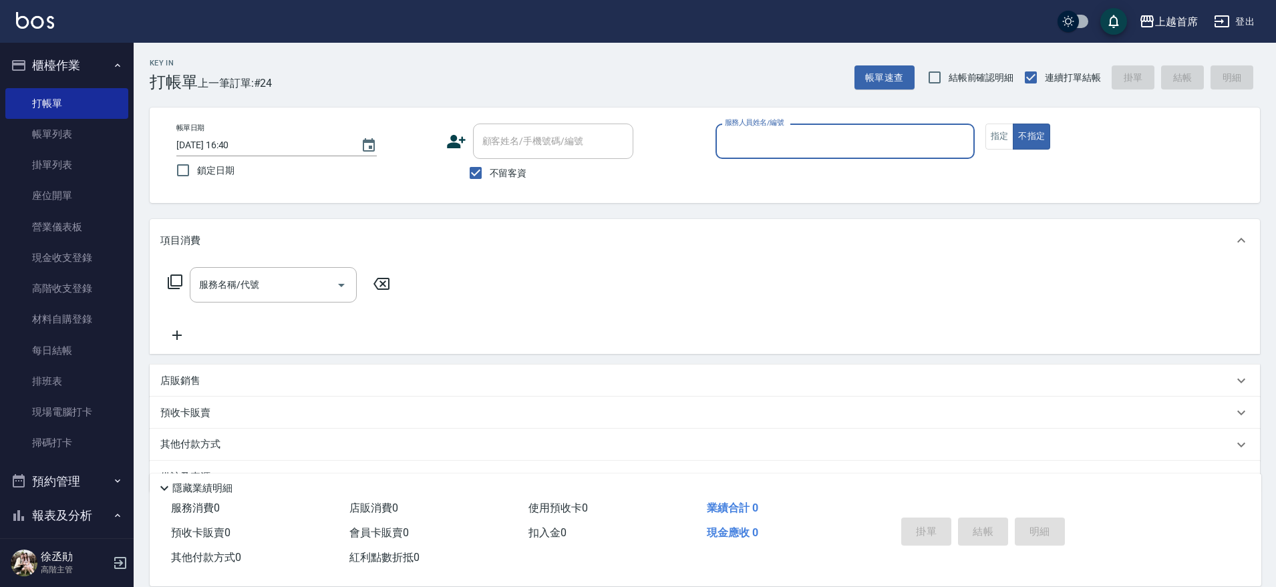
click at [67, 57] on button "櫃檯作業" at bounding box center [66, 65] width 123 height 35
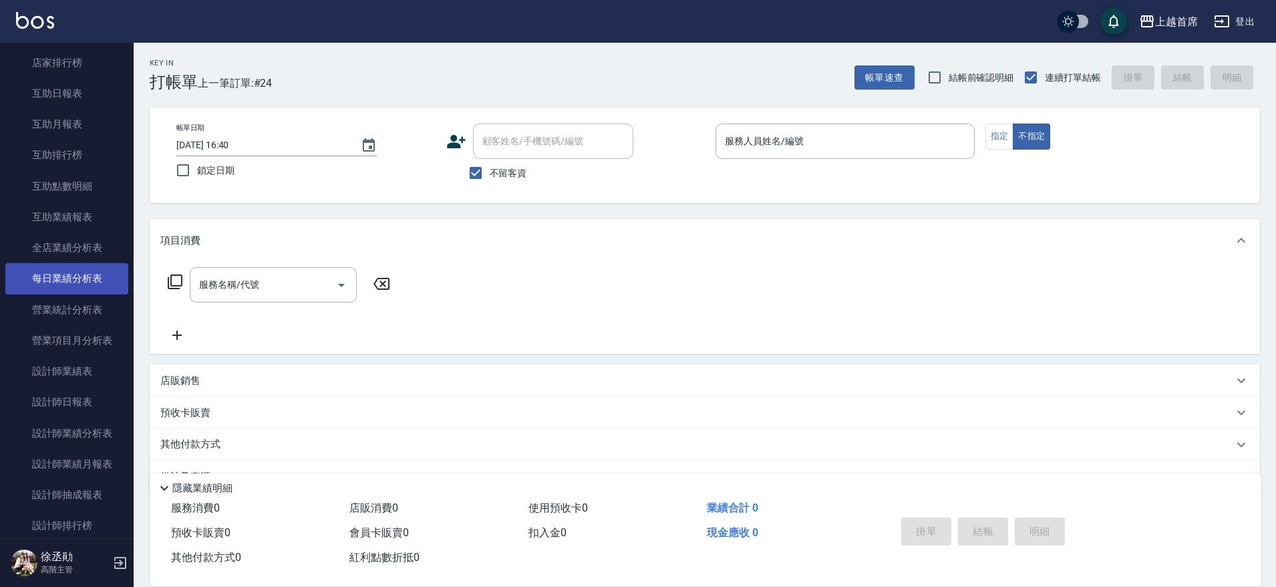
scroll to position [250, 0]
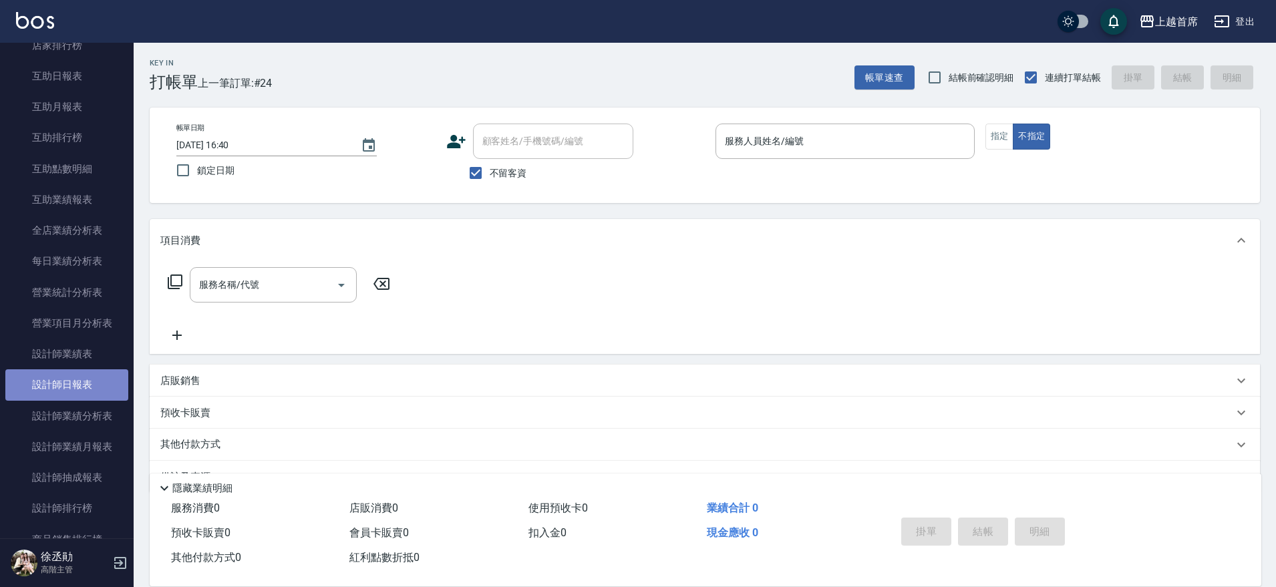
click at [75, 369] on link "設計師日報表" at bounding box center [66, 384] width 123 height 31
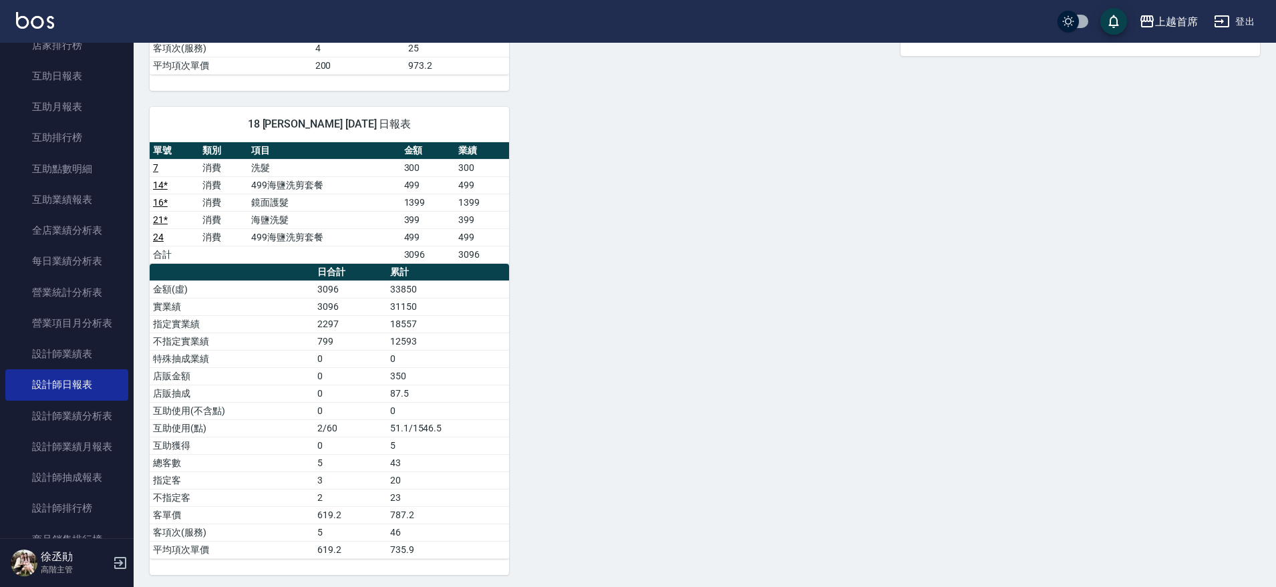
scroll to position [1066, 0]
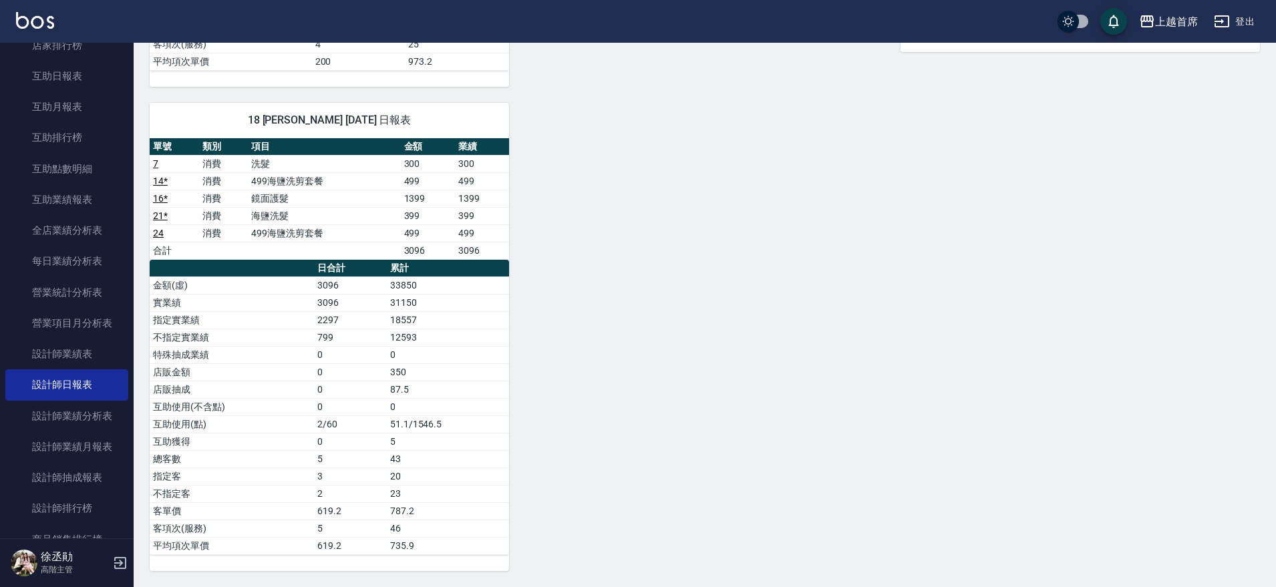
drag, startPoint x: 1228, startPoint y: 544, endPoint x: 570, endPoint y: 325, distance: 693.6
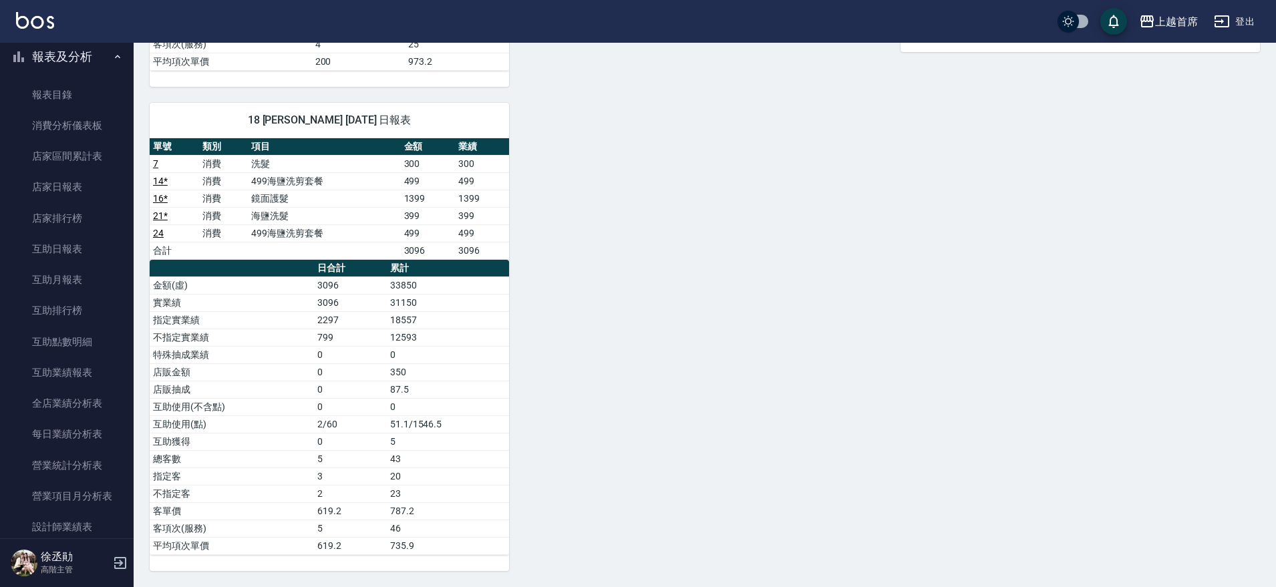
scroll to position [56, 0]
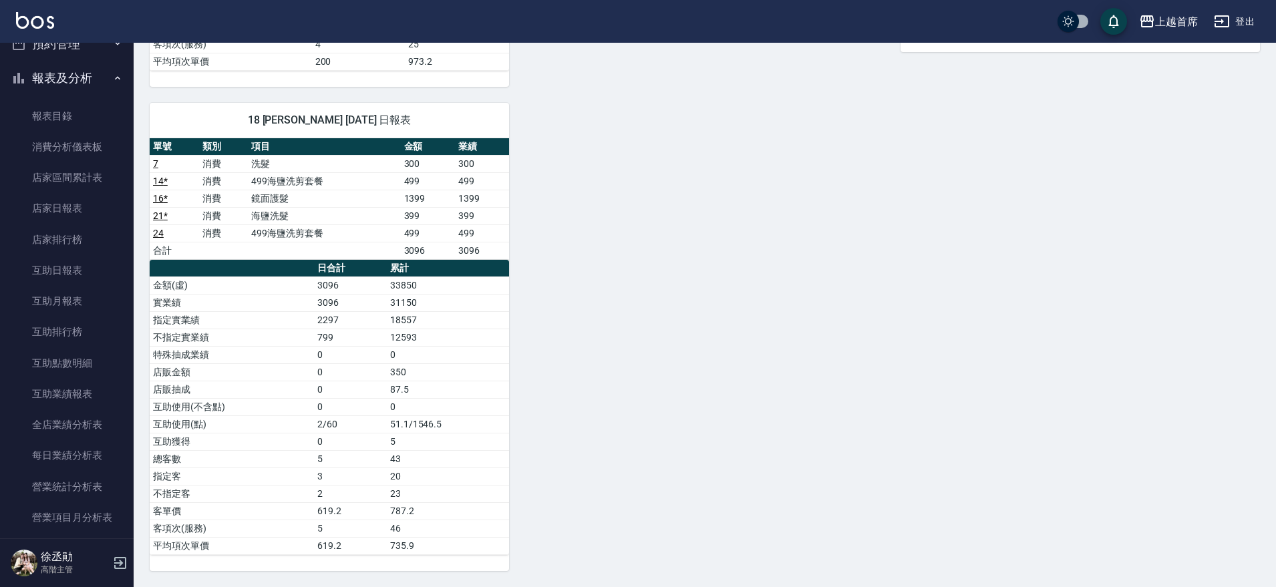
click at [95, 74] on button "報表及分析" at bounding box center [66, 78] width 123 height 35
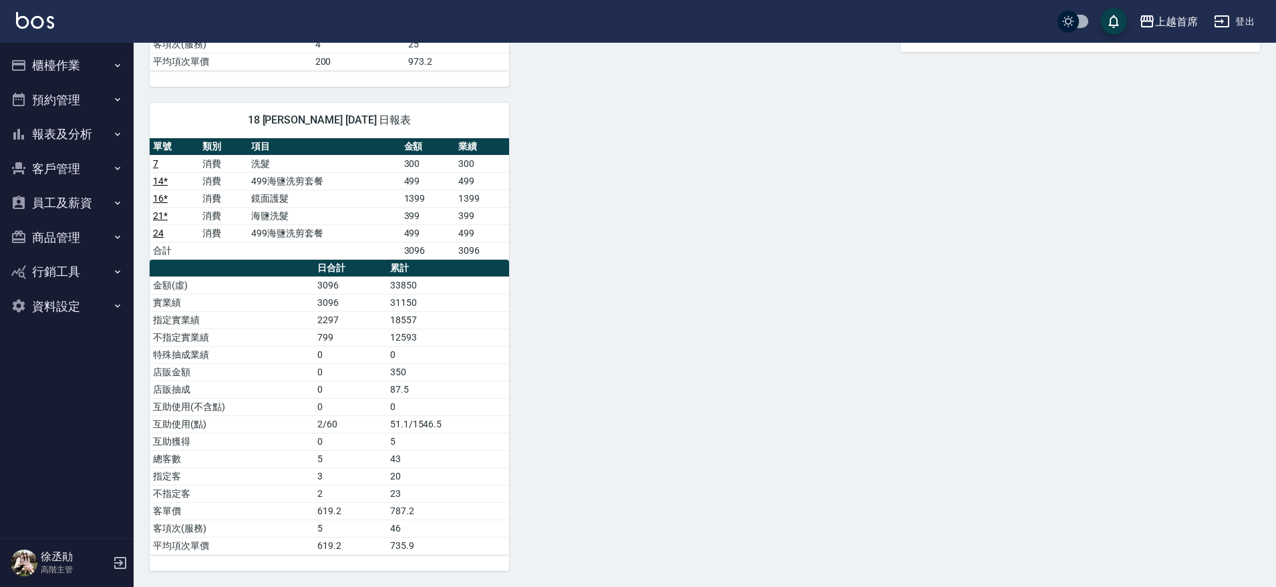
scroll to position [0, 0]
drag, startPoint x: 89, startPoint y: 63, endPoint x: 89, endPoint y: 71, distance: 7.3
click at [89, 63] on button "櫃檯作業" at bounding box center [66, 65] width 123 height 35
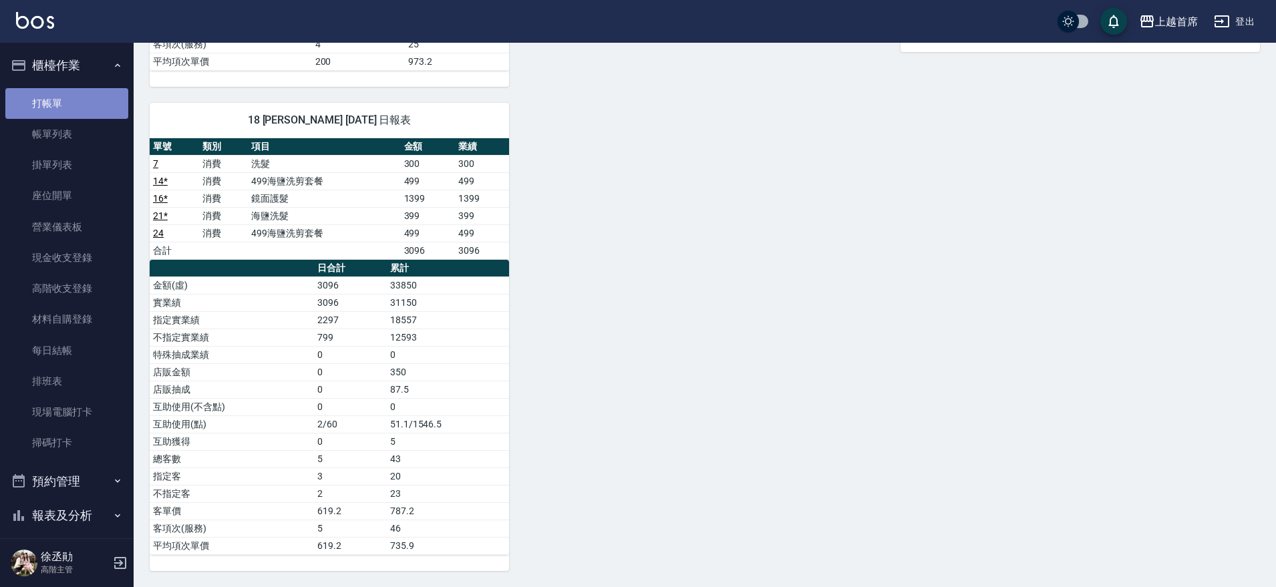
click at [85, 105] on link "打帳單" at bounding box center [66, 103] width 123 height 31
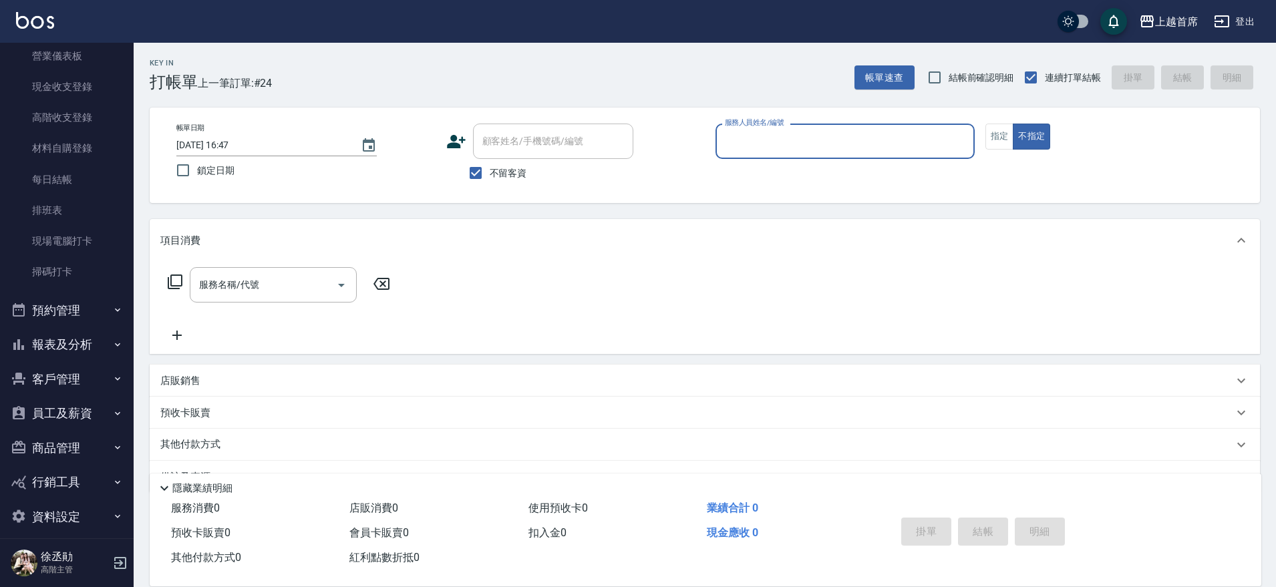
scroll to position [182, 0]
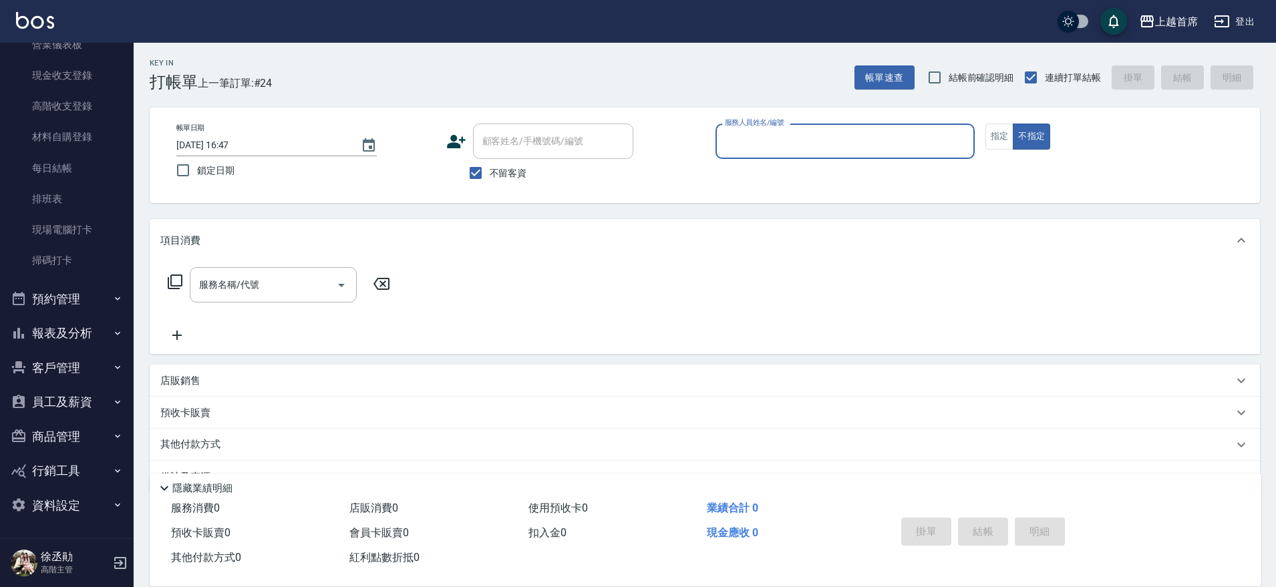
click at [97, 324] on button "報表及分析" at bounding box center [66, 333] width 123 height 35
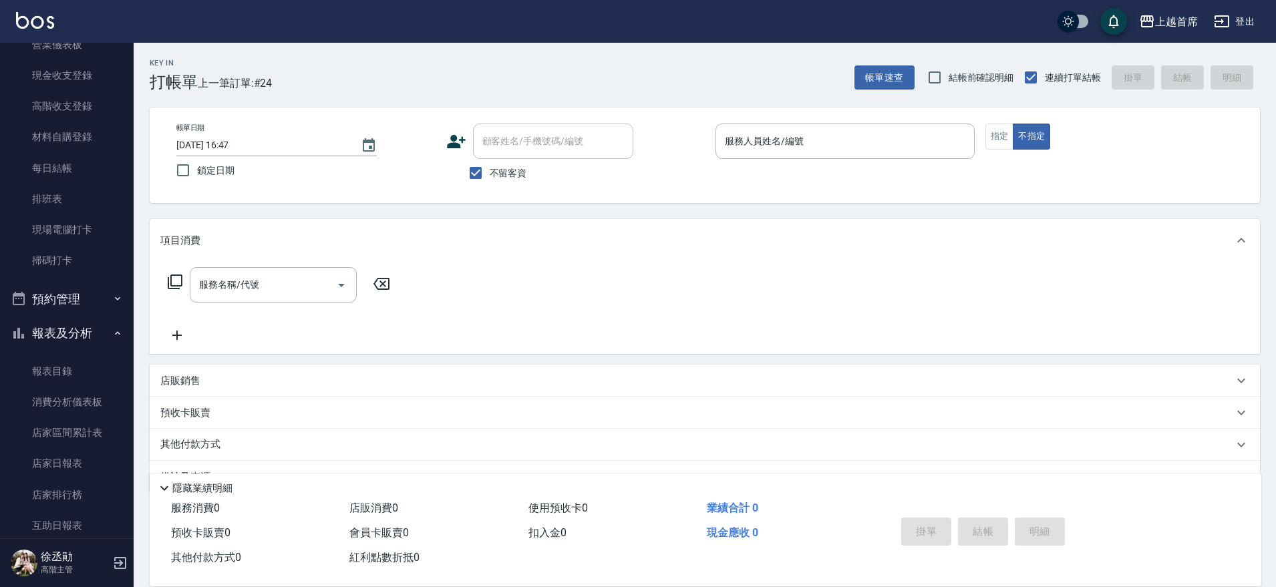
click at [130, 216] on nav "櫃檯作業 打帳單 帳單列表 掛單列表 座位開單 營業儀表板 現金收支登錄 高階收支登錄 材料自購登錄 每日結帳 排班表 現場電腦打卡 掃碼打卡 預約管理 預約…" at bounding box center [67, 291] width 134 height 496
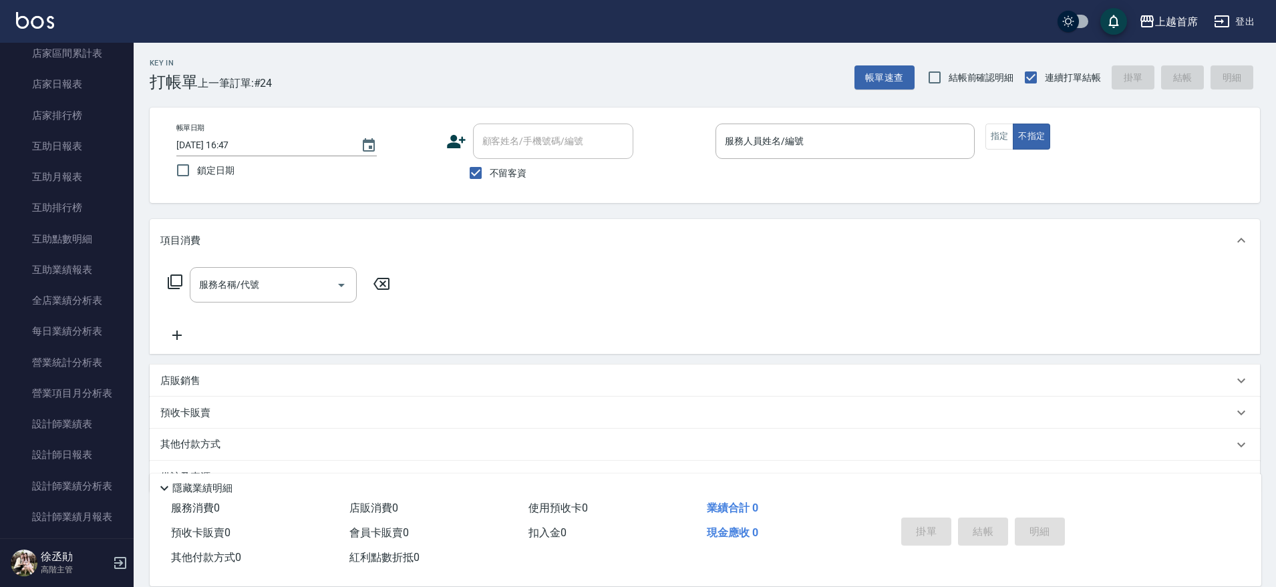
scroll to position [551, 0]
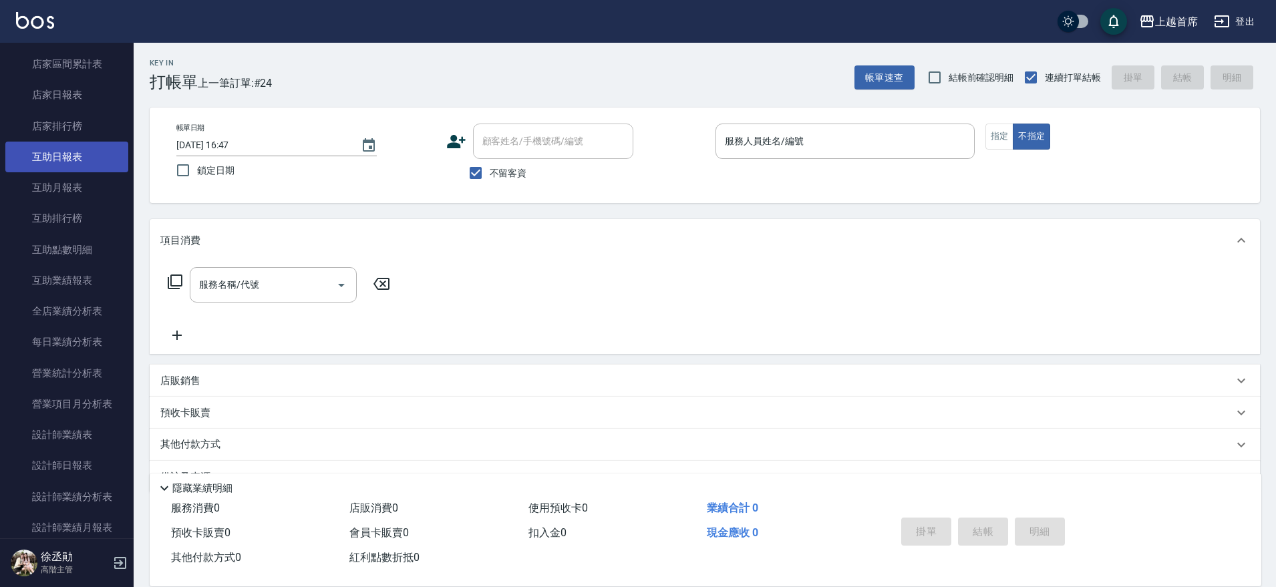
click at [55, 152] on link "互助日報表" at bounding box center [66, 157] width 123 height 31
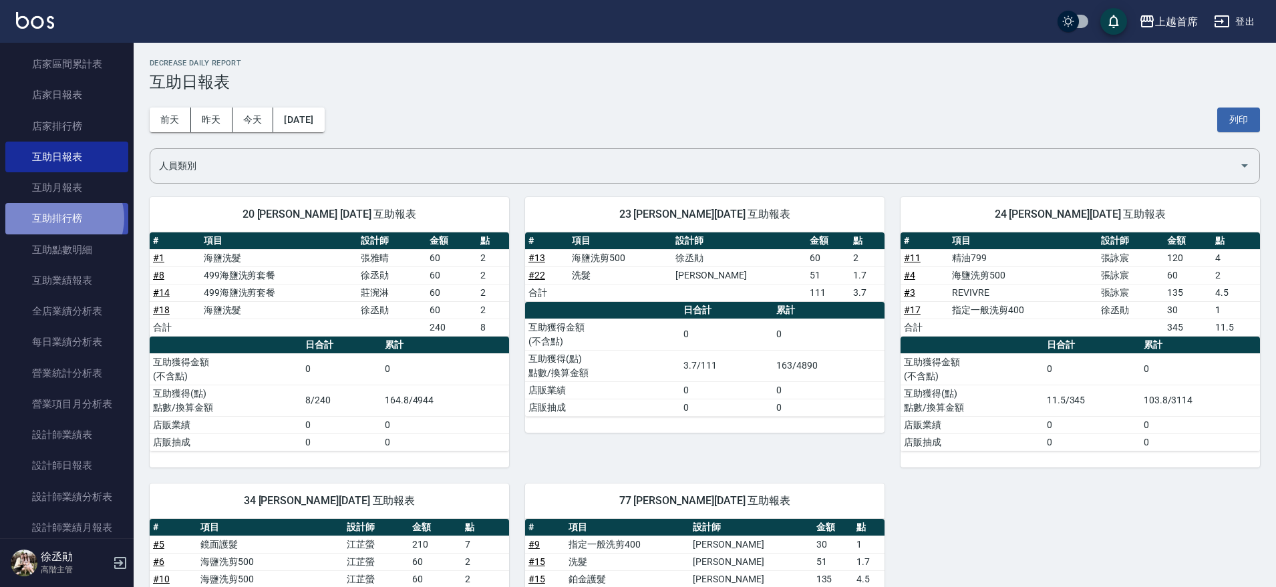
click at [62, 218] on link "互助排行榜" at bounding box center [66, 218] width 123 height 31
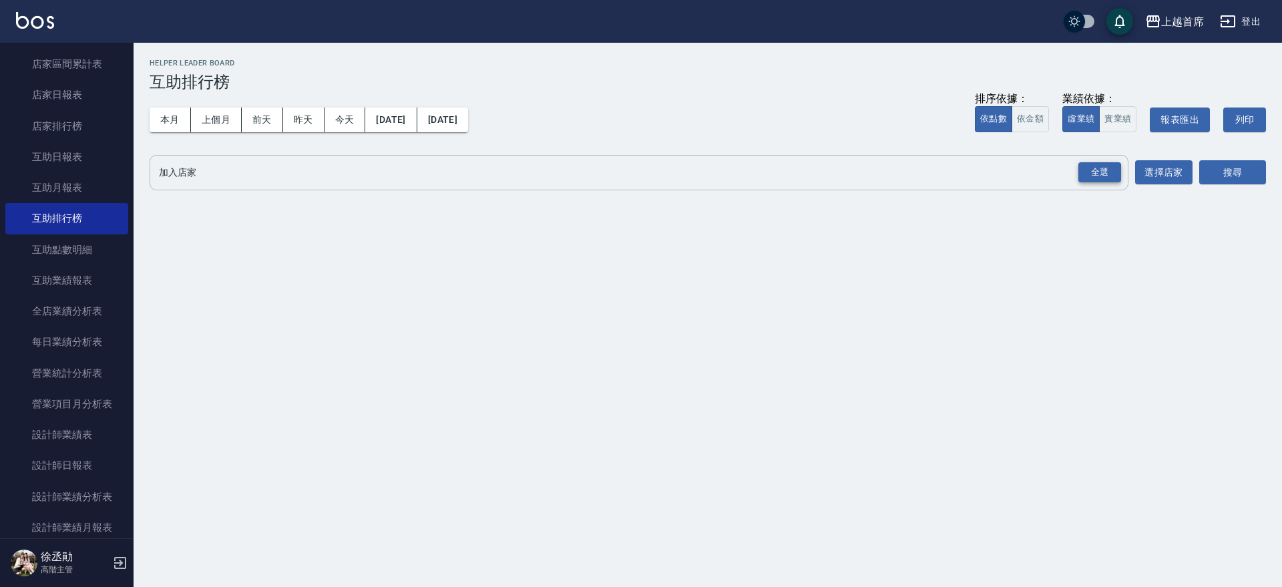
click at [1089, 171] on div "全選" at bounding box center [1100, 172] width 43 height 21
click at [1270, 177] on div "上越首席 [DATE] - [DATE] 互助排行榜 列印時間： [DATE][PHONE_NUMBER]:58 Helper Leader Board 互助…" at bounding box center [708, 129] width 1149 height 172
click at [1232, 173] on button "搜尋" at bounding box center [1232, 173] width 67 height 25
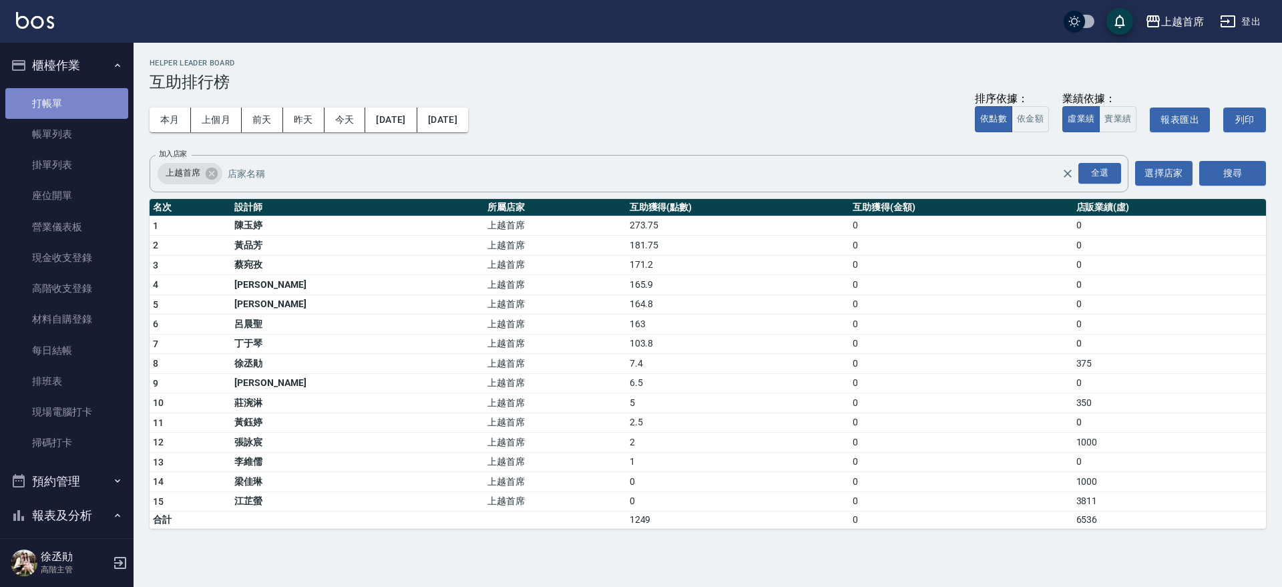
click at [67, 98] on link "打帳單" at bounding box center [66, 103] width 123 height 31
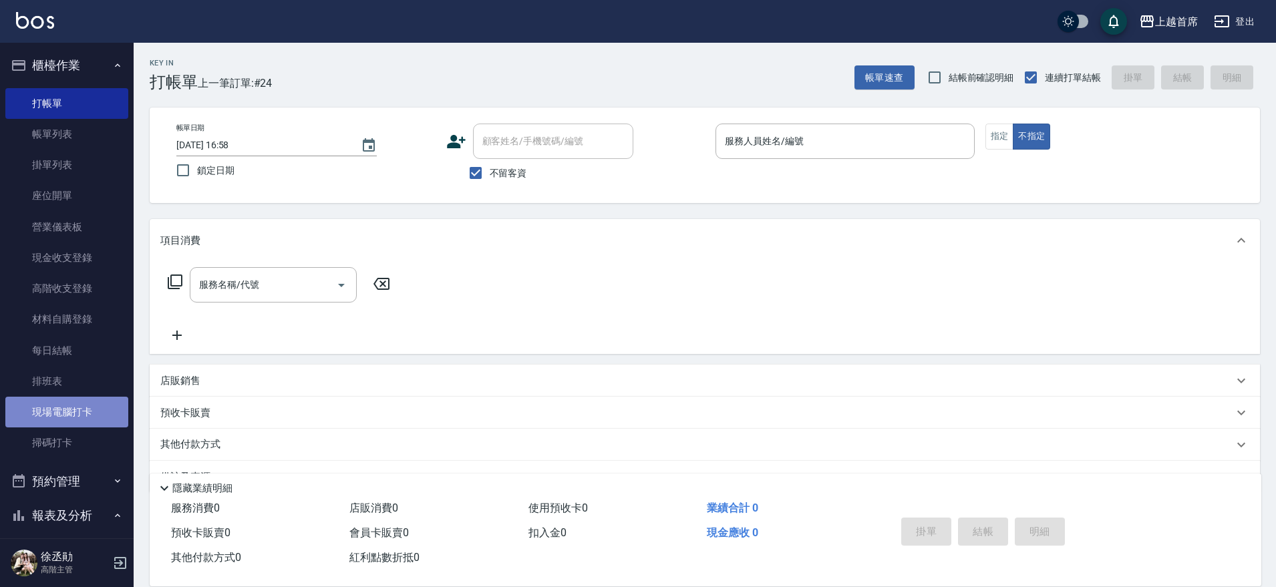
click at [73, 415] on link "現場電腦打卡" at bounding box center [66, 412] width 123 height 31
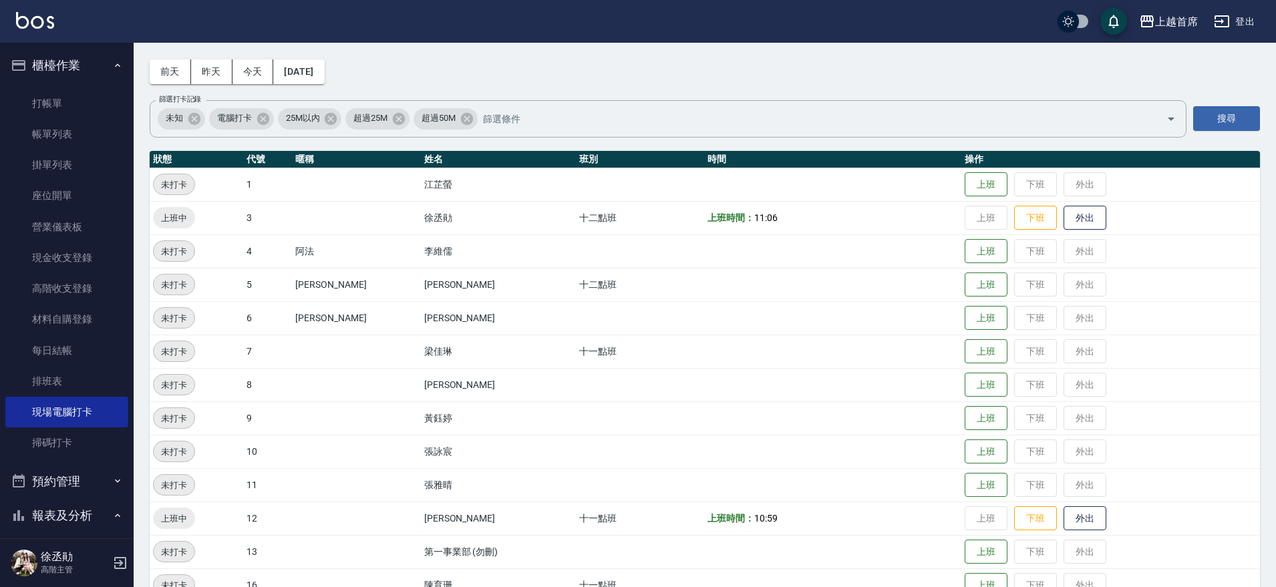
scroll to position [121, 0]
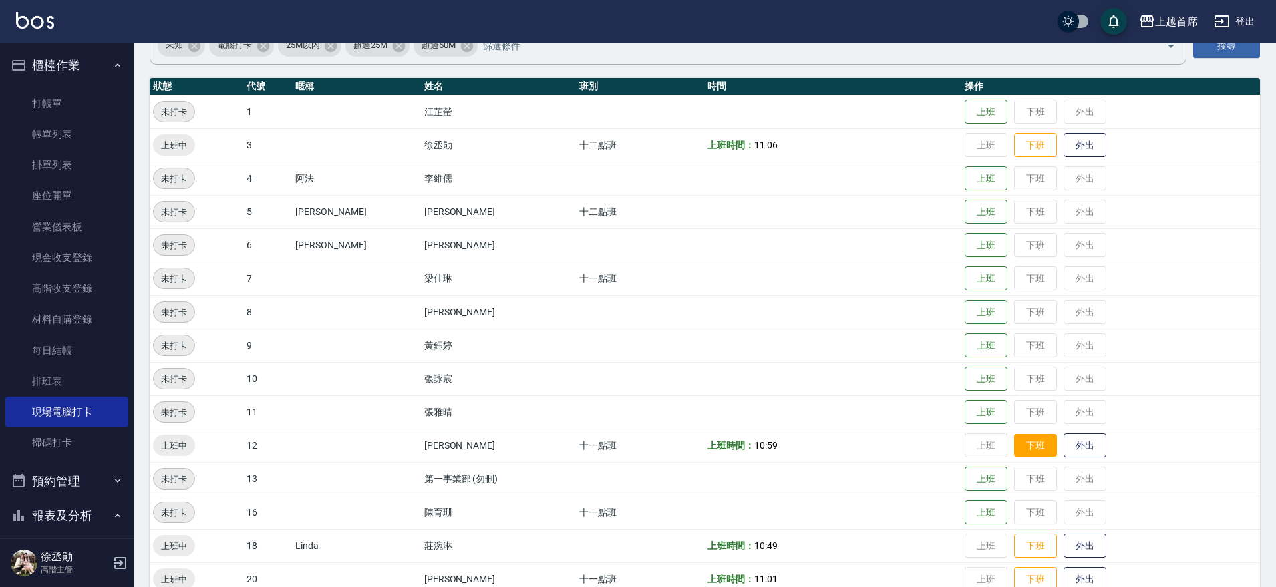
click at [1029, 449] on button "下班" at bounding box center [1035, 445] width 43 height 23
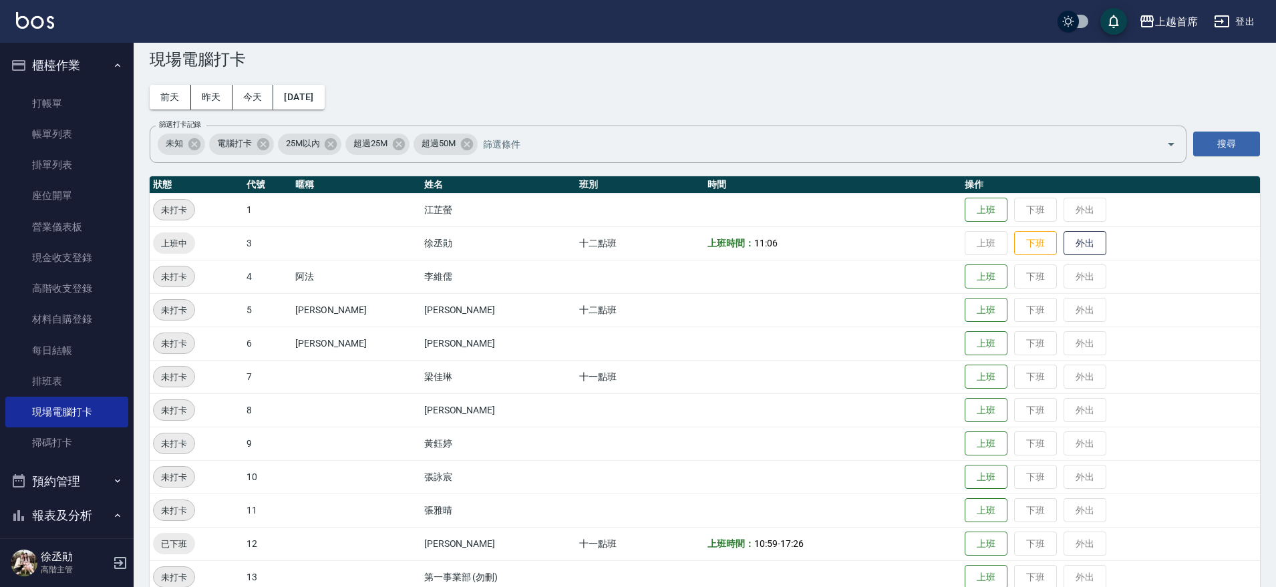
scroll to position [0, 0]
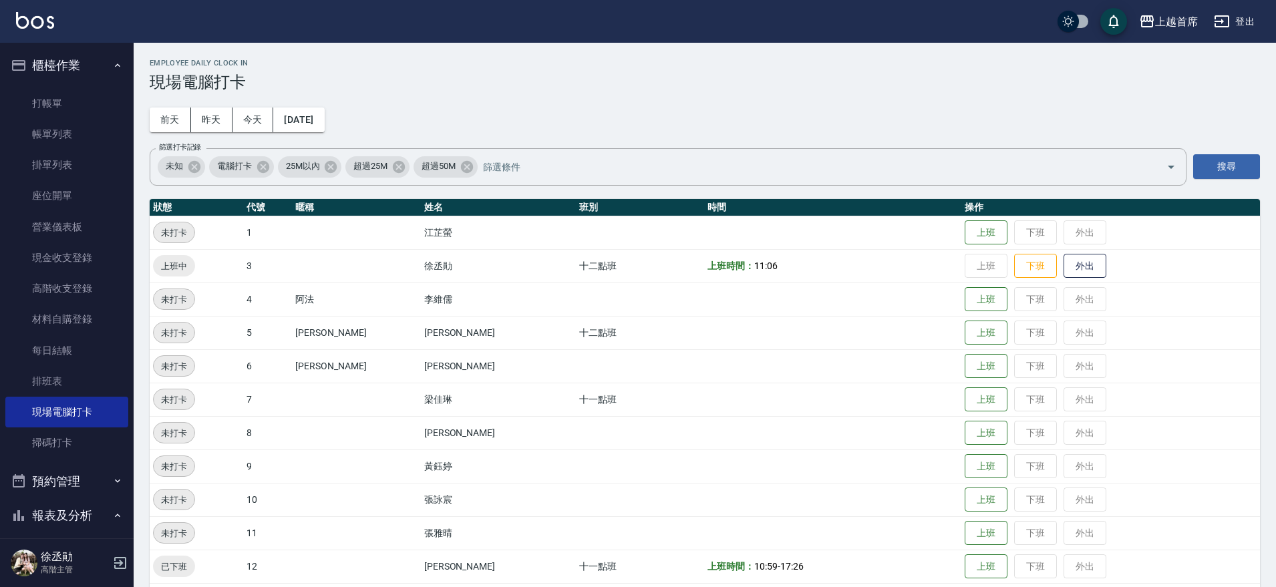
click at [77, 510] on button "報表及分析" at bounding box center [66, 515] width 123 height 35
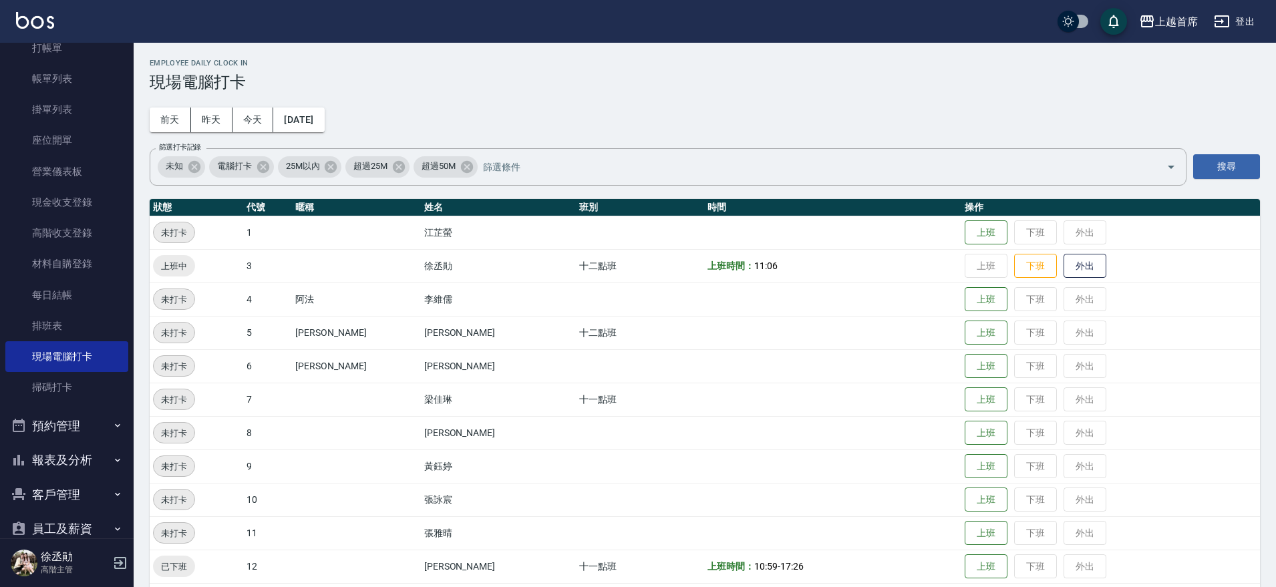
scroll to position [63, 0]
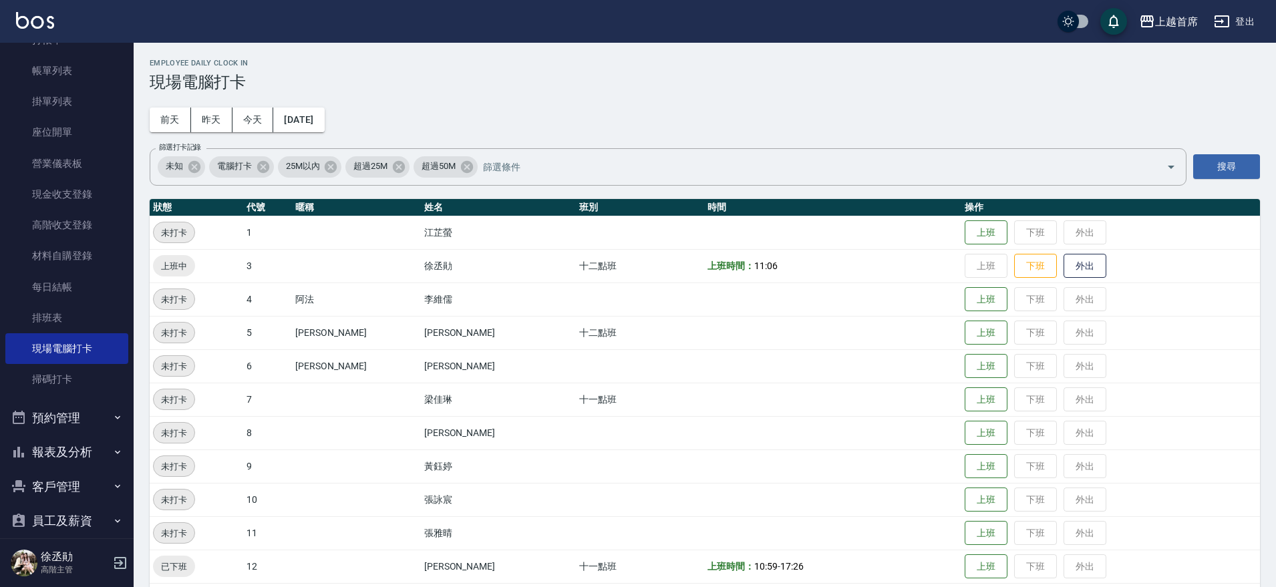
click at [54, 449] on button "報表及分析" at bounding box center [66, 452] width 123 height 35
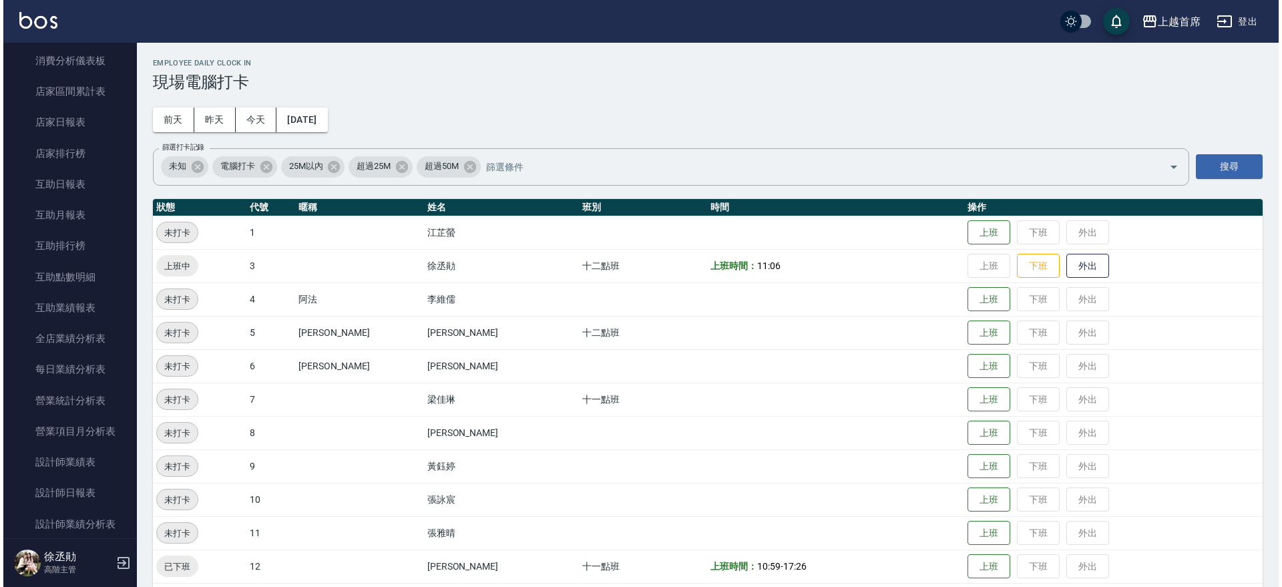
scroll to position [982, 0]
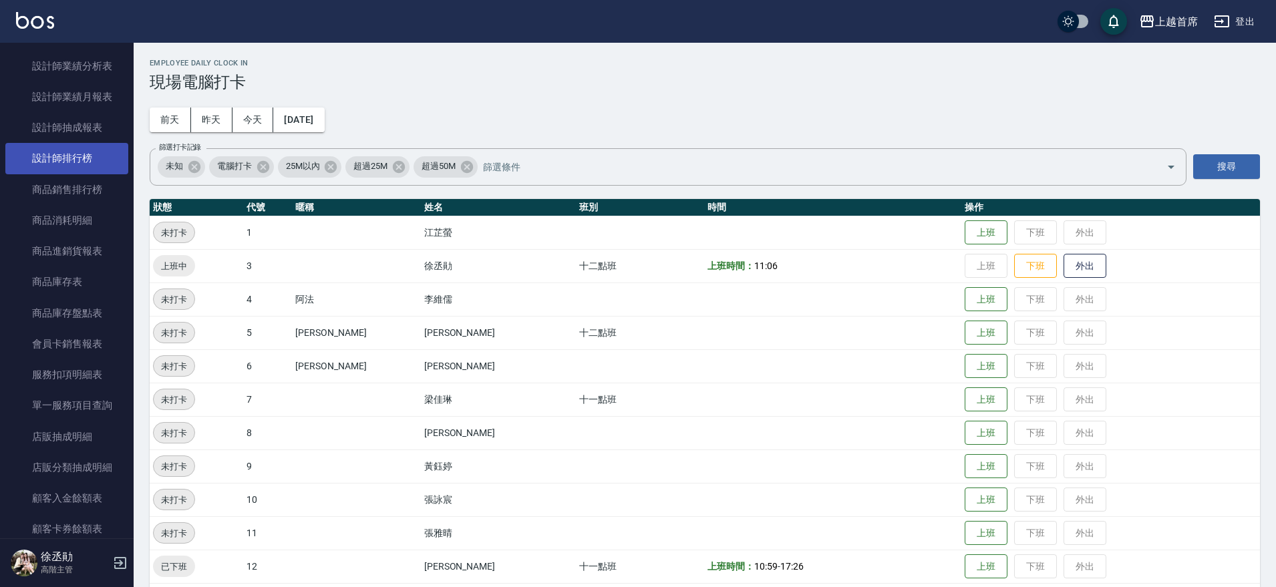
click at [76, 160] on link "設計師排行榜" at bounding box center [66, 158] width 123 height 31
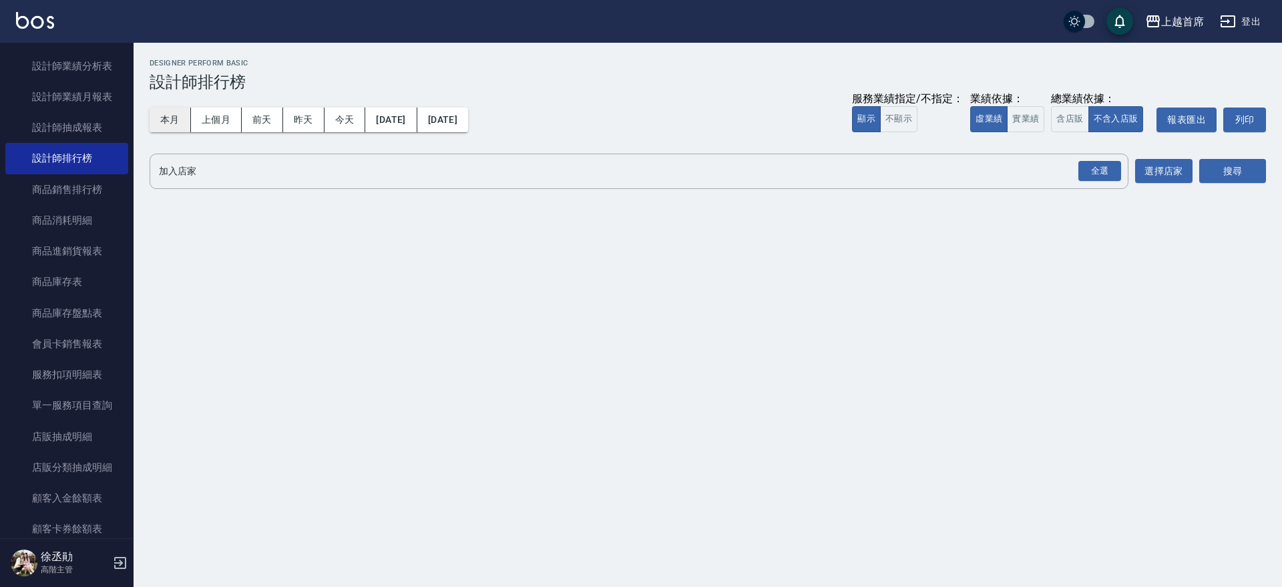
click at [182, 124] on button "本月" at bounding box center [170, 120] width 41 height 25
click at [1021, 114] on button "實業績" at bounding box center [1025, 119] width 37 height 26
click at [1087, 168] on div "全選" at bounding box center [1100, 171] width 43 height 21
click at [1207, 168] on button "搜尋" at bounding box center [1232, 172] width 67 height 25
